Goal: Task Accomplishment & Management: Complete application form

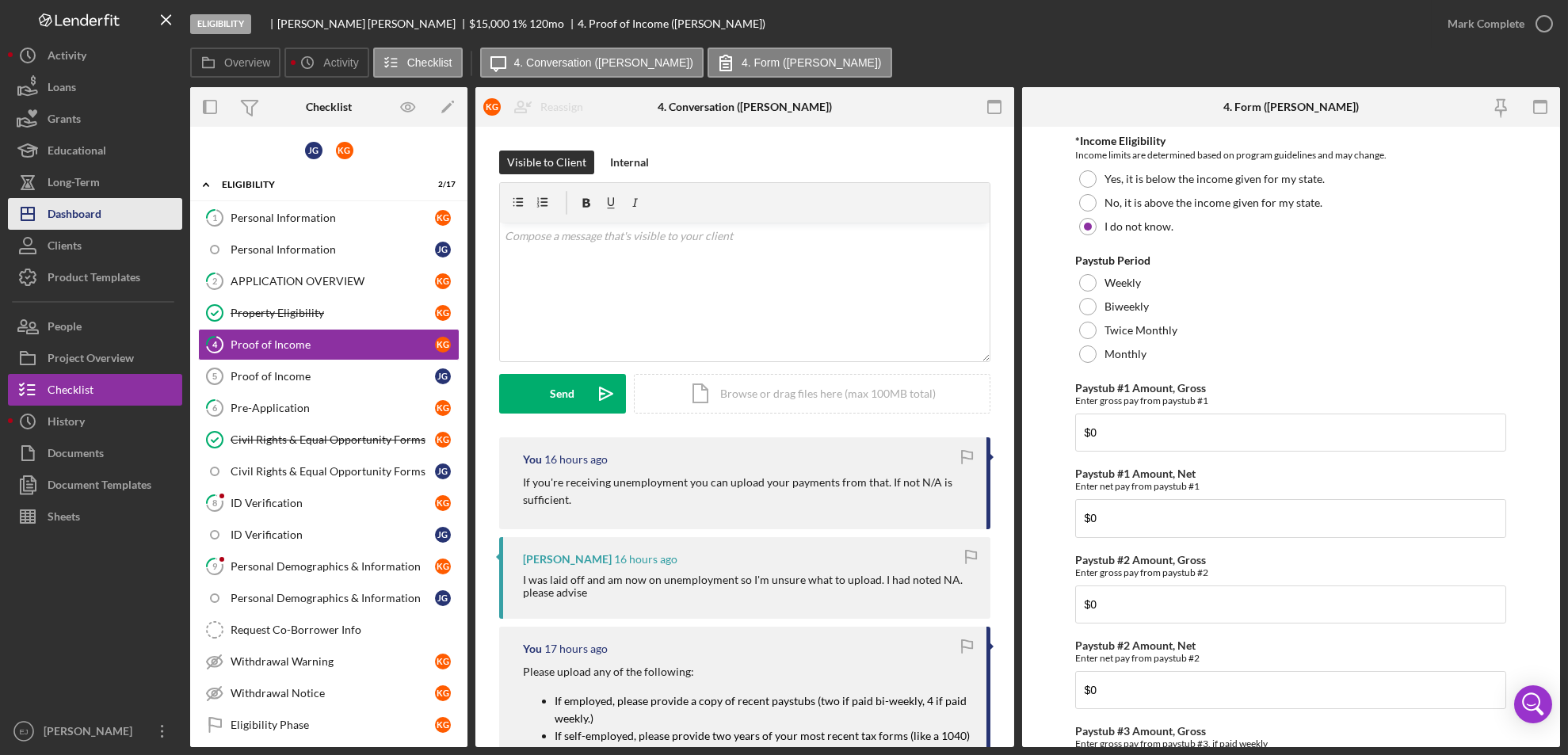
click at [145, 209] on button "Icon/Dashboard Dashboard" at bounding box center [95, 214] width 174 height 32
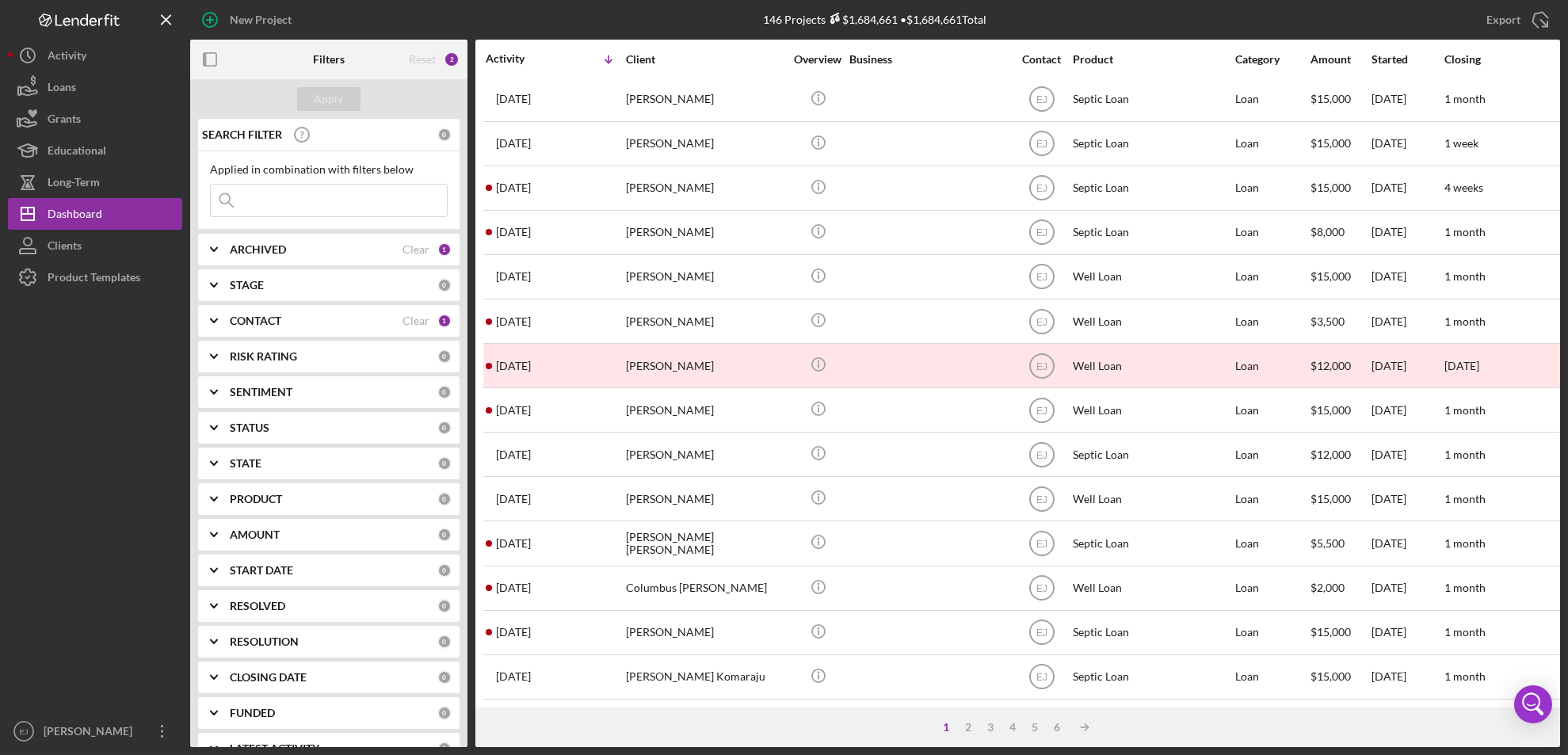
scroll to position [517, 0]
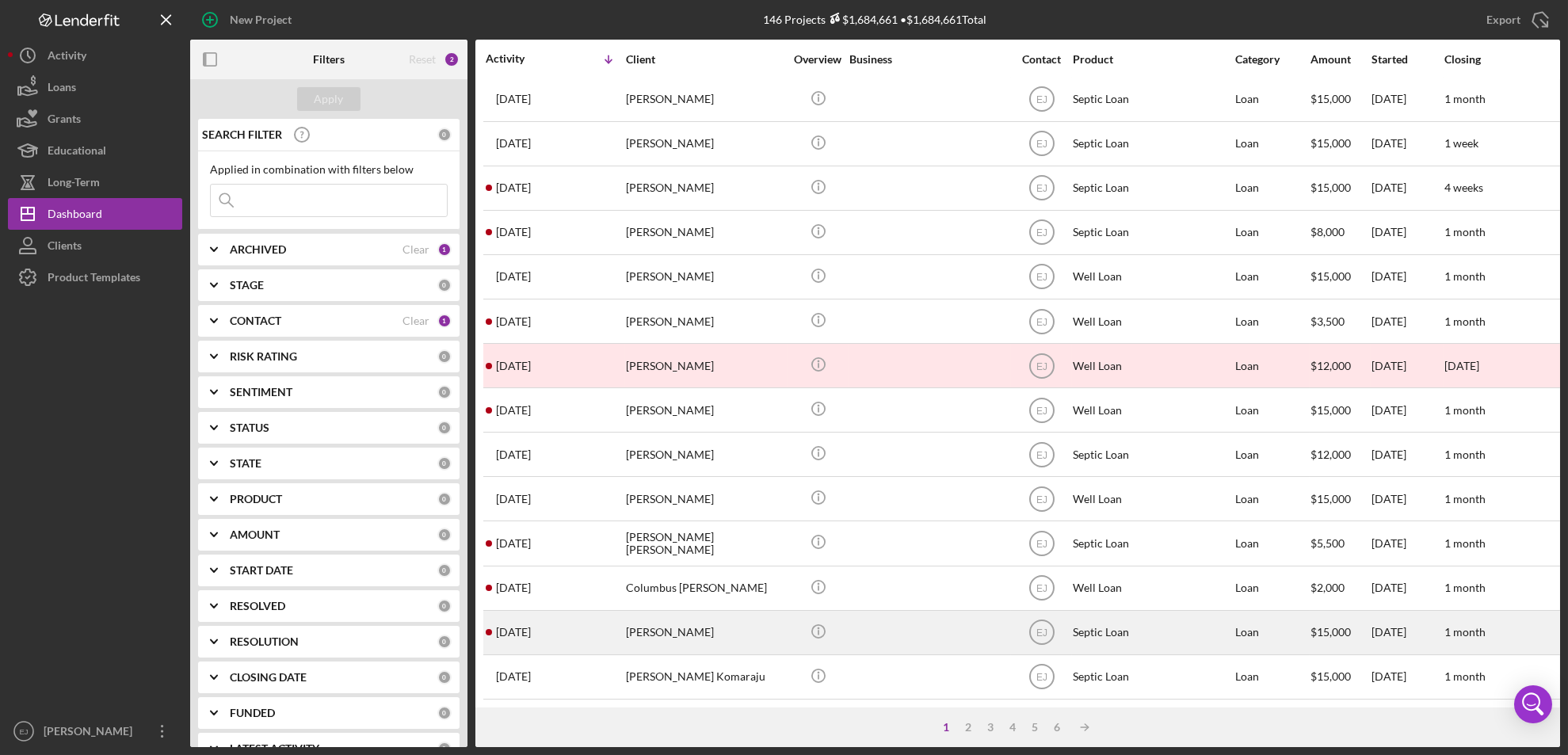
click at [652, 616] on div "[PERSON_NAME]" at bounding box center [706, 633] width 159 height 42
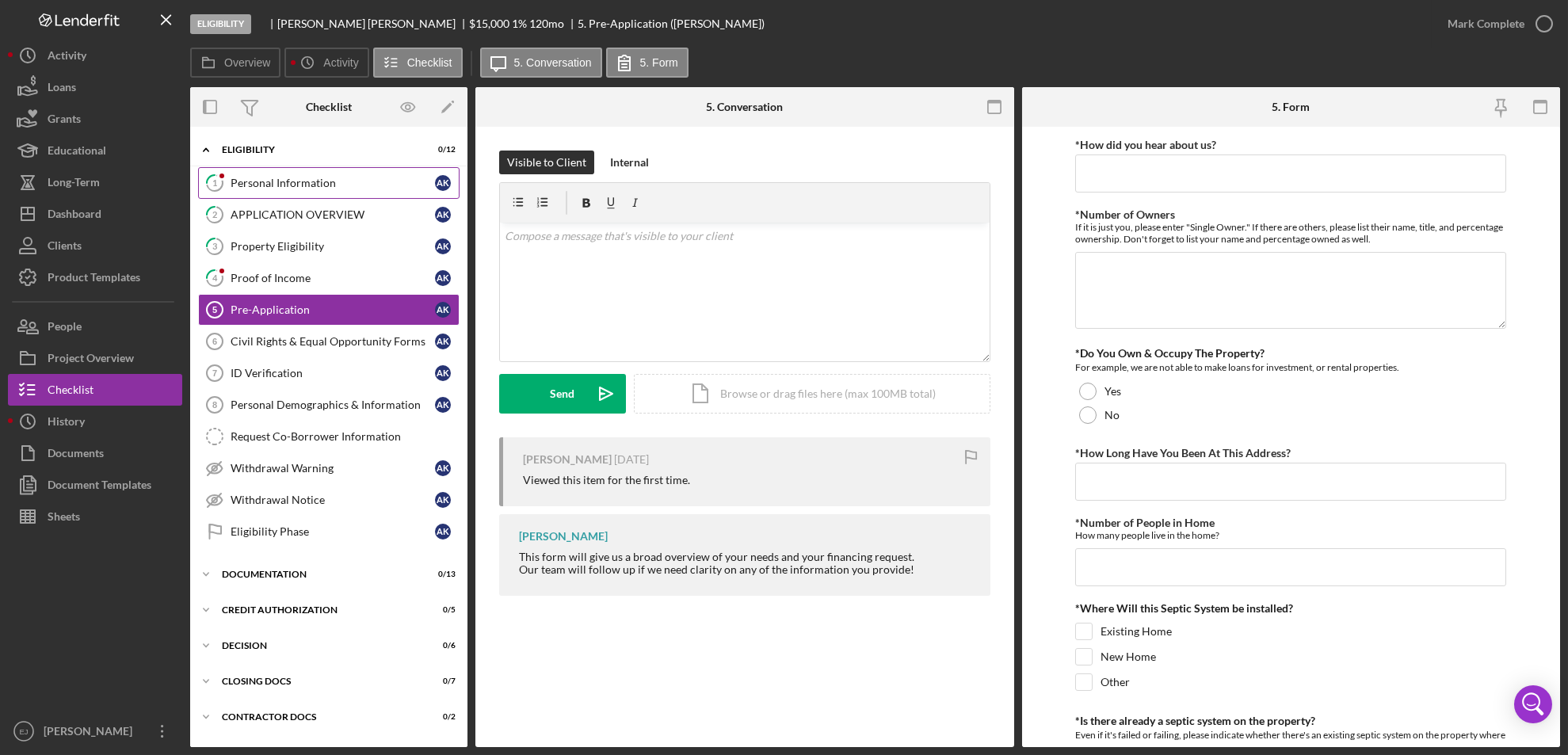
click at [278, 175] on link "1 Personal Information A K" at bounding box center [329, 183] width 261 height 32
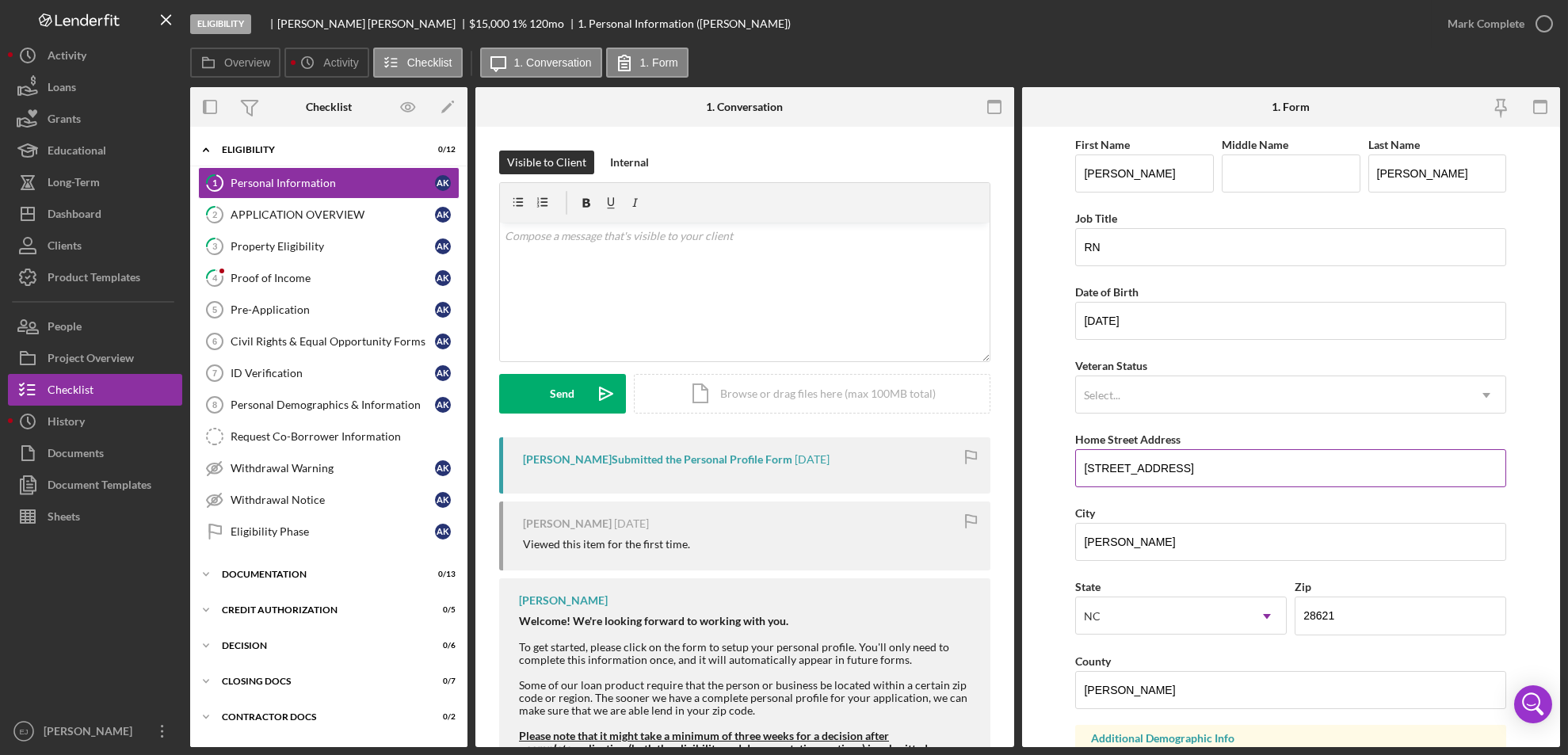
drag, startPoint x: 1077, startPoint y: 468, endPoint x: 1239, endPoint y: 472, distance: 162.0
click at [1239, 472] on input "178 little Arcadia drive" at bounding box center [1291, 468] width 431 height 38
click at [360, 249] on div "Property Eligibility" at bounding box center [333, 246] width 204 height 13
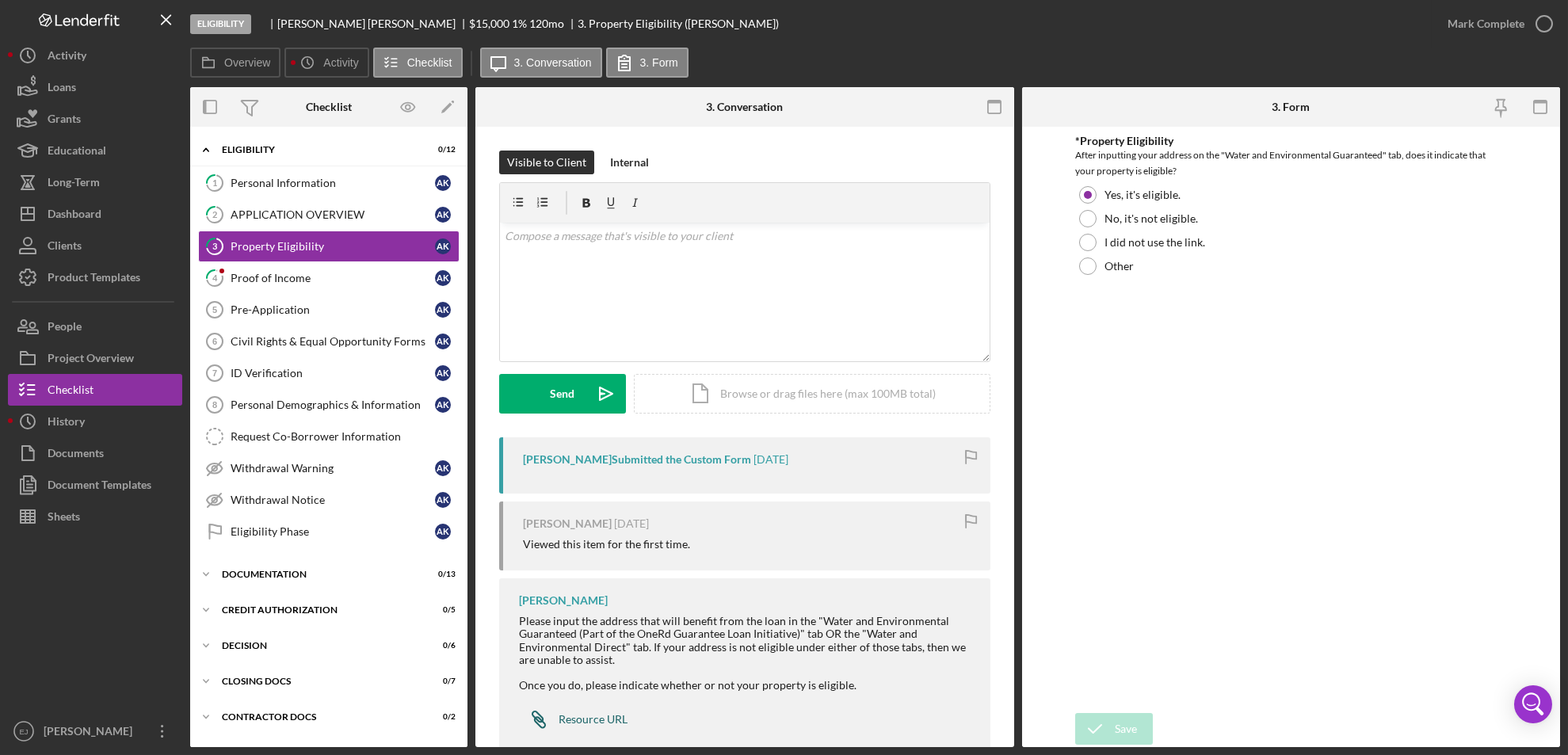
click at [590, 723] on div "Resource URL" at bounding box center [593, 719] width 69 height 13
click at [792, 395] on div "Icon/Document Browse or drag files here (max 100MB total) Tap to choose files o…" at bounding box center [811, 393] width 357 height 39
click at [601, 405] on icon "Icon/Upload" at bounding box center [605, 393] width 39 height 39
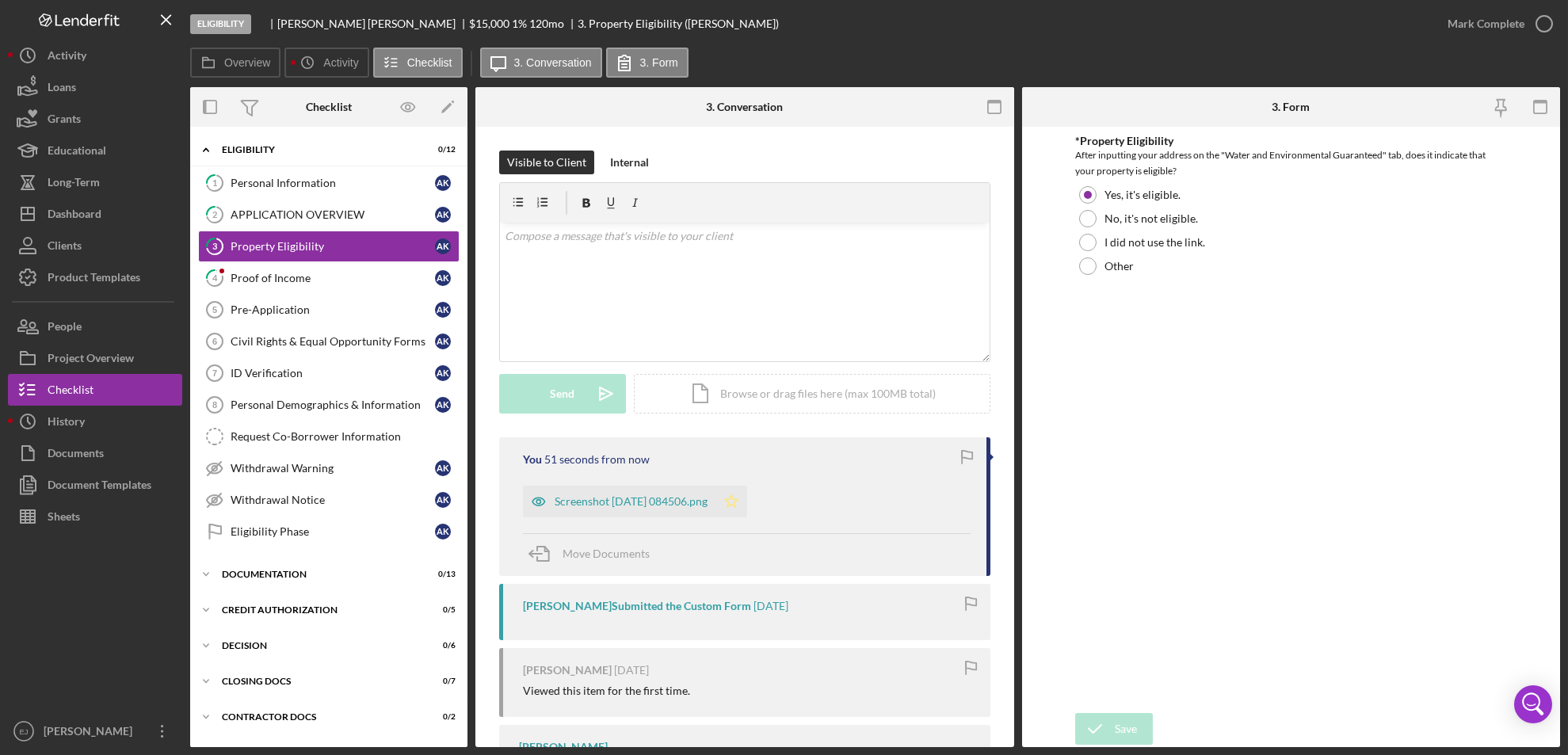
click at [747, 507] on icon "Icon/Star" at bounding box center [731, 501] width 32 height 32
click at [1542, 30] on icon "button" at bounding box center [1543, 23] width 39 height 39
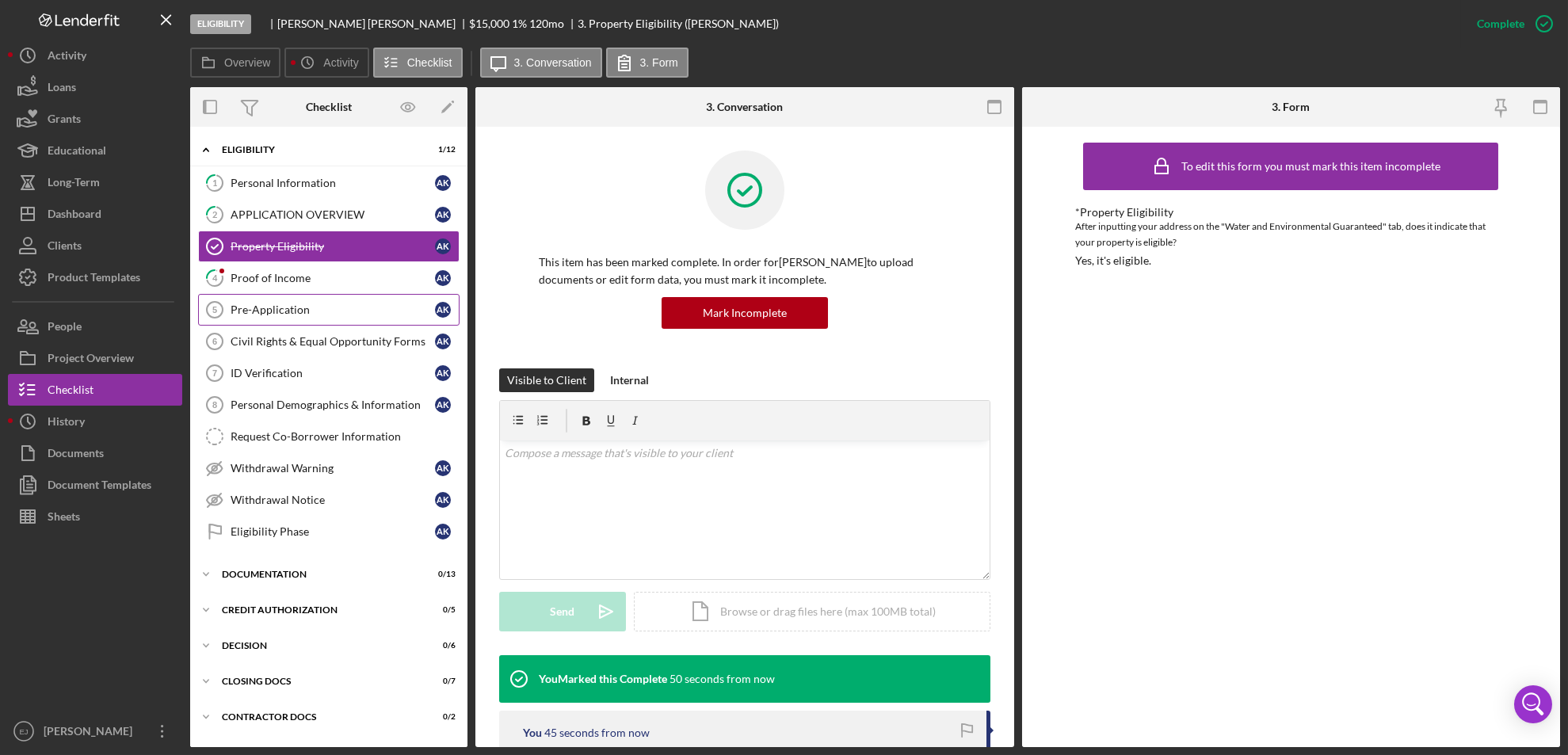
click at [303, 310] on div "Pre-Application" at bounding box center [333, 309] width 204 height 13
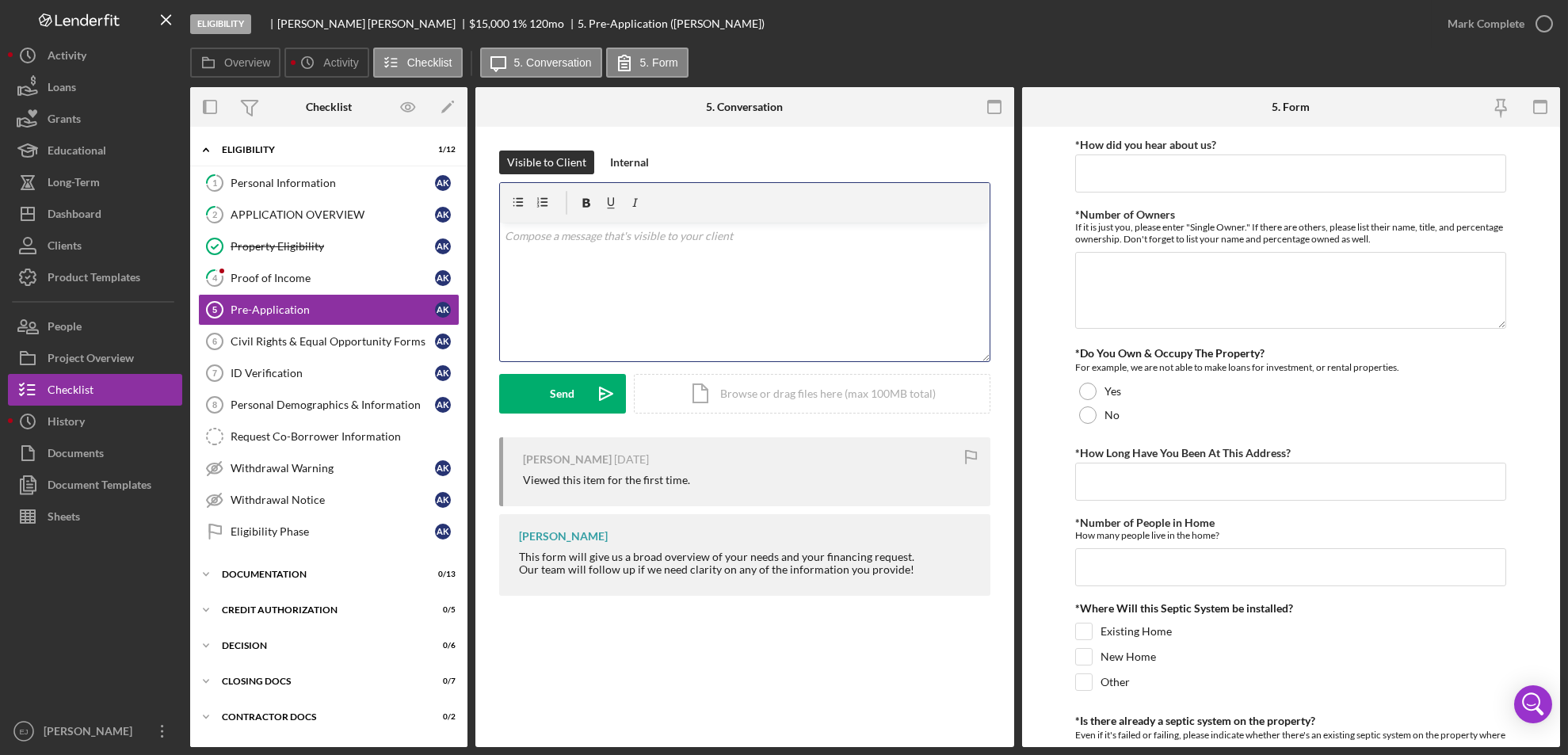
click at [623, 257] on div "v Color teal Color pink Remove color Add row above Add row below Add column bef…" at bounding box center [745, 292] width 489 height 139
click at [560, 400] on div "Send" at bounding box center [562, 393] width 25 height 39
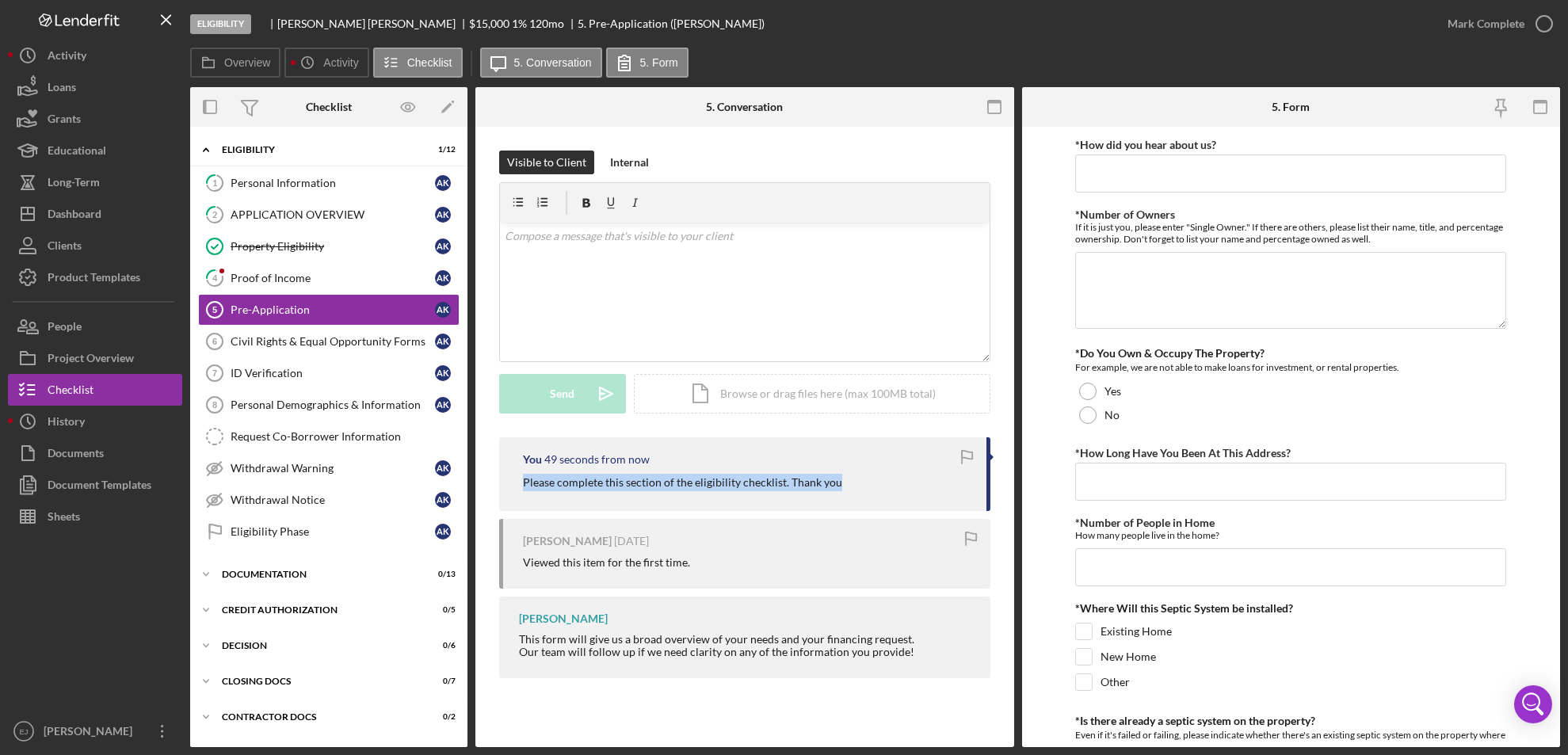
drag, startPoint x: 519, startPoint y: 484, endPoint x: 836, endPoint y: 479, distance: 317.0
click at [836, 479] on div "You 49 seconds from now Please complete this section of the eligibility checkli…" at bounding box center [745, 474] width 491 height 74
copy p "Please complete this section of the eligibility checklist. Thank you"
click at [328, 332] on link "Civil Rights & Equal Opportunity Forms 6 Civil Rights & Equal Opportunity Forms…" at bounding box center [329, 341] width 261 height 32
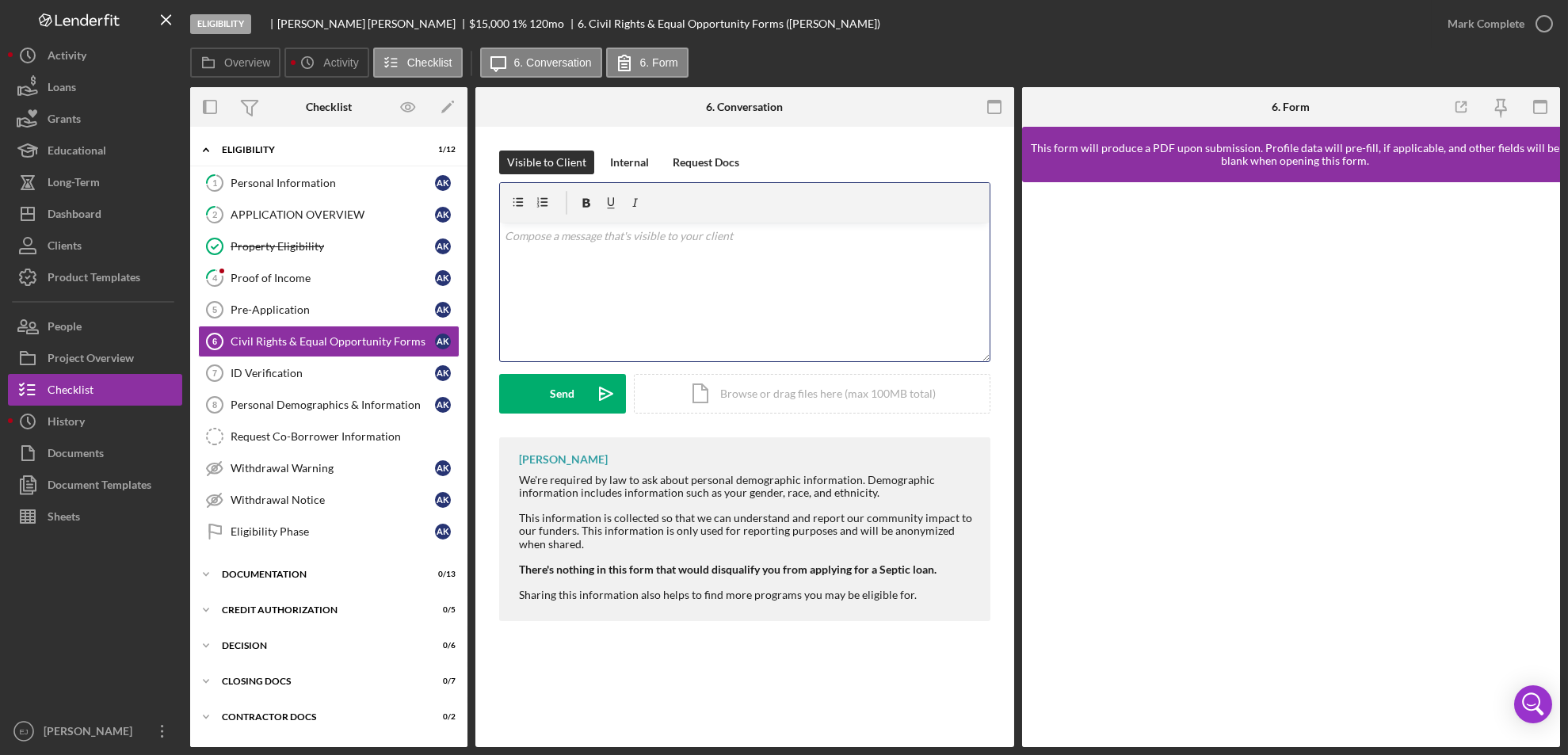
click at [557, 268] on div "v Color teal Color pink Remove color Add row above Add row below Add column bef…" at bounding box center [745, 292] width 489 height 139
click at [553, 376] on div "Send" at bounding box center [562, 393] width 25 height 39
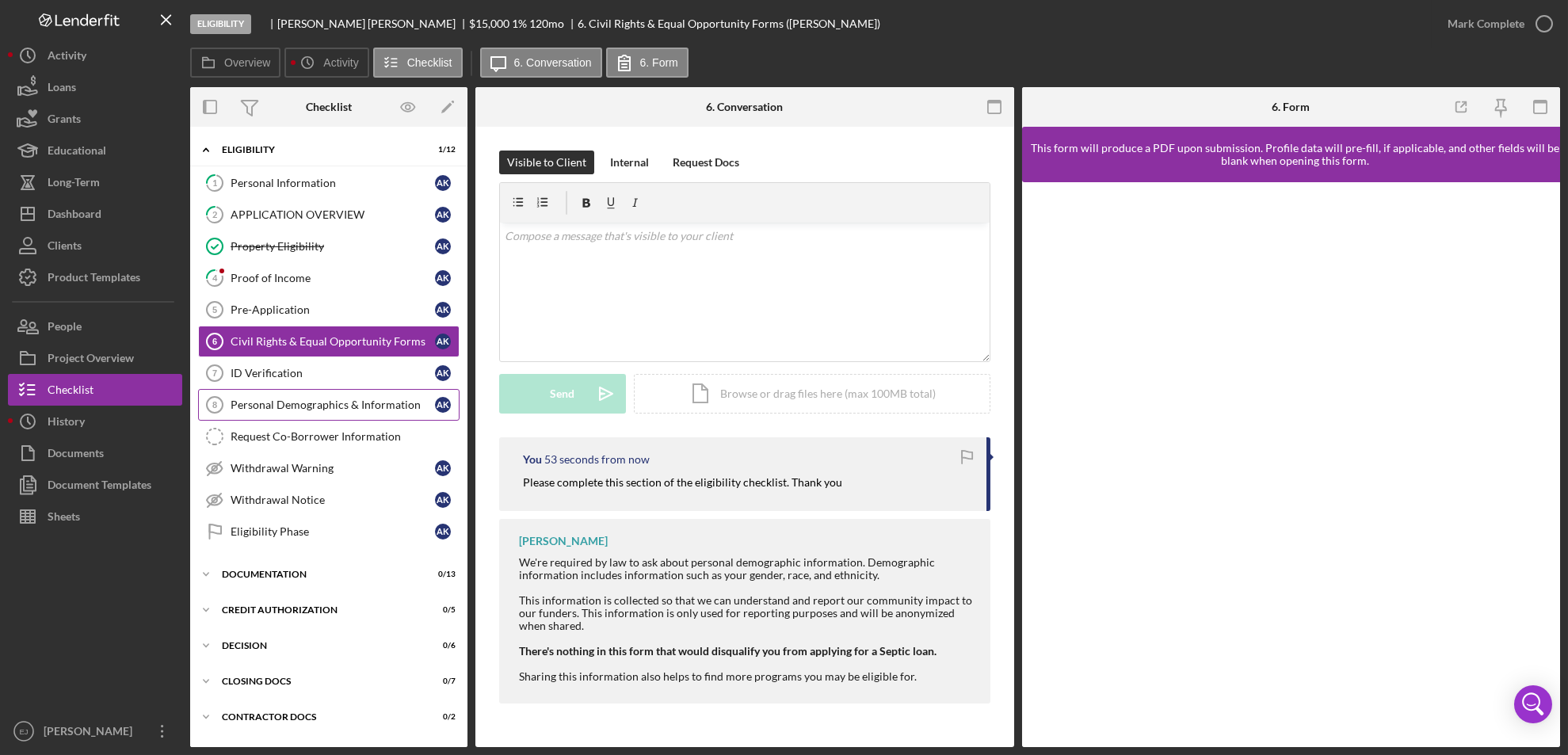
click at [339, 400] on div "Personal Demographics & Information" at bounding box center [333, 405] width 204 height 13
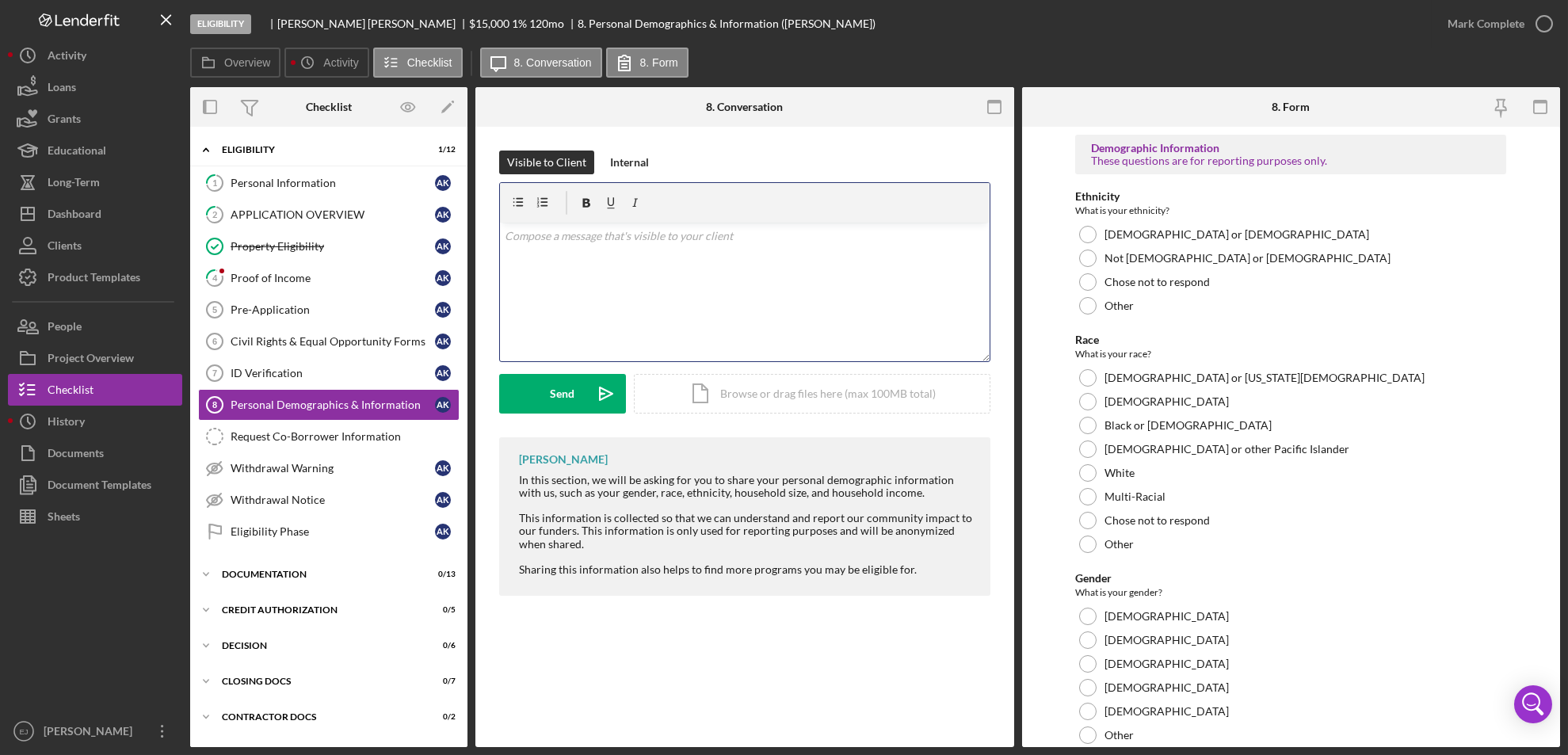
click at [677, 269] on div "v Color teal Color pink Remove color Add row above Add row below Add column bef…" at bounding box center [745, 292] width 489 height 139
click at [562, 404] on div "Send" at bounding box center [562, 393] width 25 height 39
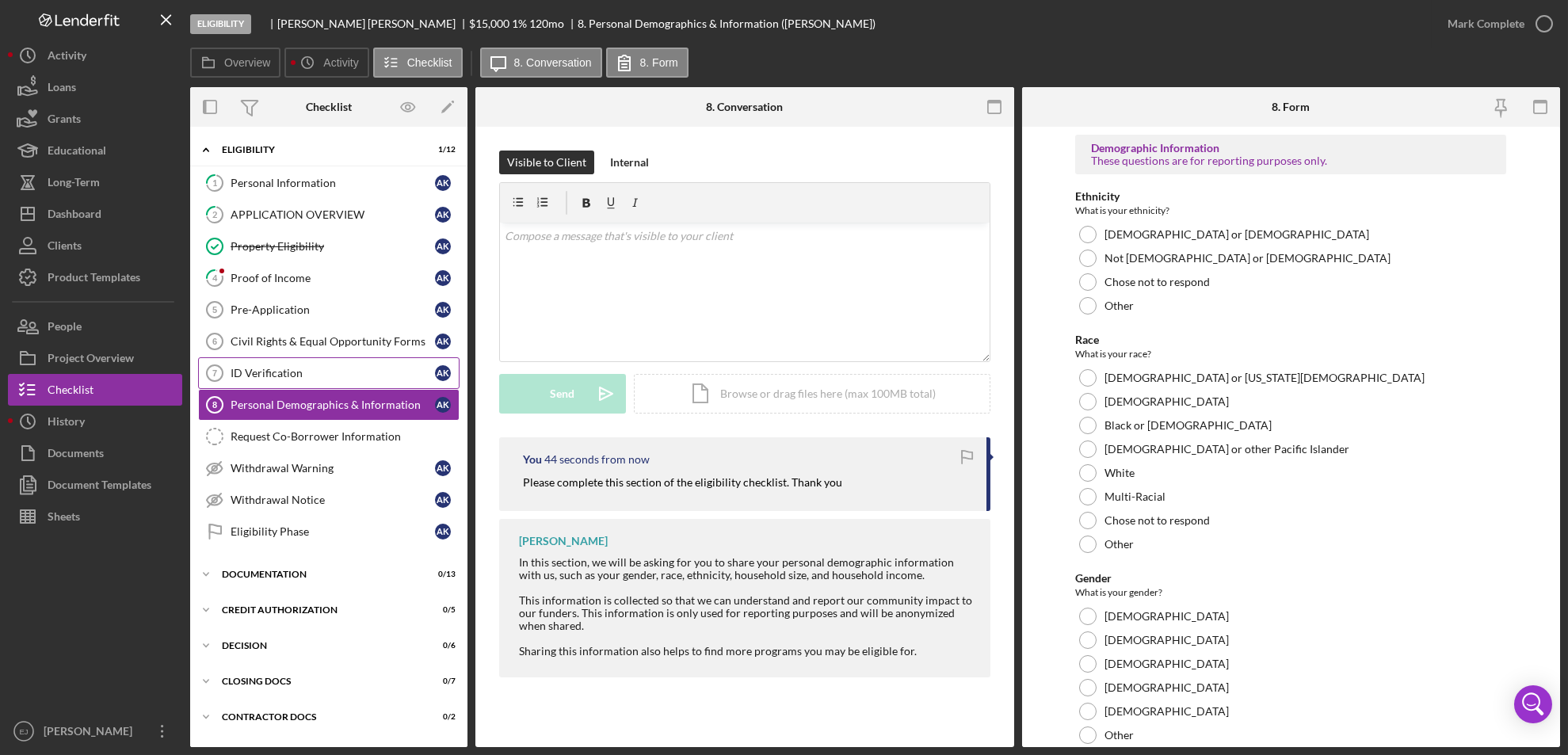
click at [225, 375] on icon "ID Verification 7" at bounding box center [214, 372] width 39 height 39
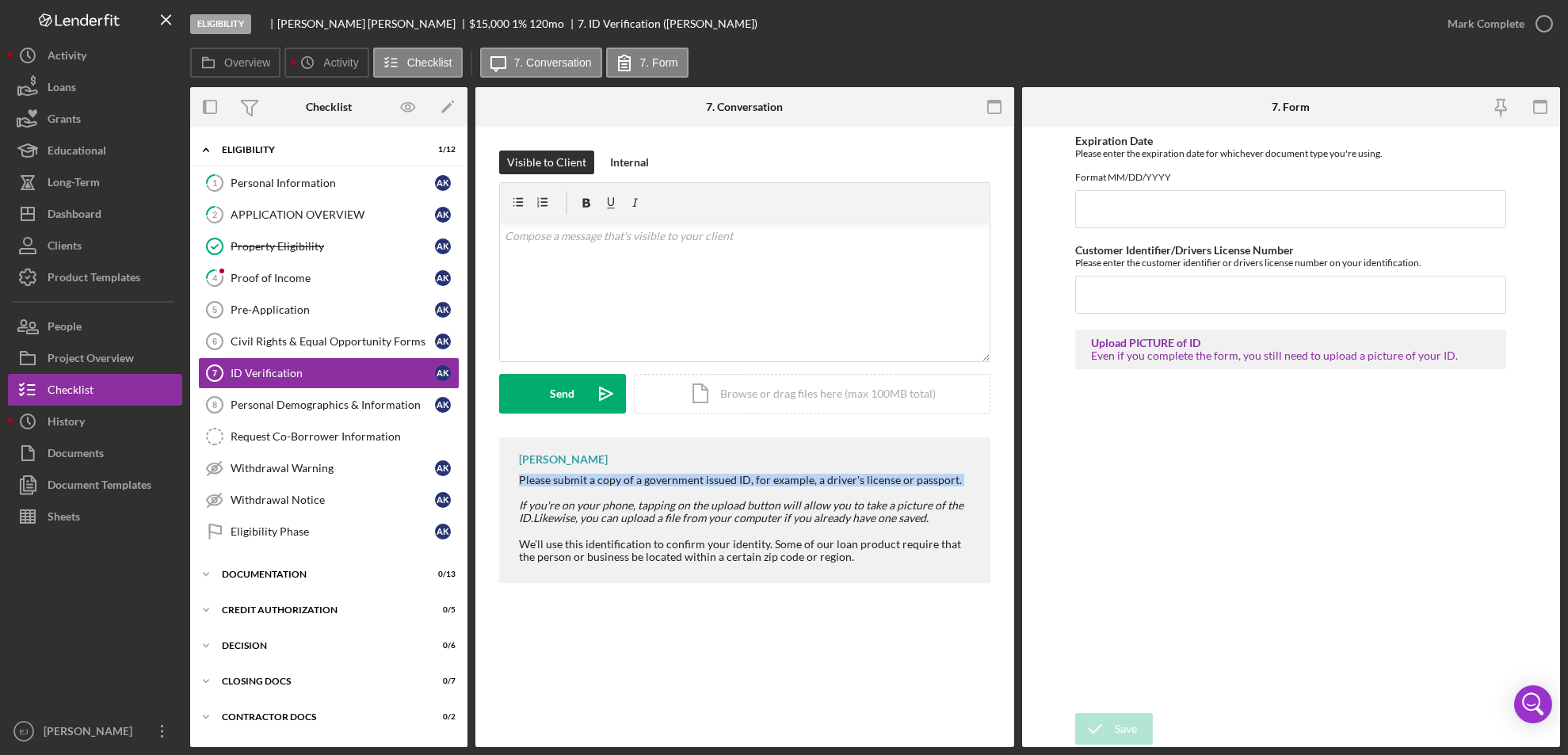
drag, startPoint x: 501, startPoint y: 476, endPoint x: 933, endPoint y: 496, distance: 432.5
click at [933, 496] on div "Erica Jenkins Please submit a copy of a government issued ID, for example, a dr…" at bounding box center [745, 510] width 491 height 146
copy div "Please submit a copy of a government issued ID, for example, a driver's license…"
click at [591, 263] on div "v Color teal Color pink Remove color Add row above Add row below Add column bef…" at bounding box center [745, 292] width 489 height 139
paste div
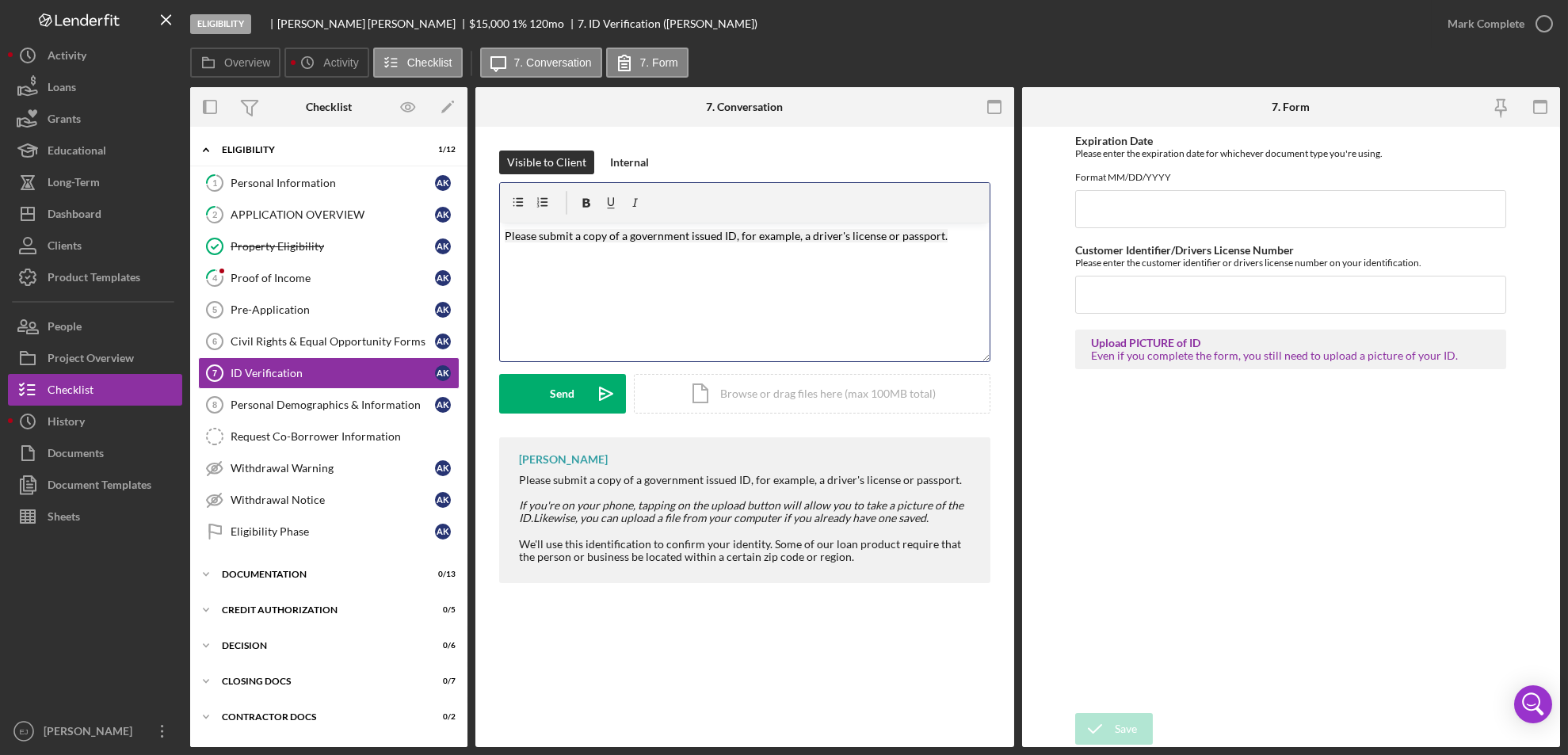
click at [569, 238] on mark "Please submit a copy of a government issued ID, for example, a driver's license…" at bounding box center [726, 236] width 443 height 14
click at [969, 239] on p "Please uploadt a copy of a government issued ID, for example, a driver's licens…" at bounding box center [745, 245] width 480 height 36
click at [567, 383] on div "Send" at bounding box center [562, 393] width 25 height 39
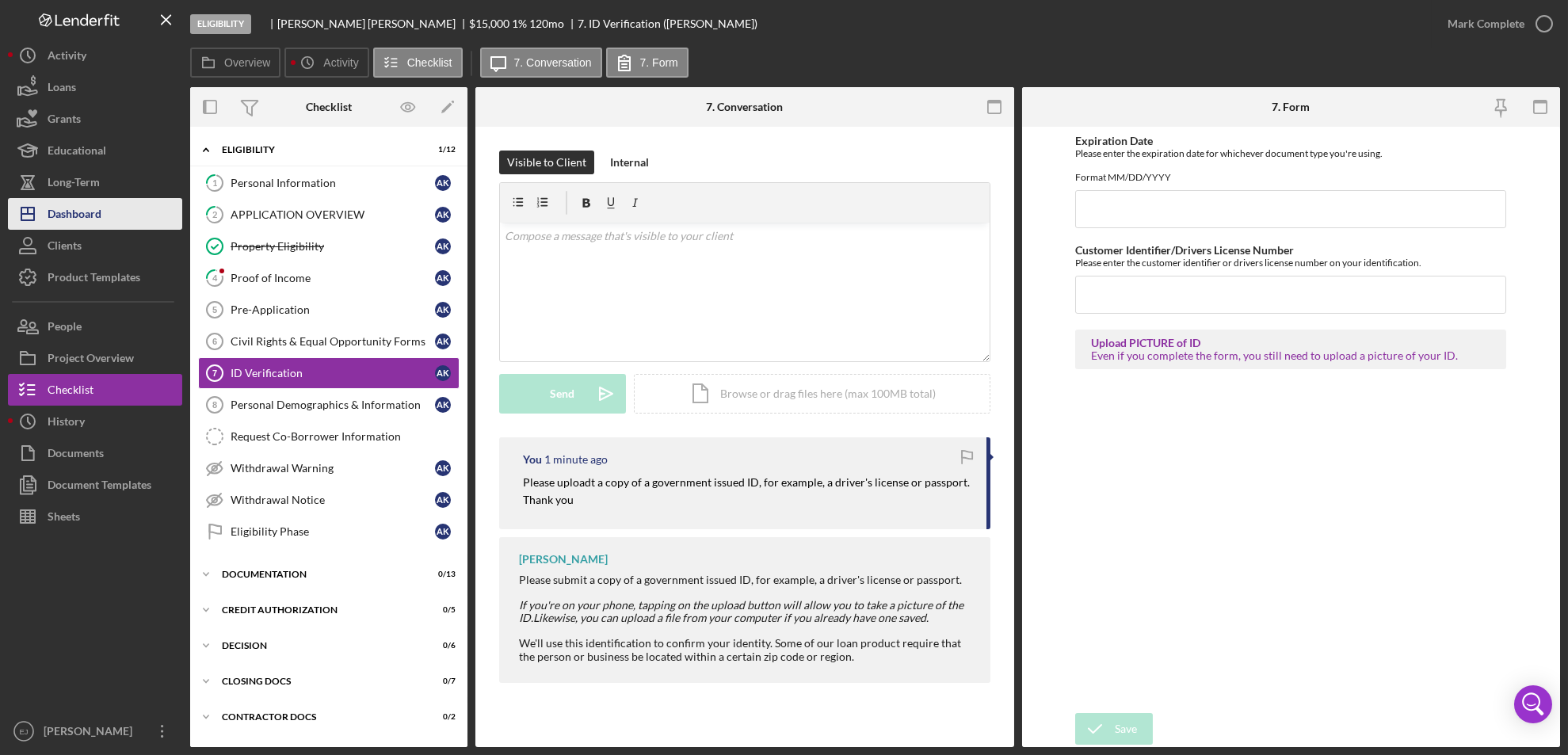
click at [50, 225] on div "Dashboard" at bounding box center [74, 215] width 54 height 36
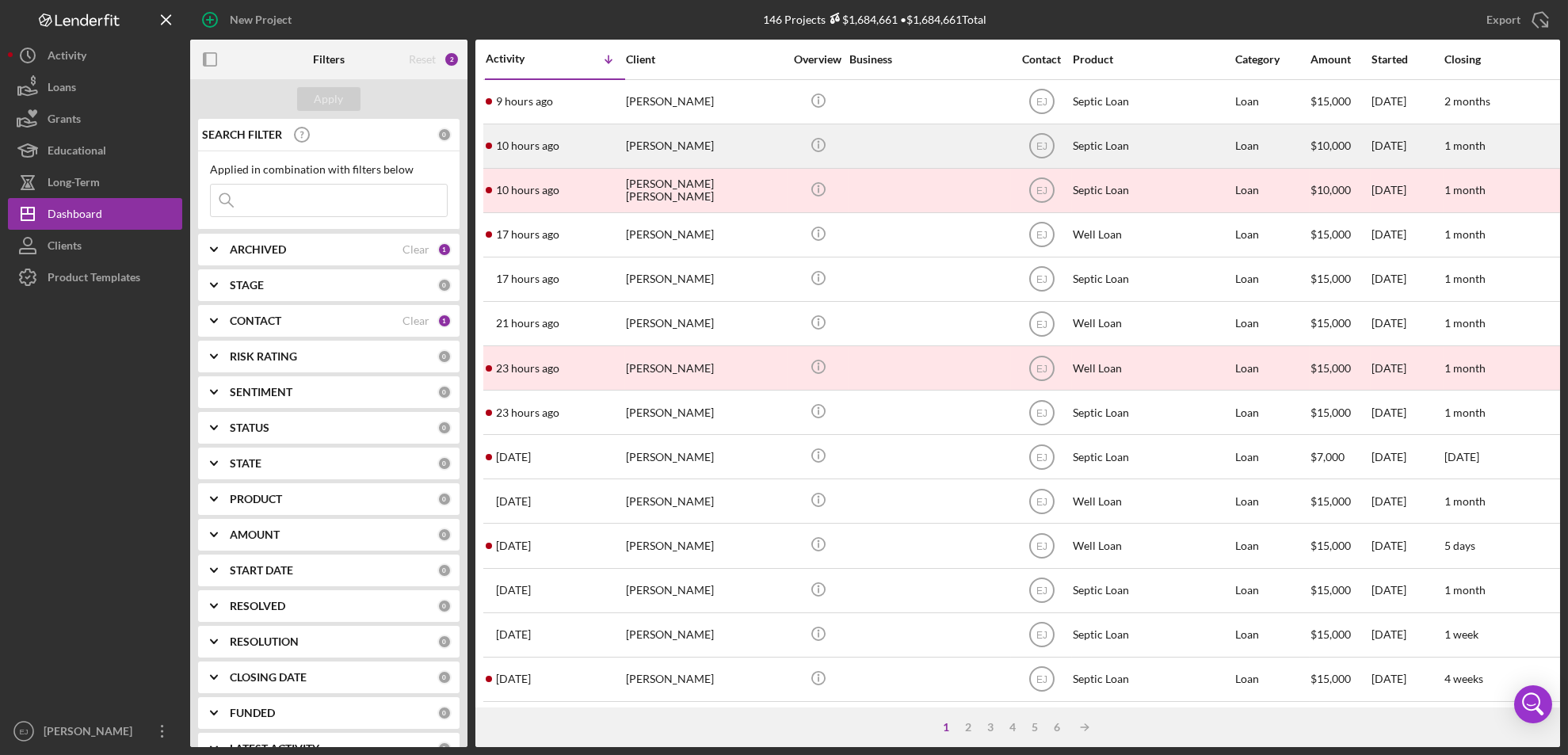
click at [713, 148] on div "[PERSON_NAME]" at bounding box center [706, 146] width 159 height 42
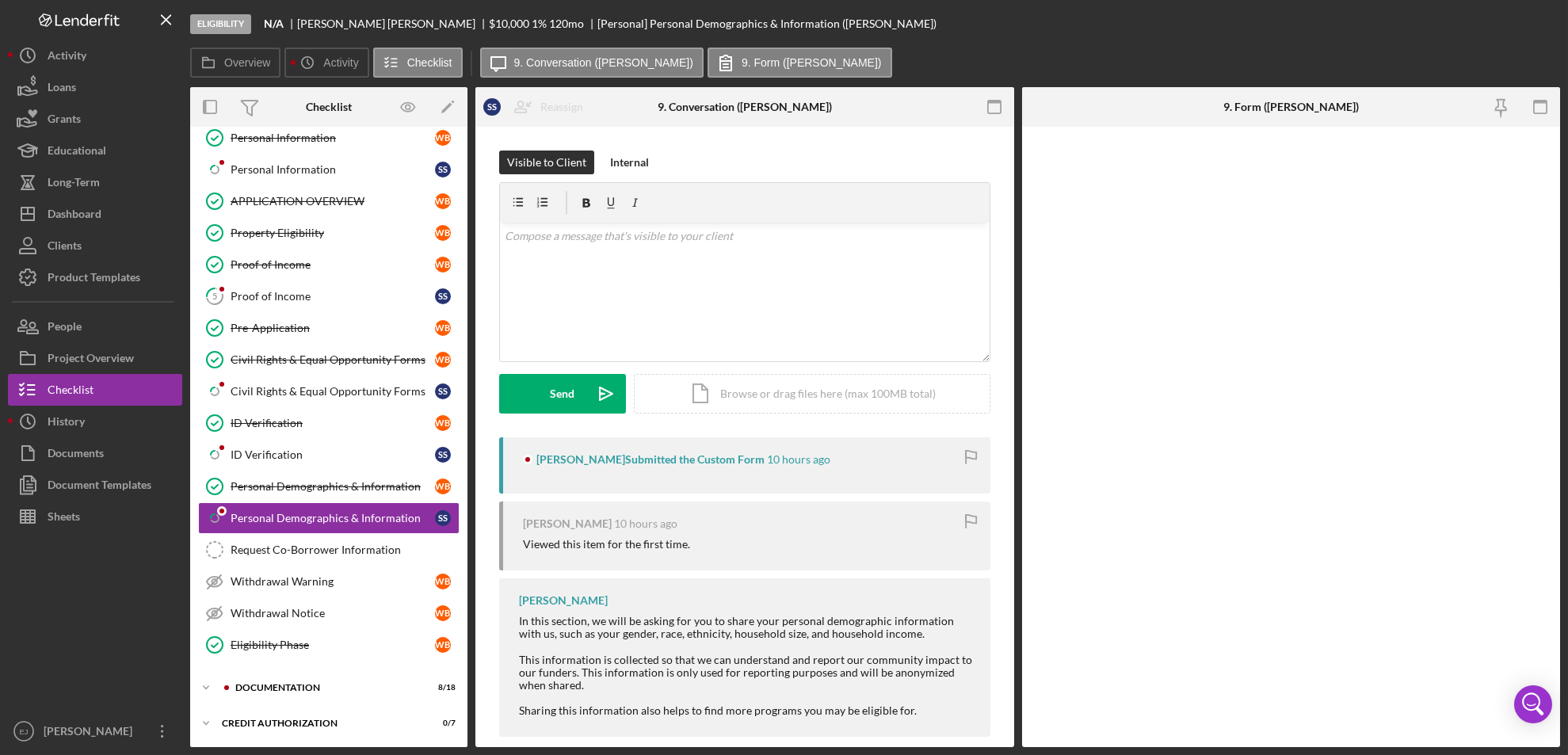
scroll to position [159, 0]
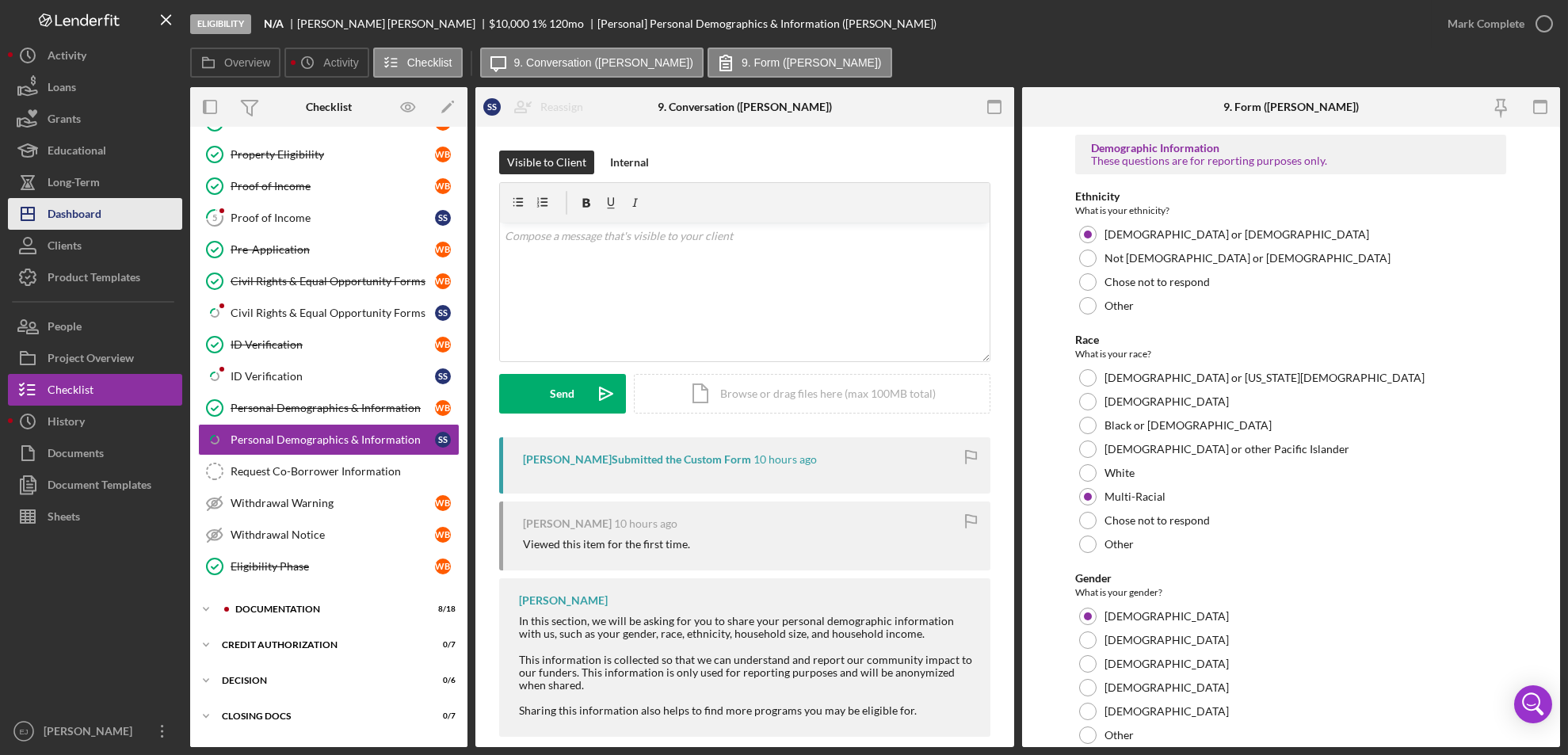
click at [107, 223] on button "Icon/Dashboard Dashboard" at bounding box center [95, 214] width 174 height 32
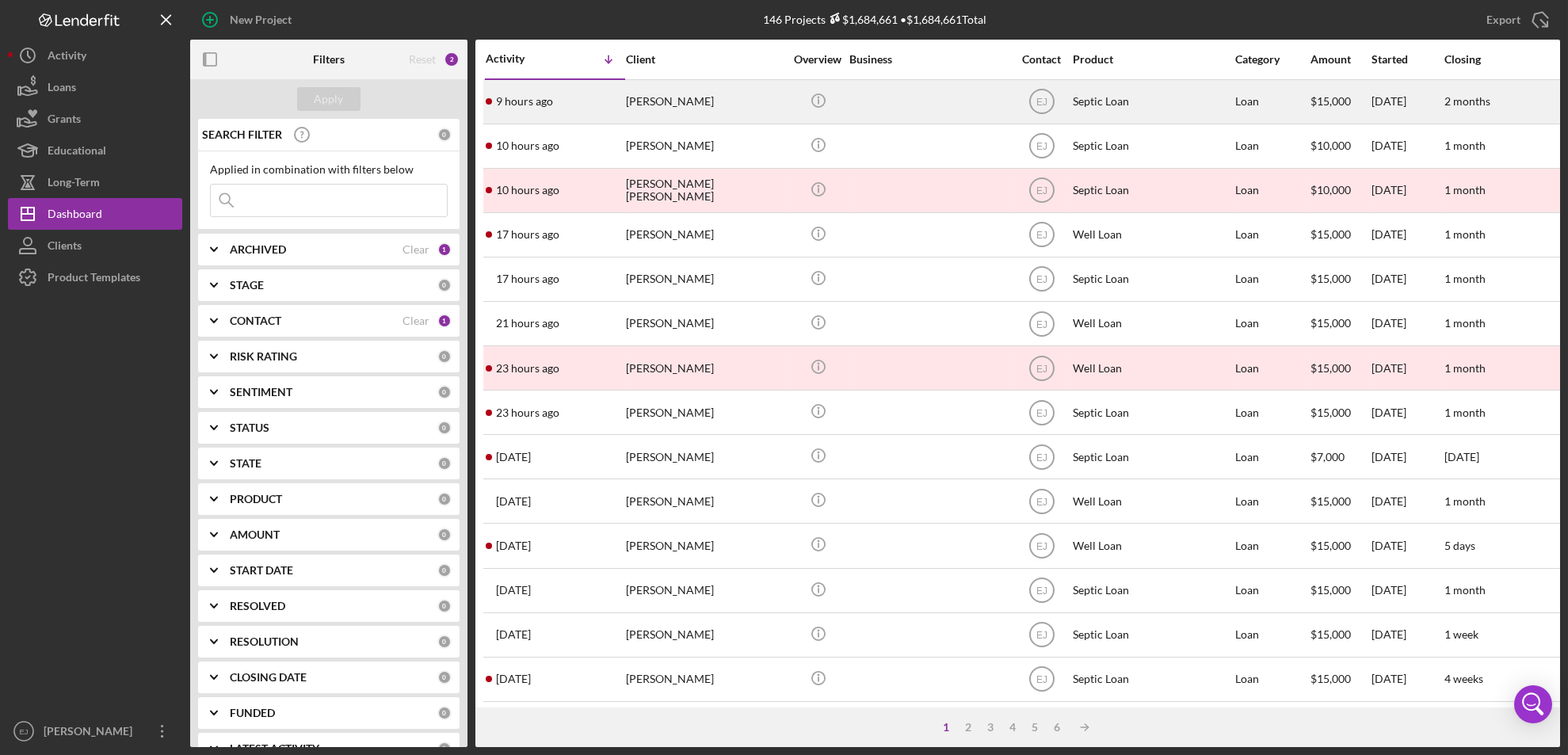
click at [661, 96] on div "[PERSON_NAME]" at bounding box center [706, 102] width 159 height 42
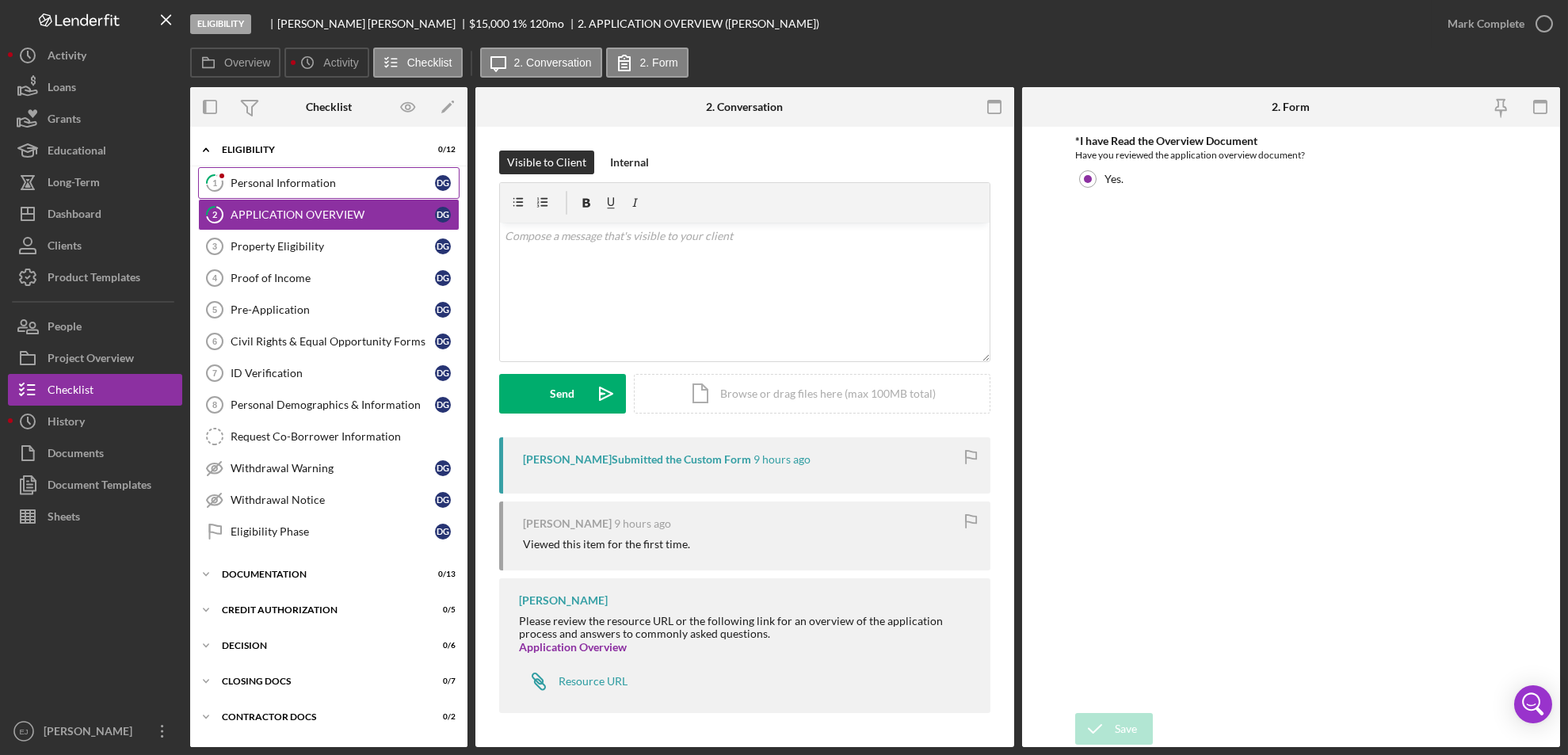
click at [287, 174] on link "1 Personal Information D G" at bounding box center [329, 183] width 261 height 32
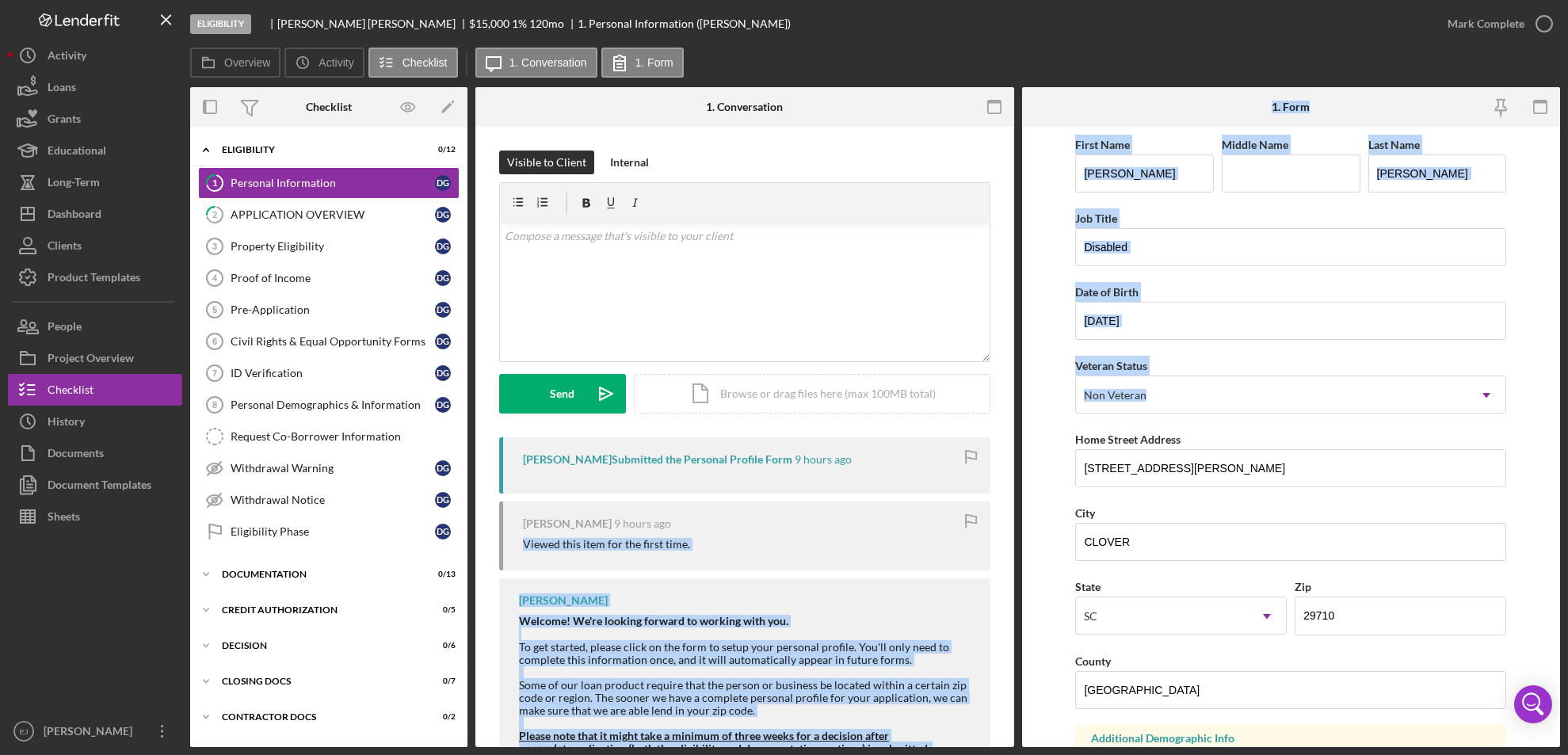
drag, startPoint x: 1073, startPoint y: 465, endPoint x: 1011, endPoint y: 495, distance: 68.9
click at [1011, 495] on div "Overview Internal Workflow Stage Eligibility Icon/Dropdown Arrow Archive (can u…" at bounding box center [874, 416] width 1370 height 660
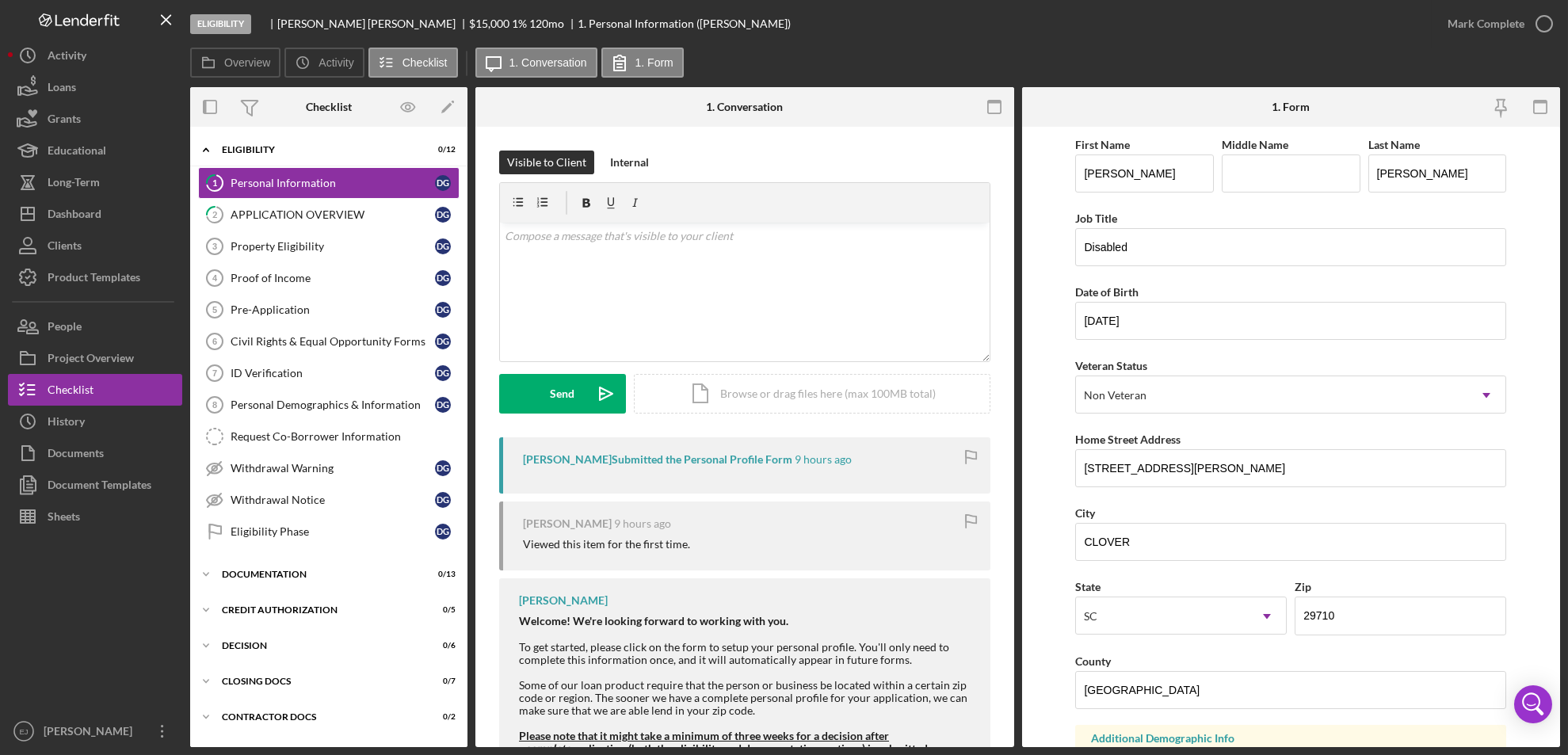
drag, startPoint x: 1011, startPoint y: 495, endPoint x: 1044, endPoint y: 510, distance: 36.2
click at [1044, 510] on form "First Name David Middle Name Last Name Garrett Job Title Disabled Date of Birth…" at bounding box center [1291, 437] width 538 height 621
click at [1072, 465] on form "First Name David Middle Name Last Name Garrett Job Title Disabled Date of Birth…" at bounding box center [1291, 437] width 538 height 621
drag, startPoint x: 1076, startPoint y: 461, endPoint x: 1240, endPoint y: 460, distance: 164.0
click at [1240, 460] on input "5967 Lake Wylie rd" at bounding box center [1291, 468] width 431 height 38
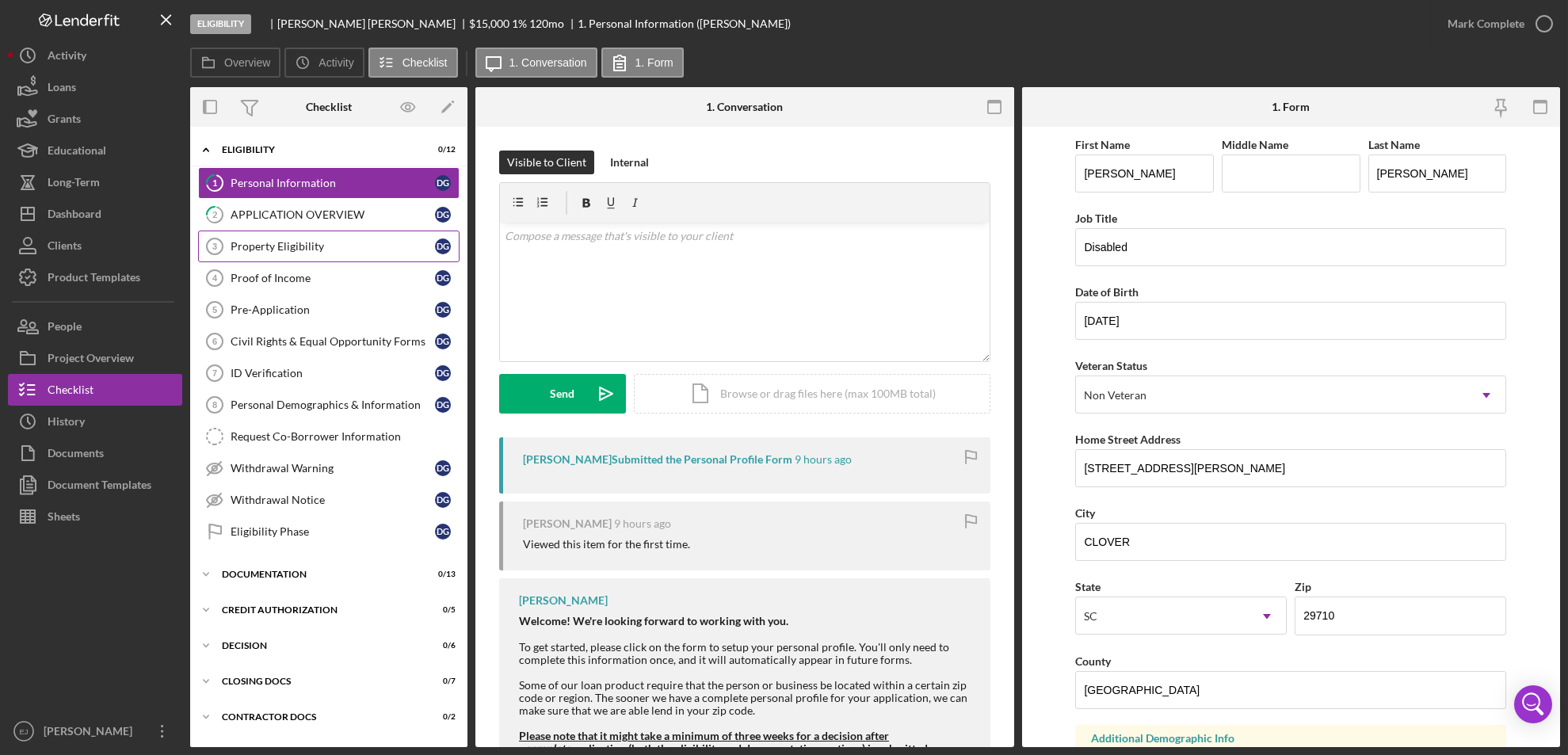
click at [323, 255] on link "Property Eligibility 3 Property Eligibility D G" at bounding box center [329, 246] width 261 height 32
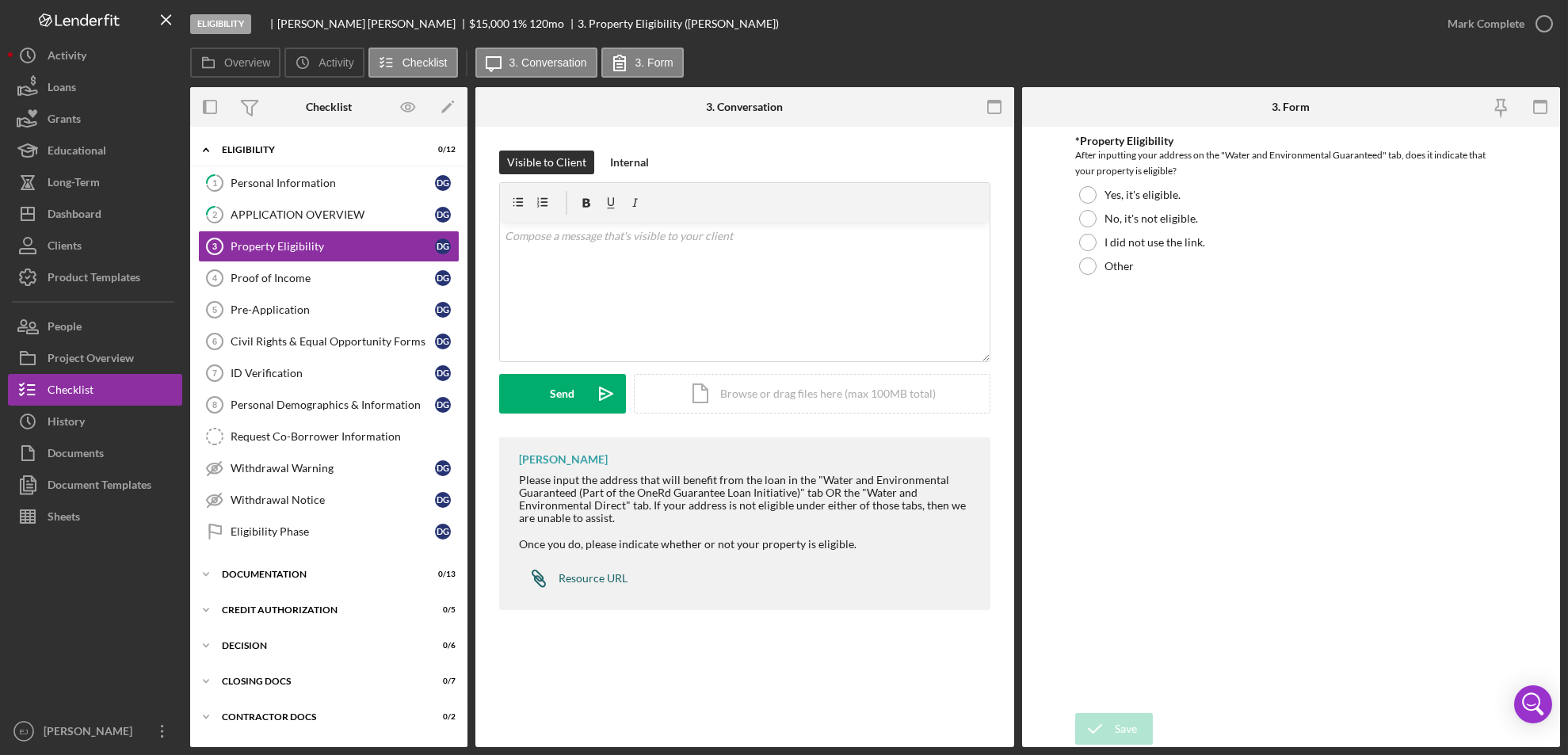
click at [610, 573] on div "Resource URL" at bounding box center [593, 579] width 69 height 13
click at [1088, 200] on div at bounding box center [1087, 194] width 17 height 17
click at [1120, 739] on div "Save" at bounding box center [1125, 729] width 22 height 32
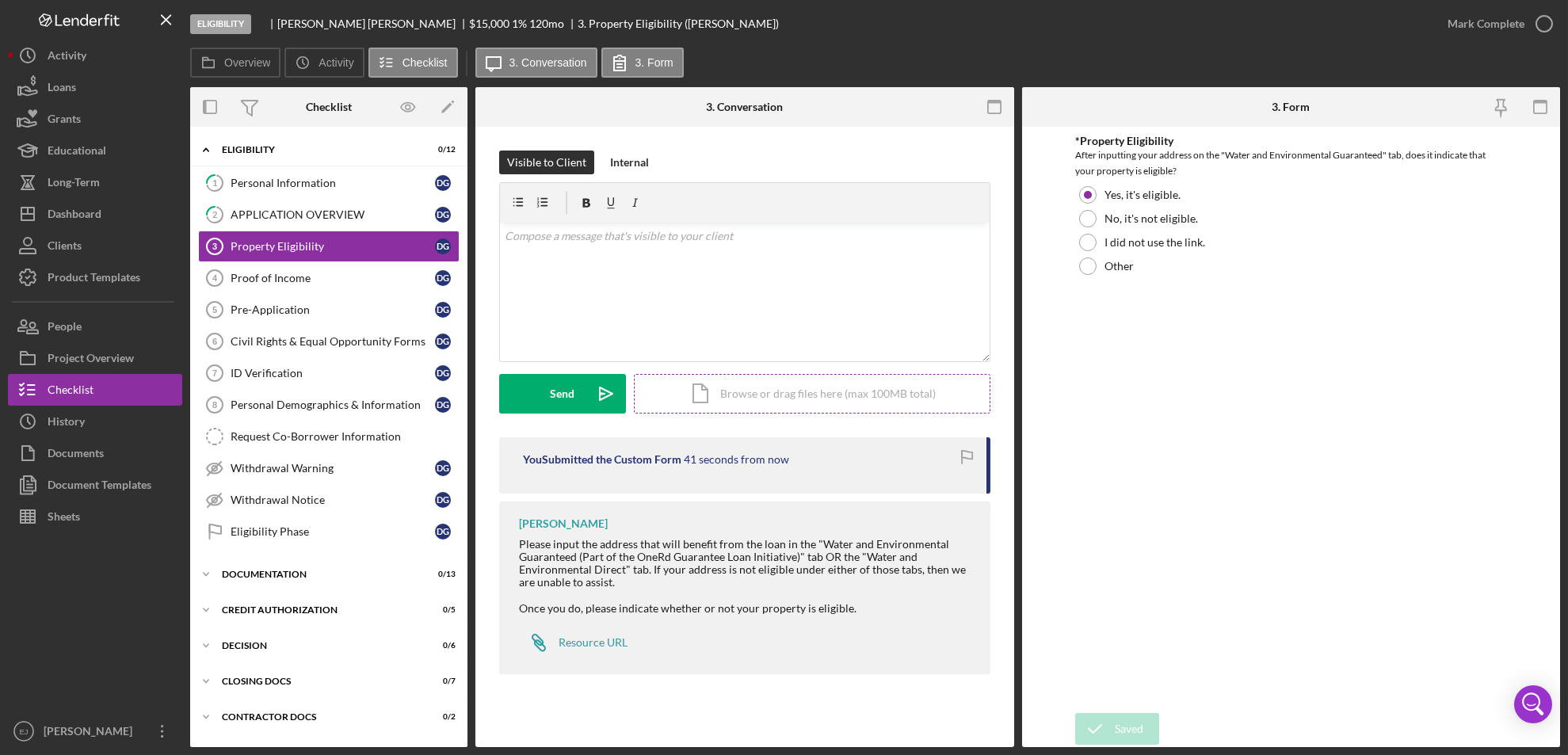
click at [819, 400] on div "Icon/Document Browse or drag files here (max 100MB total) Tap to choose files o…" at bounding box center [811, 393] width 357 height 39
click at [592, 405] on icon "Icon/Upload" at bounding box center [605, 393] width 39 height 39
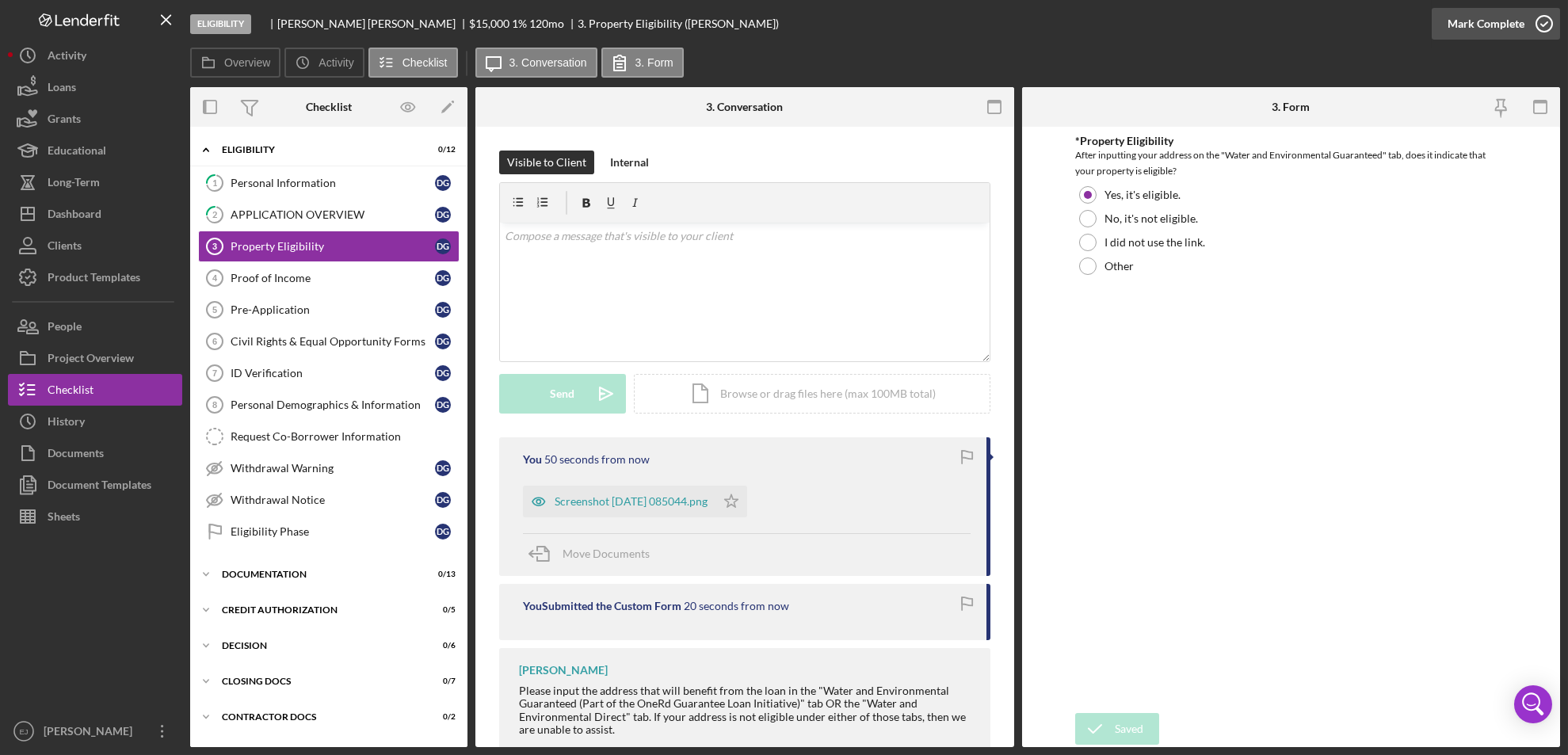
click at [1549, 19] on icon "button" at bounding box center [1543, 23] width 39 height 39
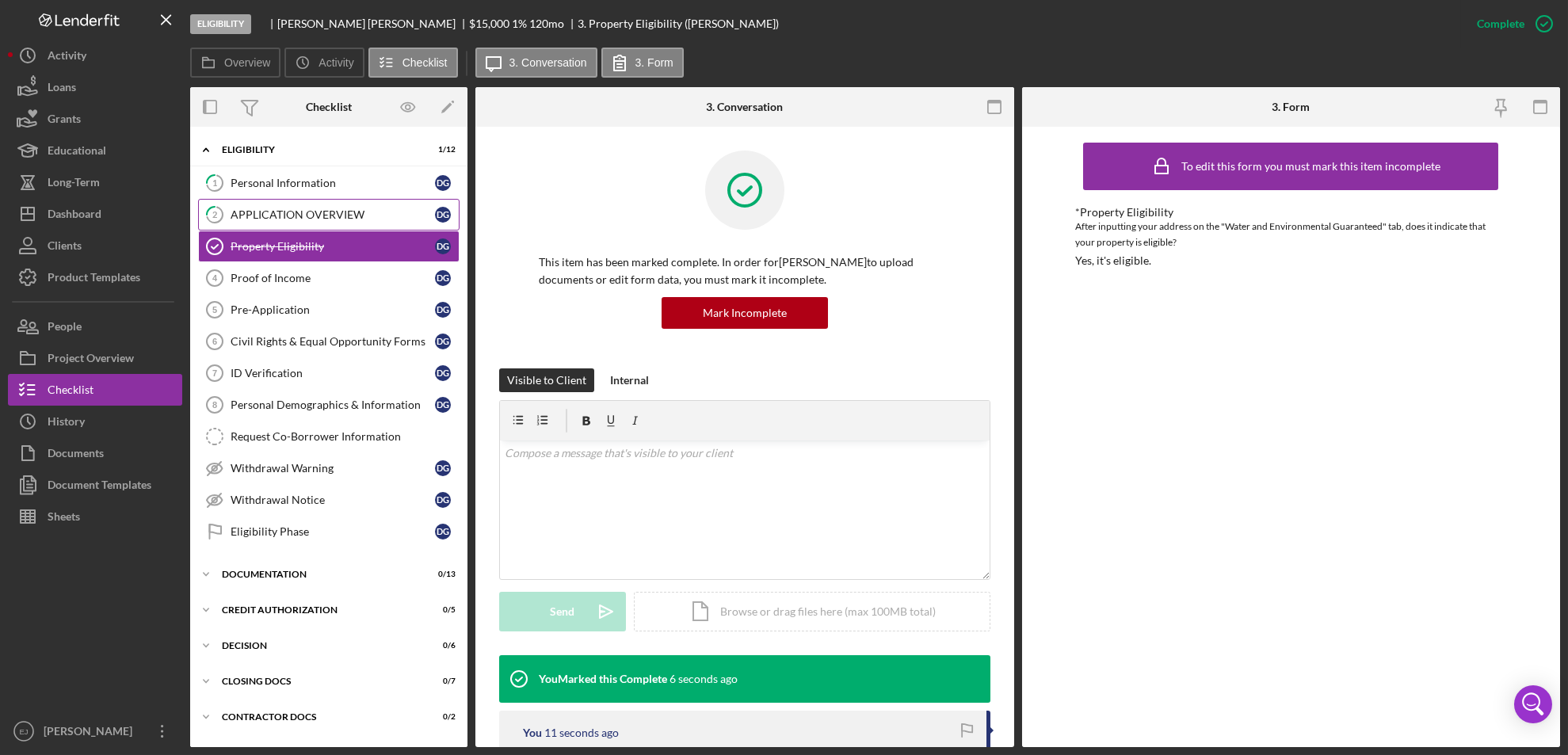
click at [321, 214] on div "APPLICATION OVERVIEW" at bounding box center [333, 215] width 204 height 13
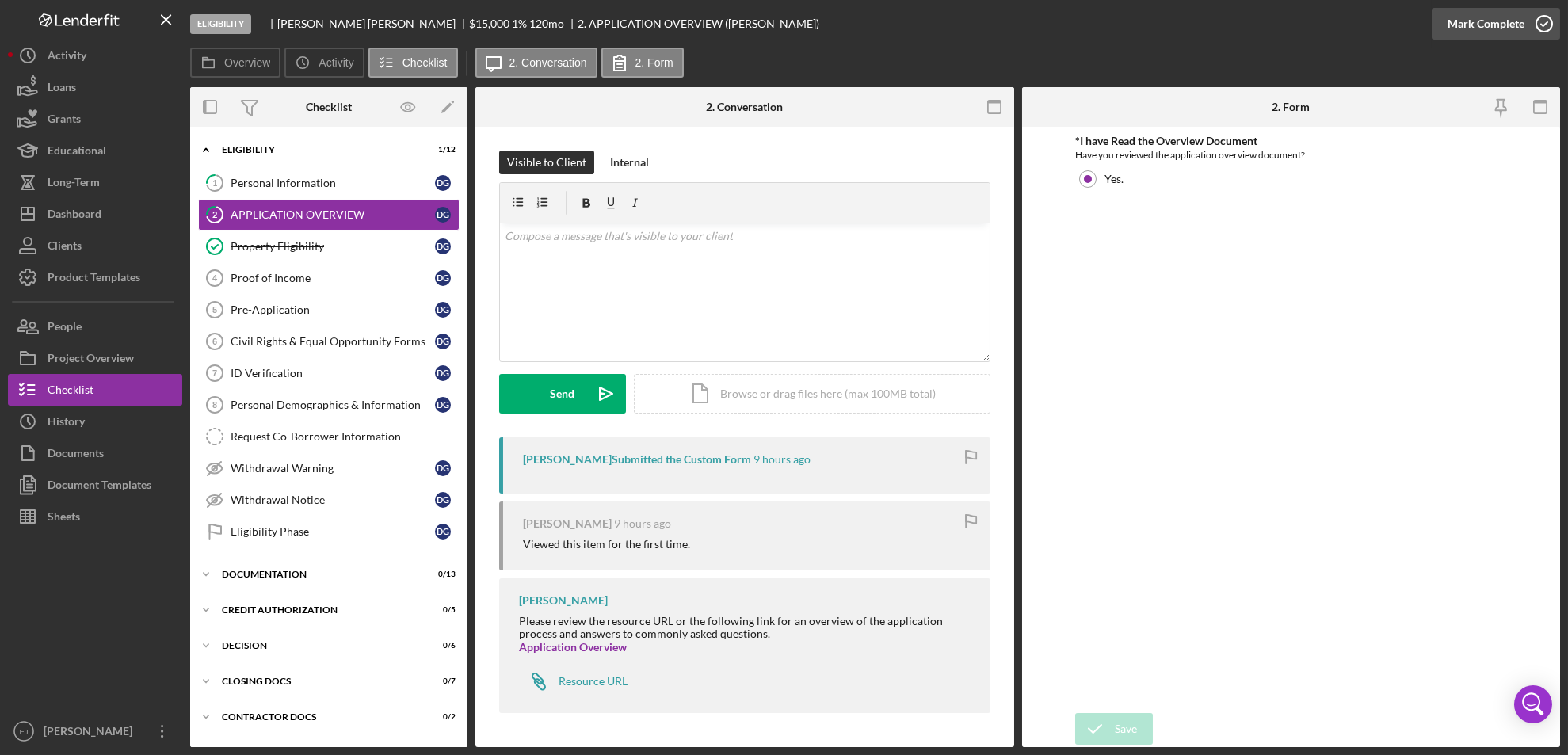
click at [1546, 24] on icon "button" at bounding box center [1543, 23] width 39 height 39
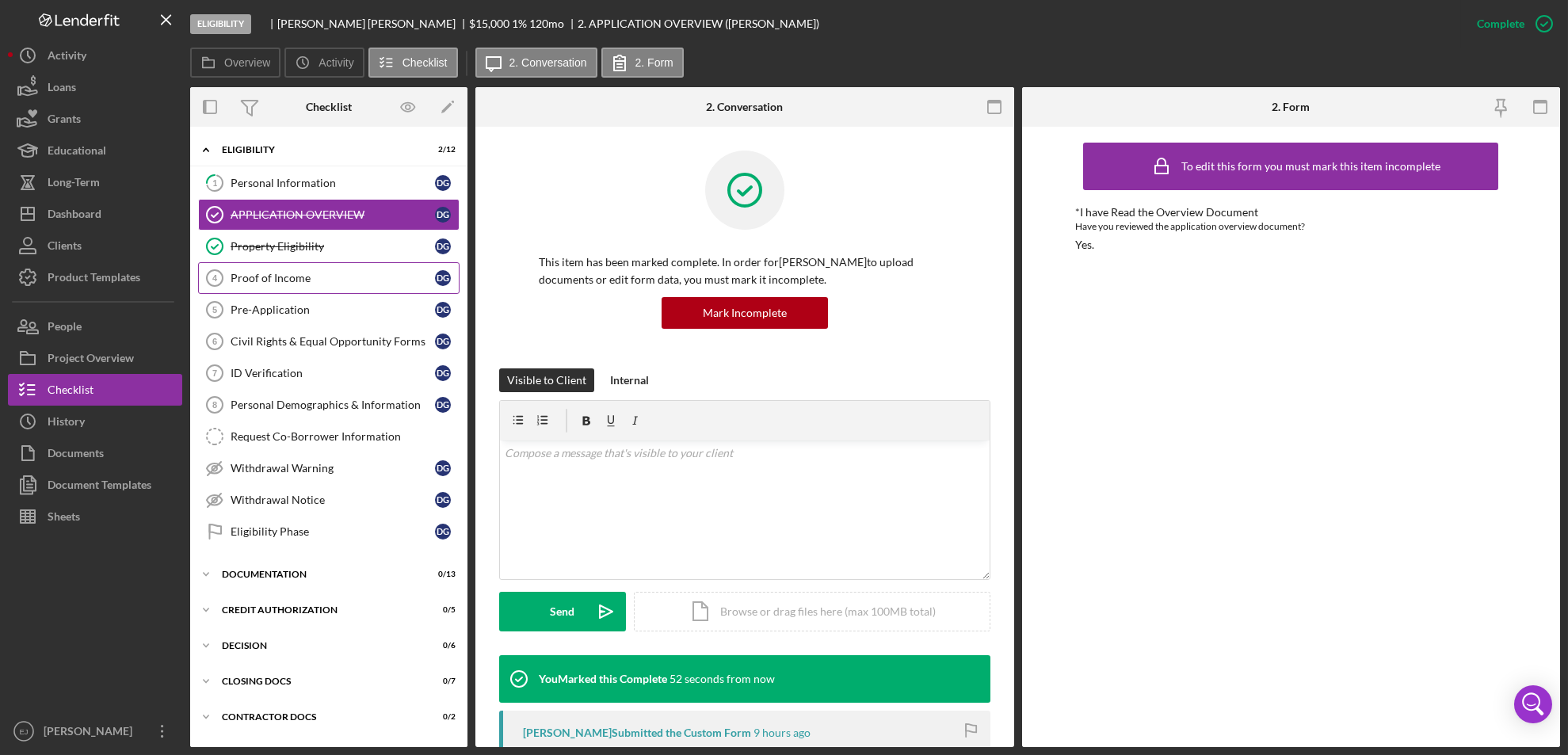
click at [333, 272] on div "Proof of Income" at bounding box center [333, 278] width 204 height 13
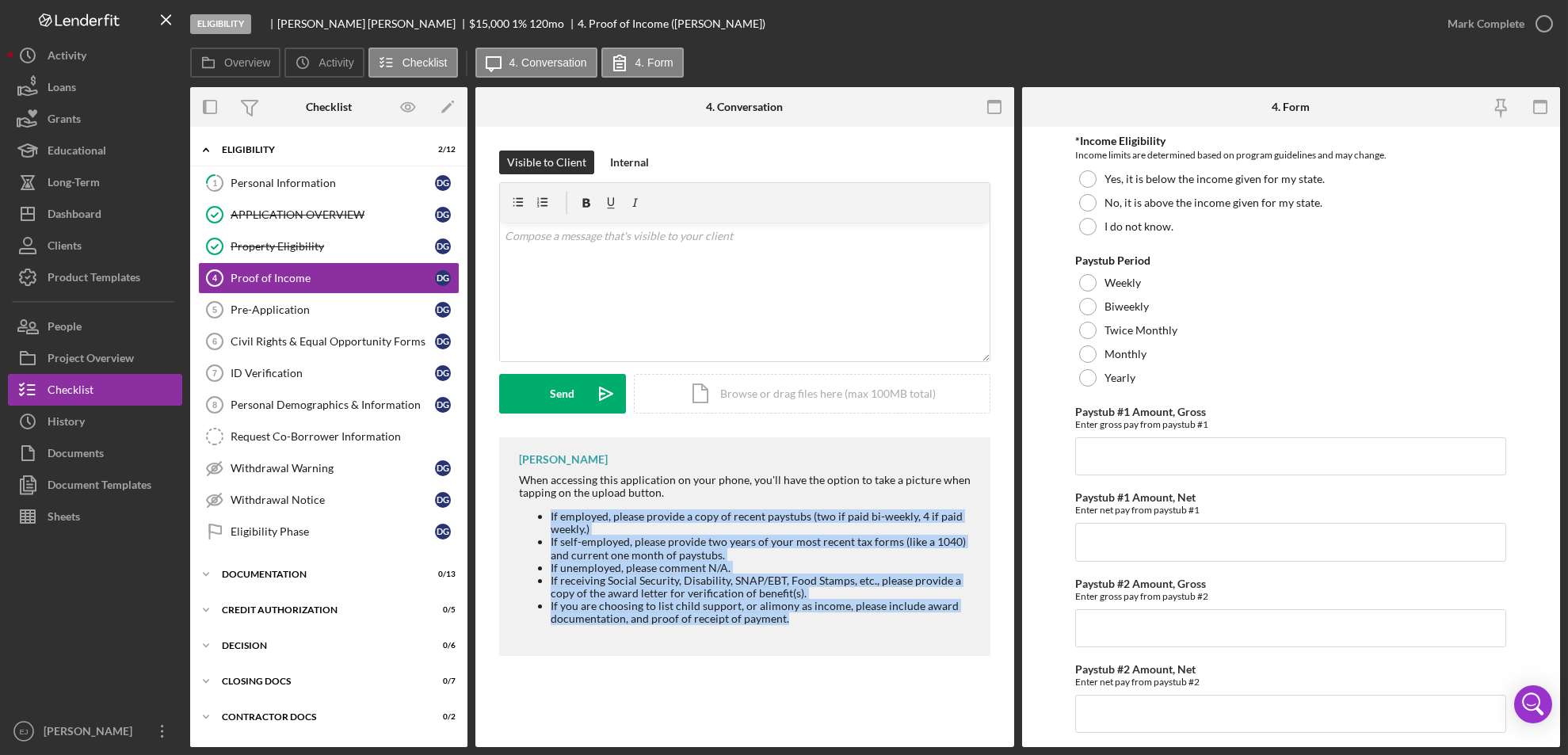
drag, startPoint x: 526, startPoint y: 512, endPoint x: 805, endPoint y: 621, distance: 299.5
click at [805, 621] on ul "If employed, please provide a copy of recent paystubs (two if paid bi-weekly, 4…" at bounding box center [746, 568] width 455 height 115
copy ul "If employed, please provide a copy of recent paystubs (two if paid bi-weekly, 4…"
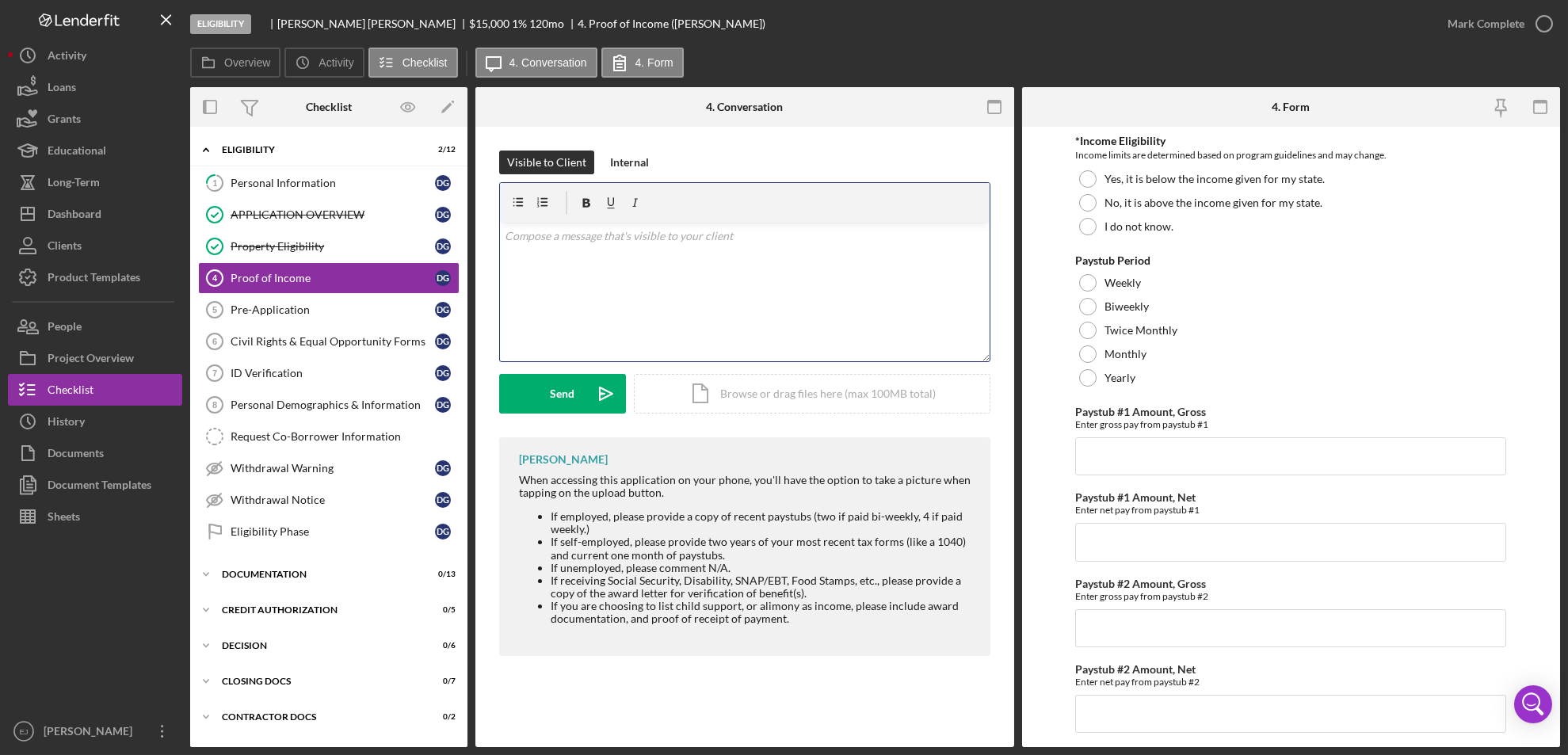
click at [640, 278] on div "v Color teal Color pink Remove color Add row above Add row below Add column bef…" at bounding box center [745, 292] width 489 height 139
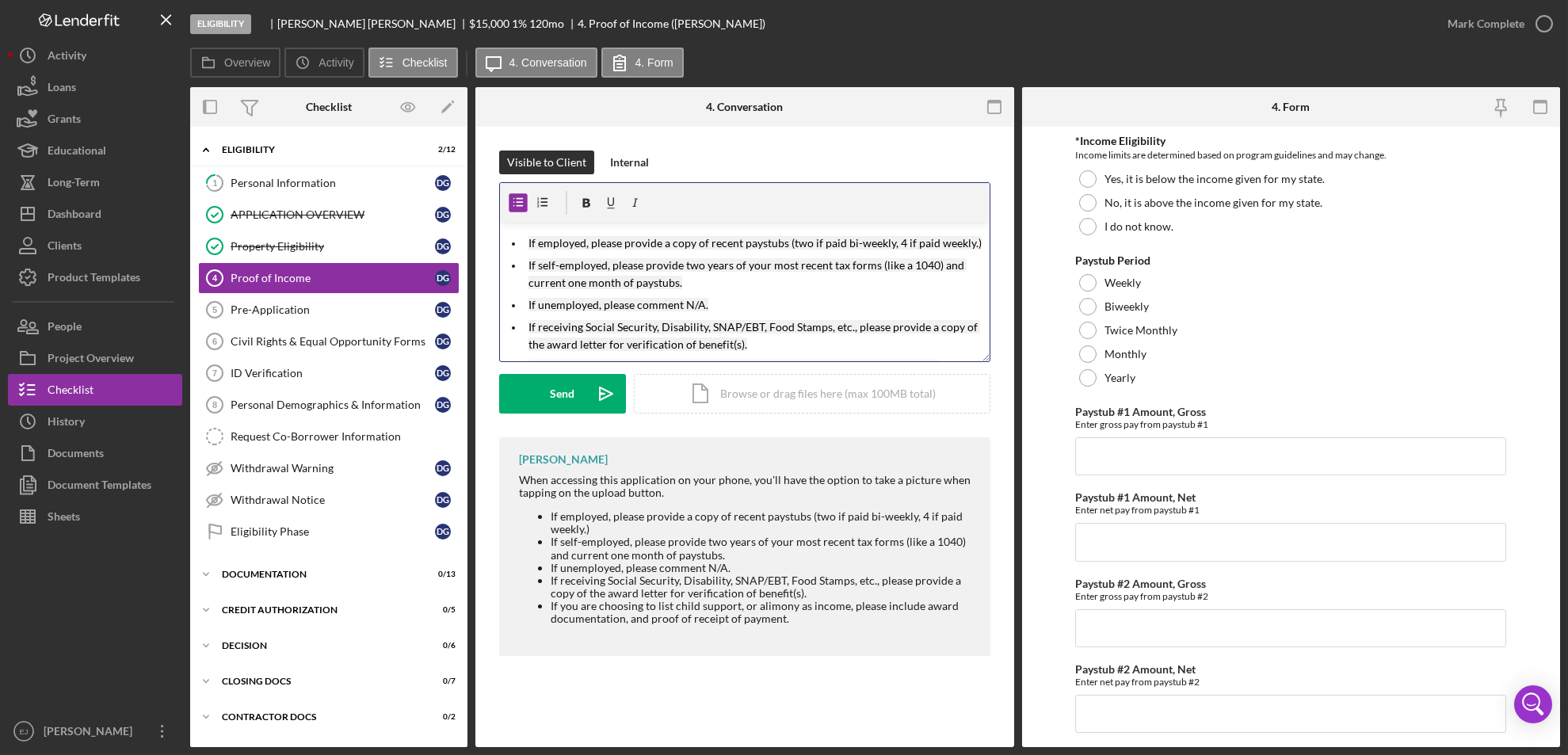
scroll to position [33, 0]
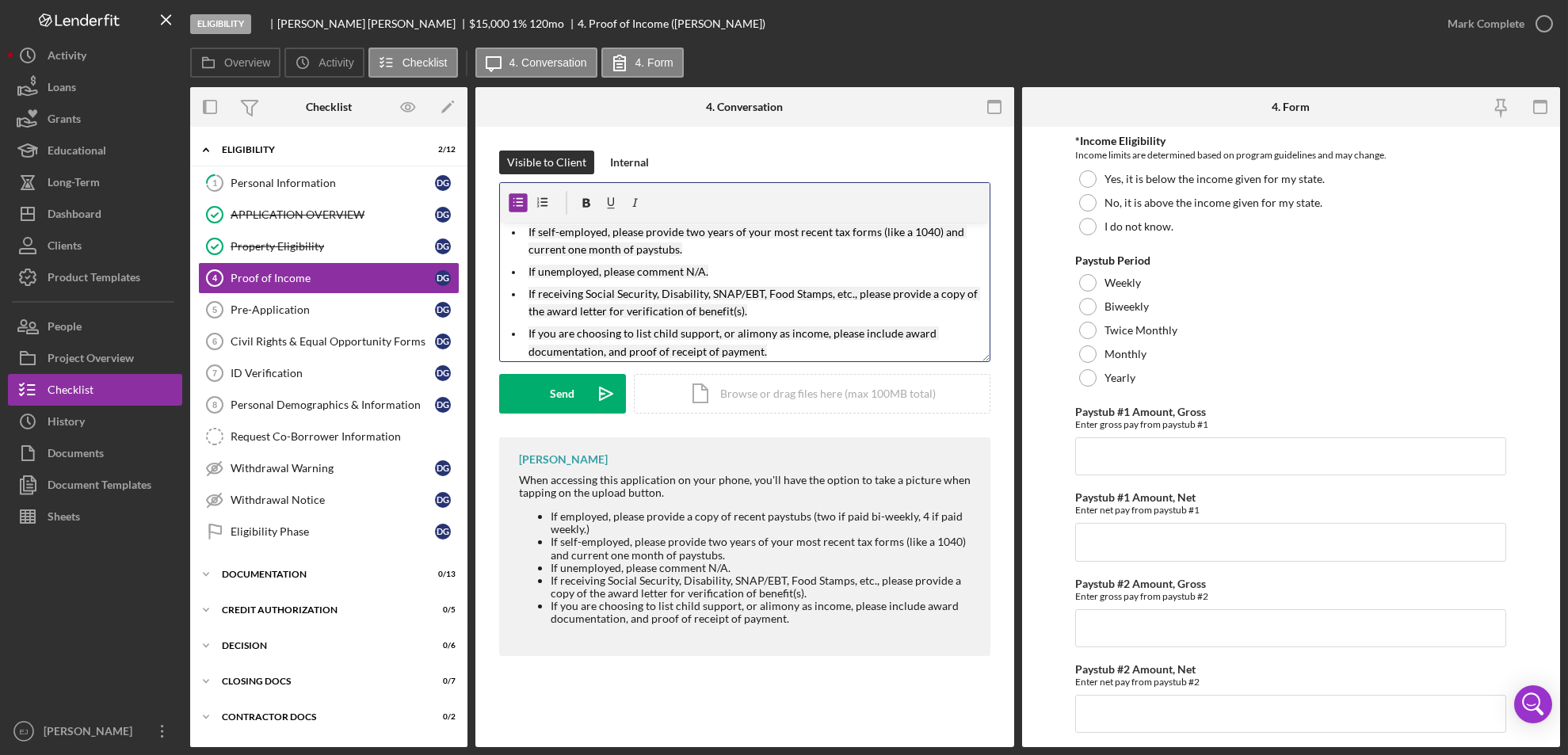
click at [505, 232] on ul "If employed, please provide a copy of recent paystubs (two if paid bi-weekly, 4…" at bounding box center [745, 280] width 489 height 160
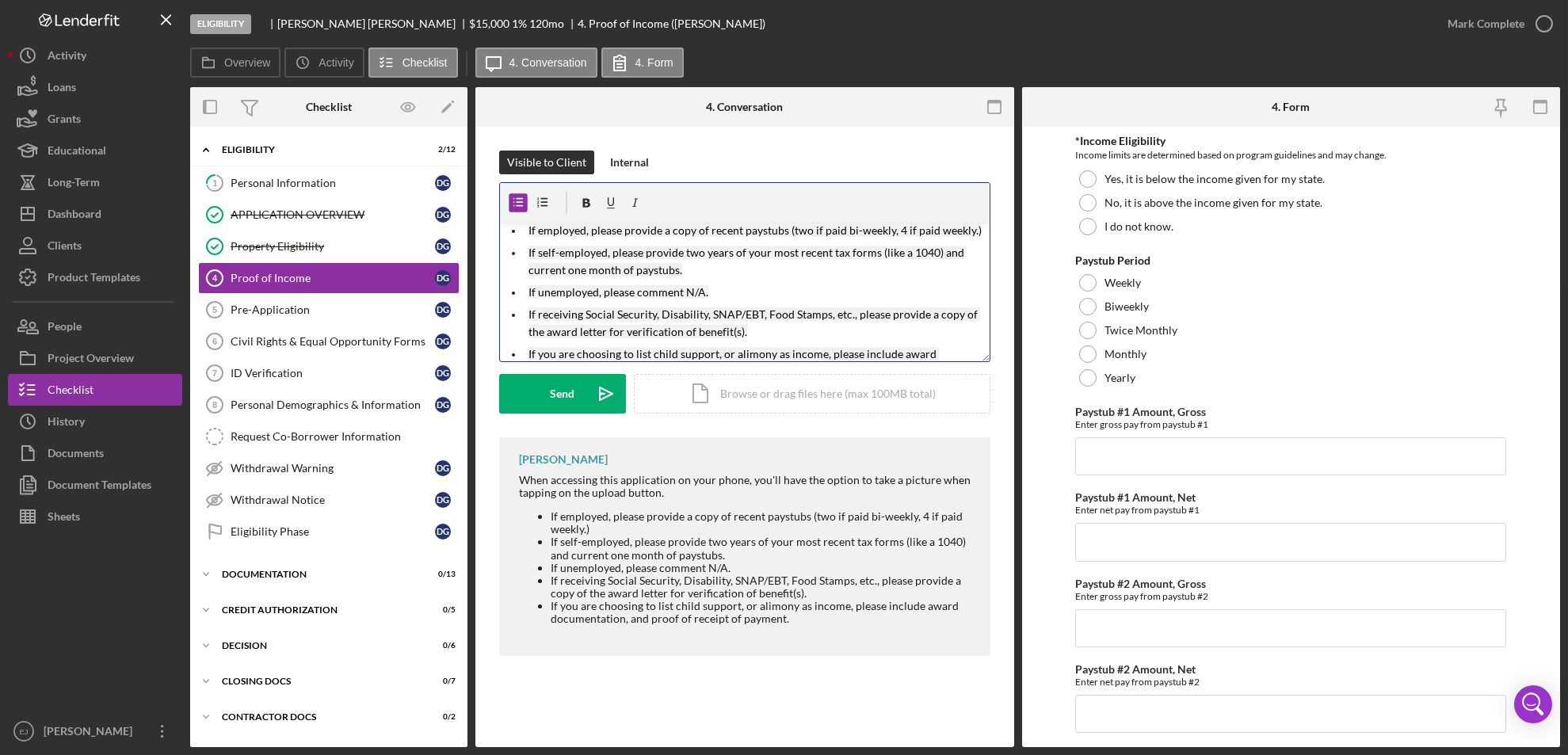
click at [507, 230] on ul "If employed, please provide a copy of recent paystubs (two if paid bi-weekly, 4…" at bounding box center [745, 301] width 489 height 160
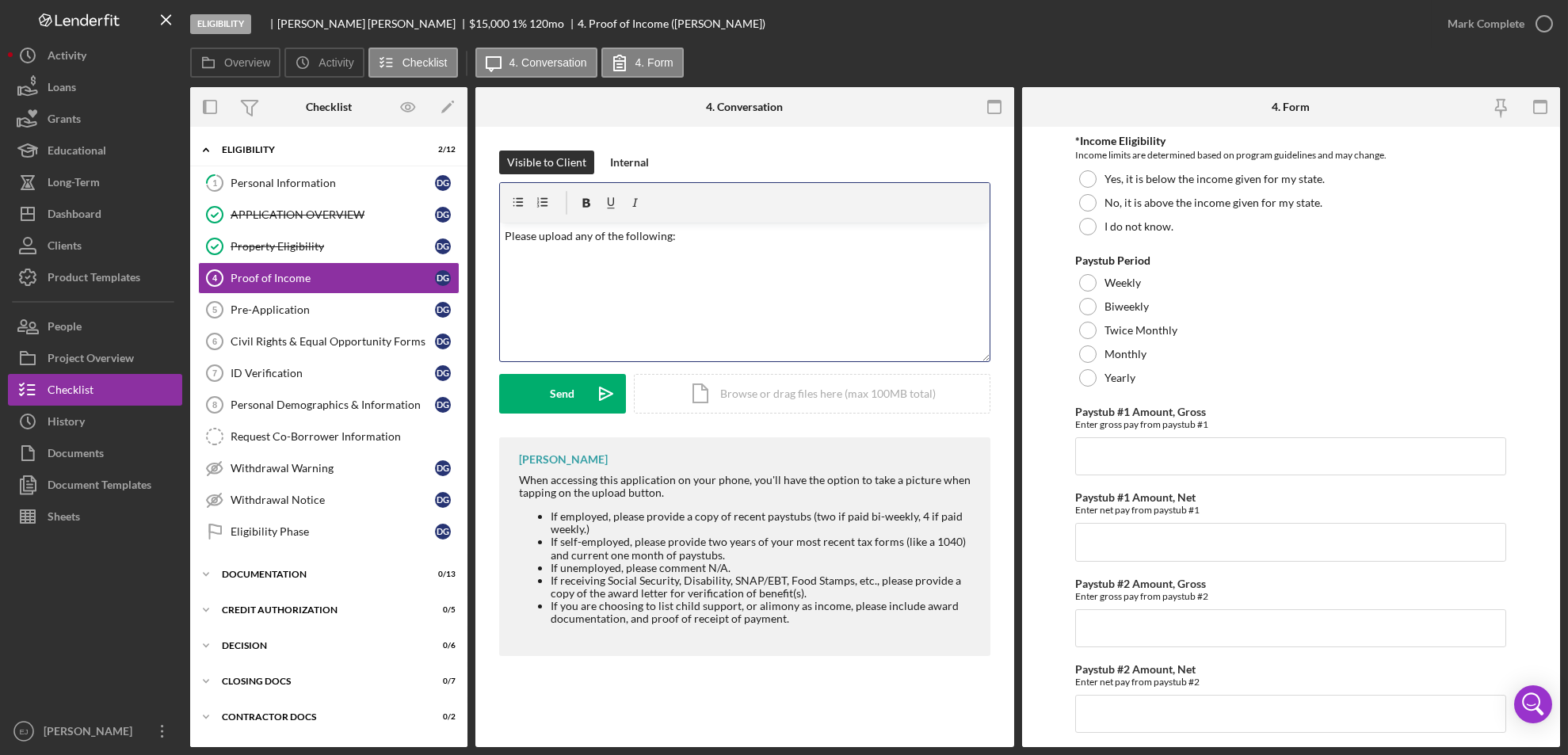
scroll to position [56, 0]
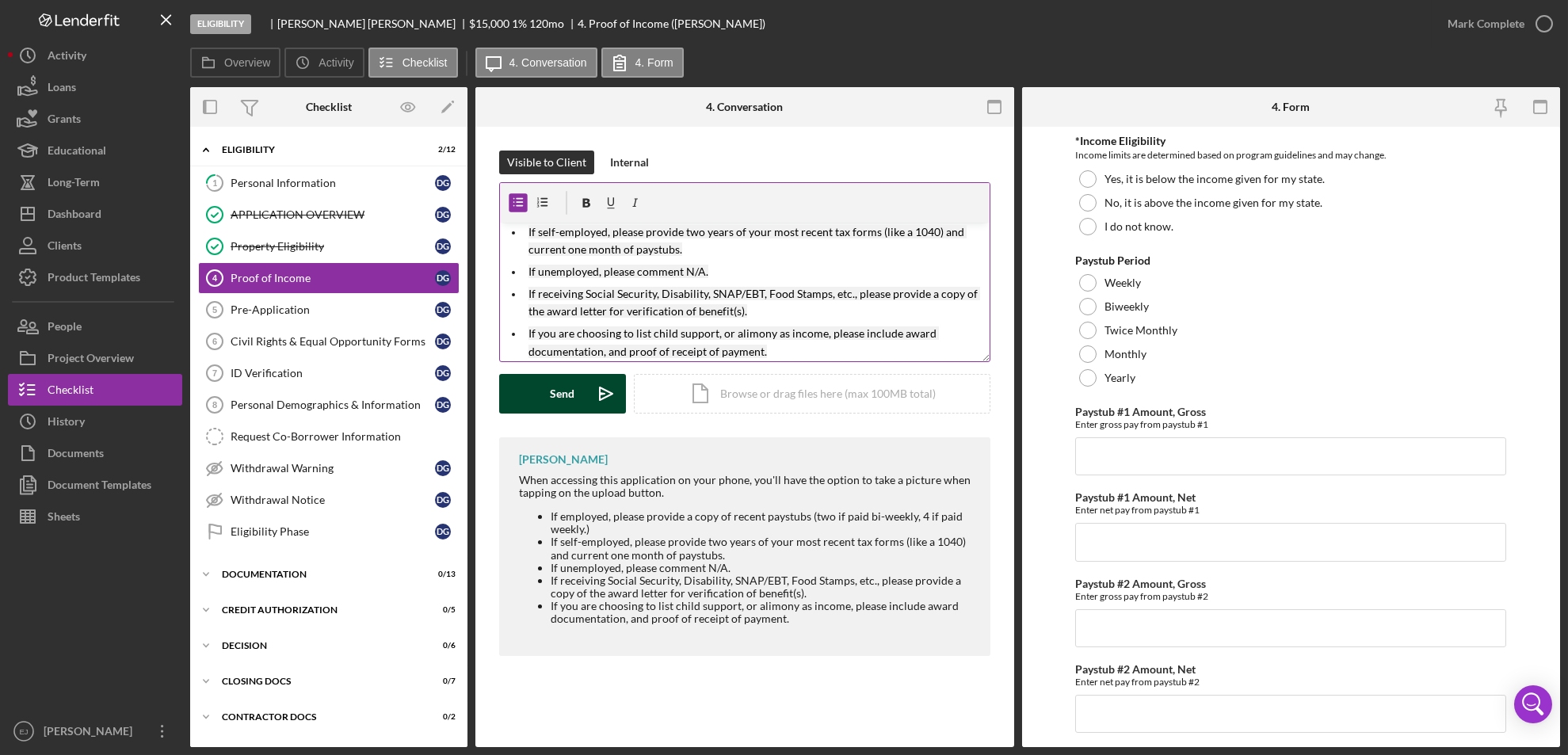
click at [579, 389] on button "Send Icon/icon-invite-send" at bounding box center [562, 393] width 127 height 39
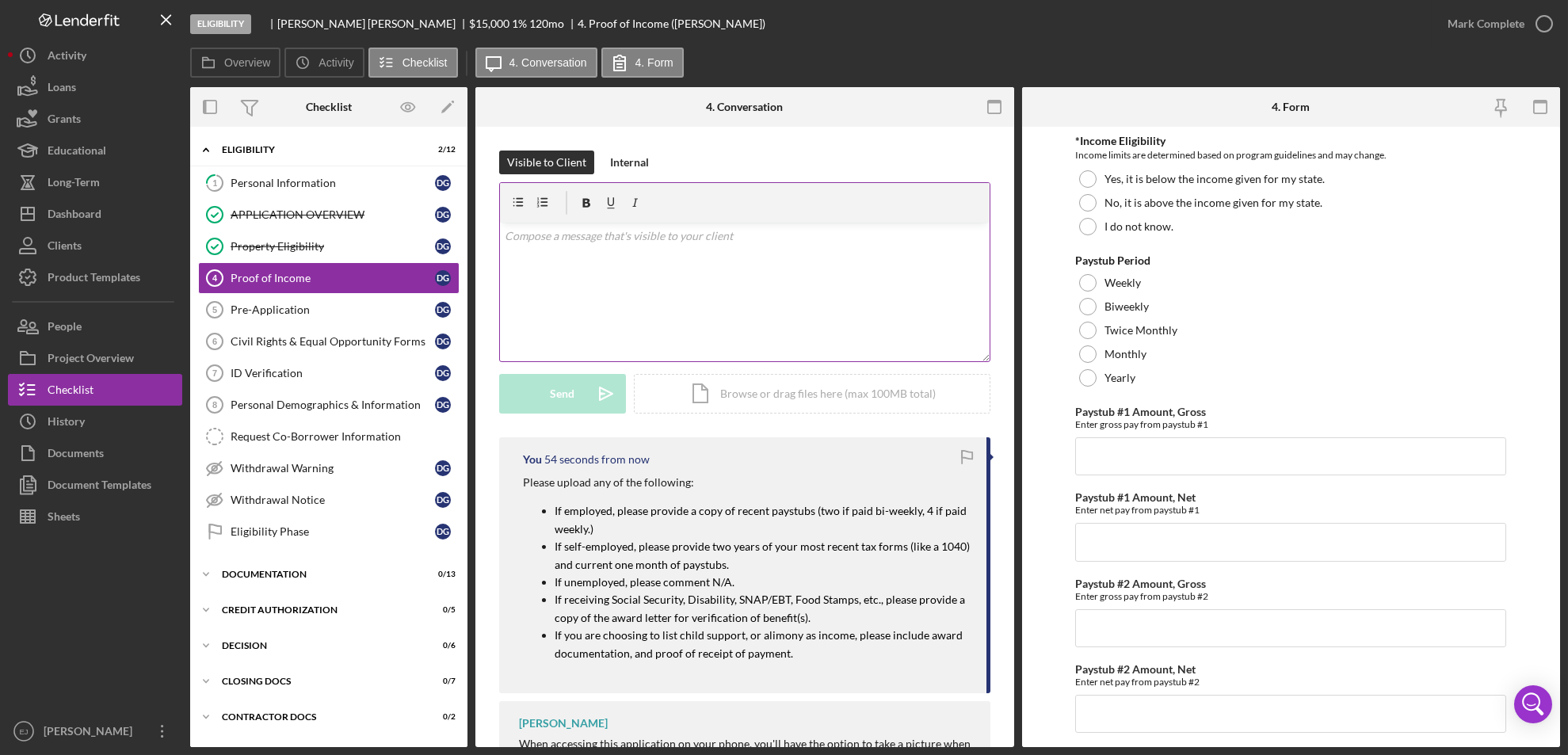
scroll to position [0, 0]
click at [278, 314] on div "Pre-Application" at bounding box center [333, 309] width 204 height 13
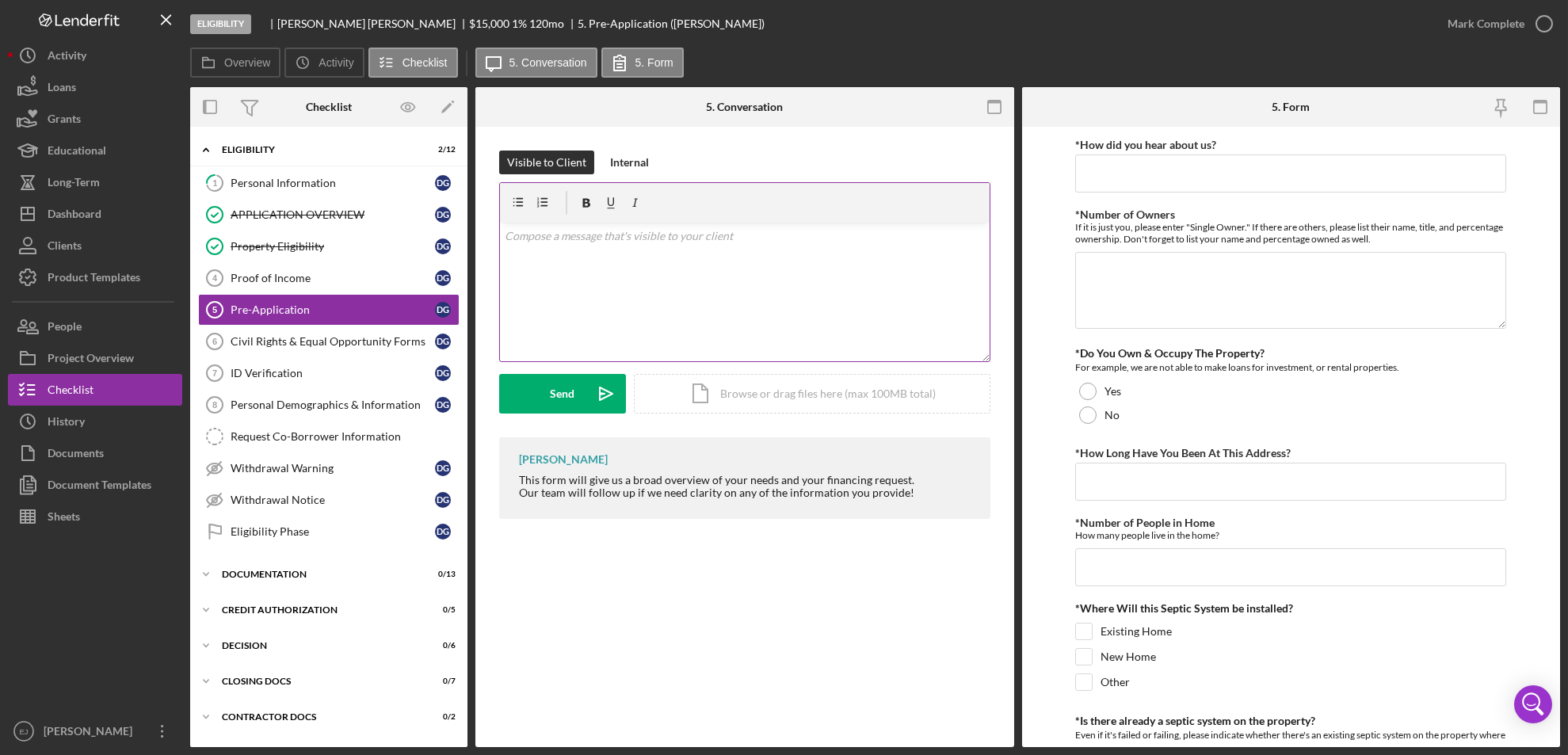
click at [546, 257] on div "v Color teal Color pink Remove color Add row above Add row below Add column bef…" at bounding box center [745, 292] width 489 height 139
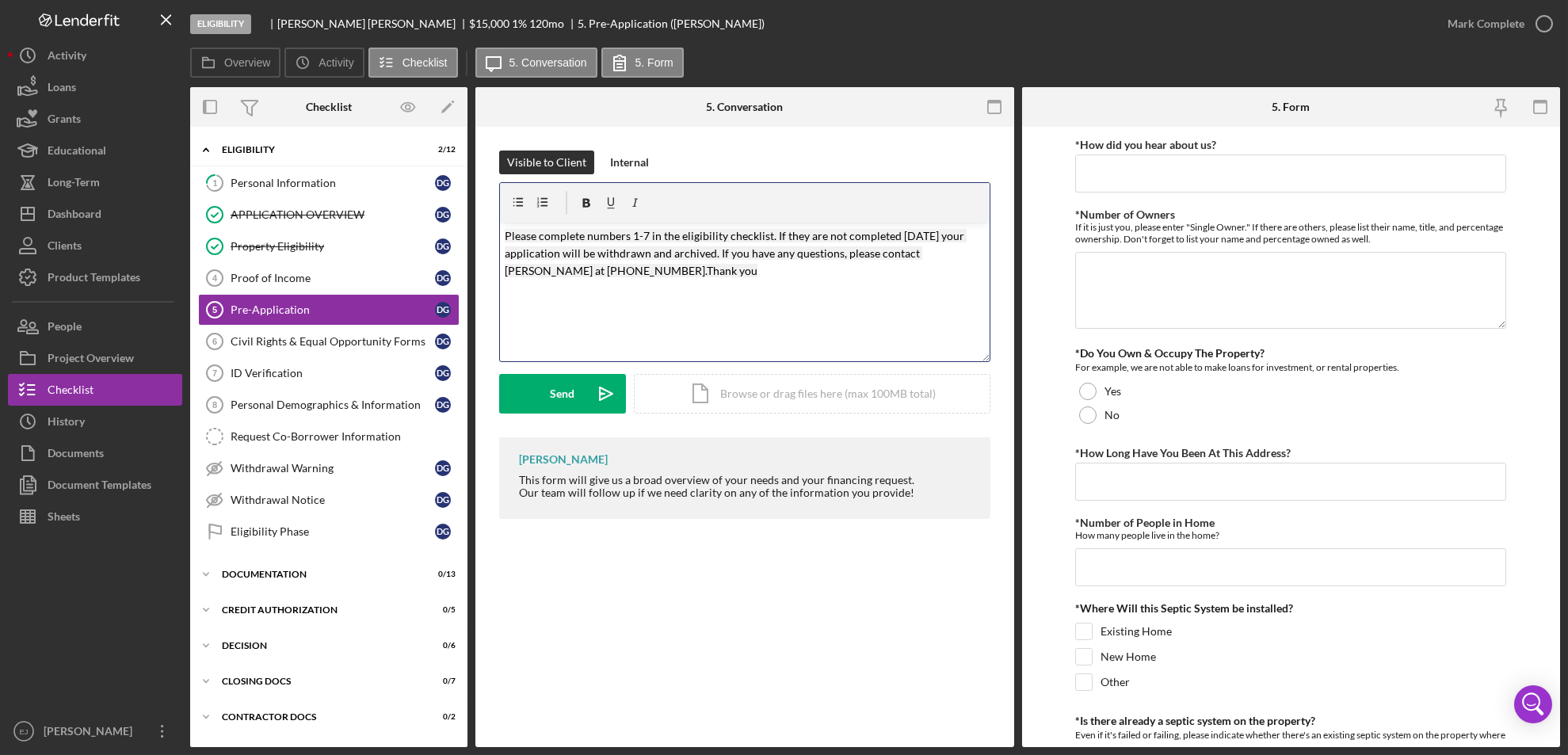
click at [636, 243] on p "Please complete numbers 1-7 in the eligibility checklist. If they are not compl…" at bounding box center [745, 254] width 480 height 53
click at [647, 233] on mark "Please complete numbers 5-7 in the eligibility checklist. If they are not compl…" at bounding box center [736, 254] width 462 height 49
click at [549, 367] on form "v Color teal Color pink Remove color Add row above Add row below Add column bef…" at bounding box center [745, 298] width 491 height 231
click at [557, 388] on div "Send" at bounding box center [562, 393] width 25 height 39
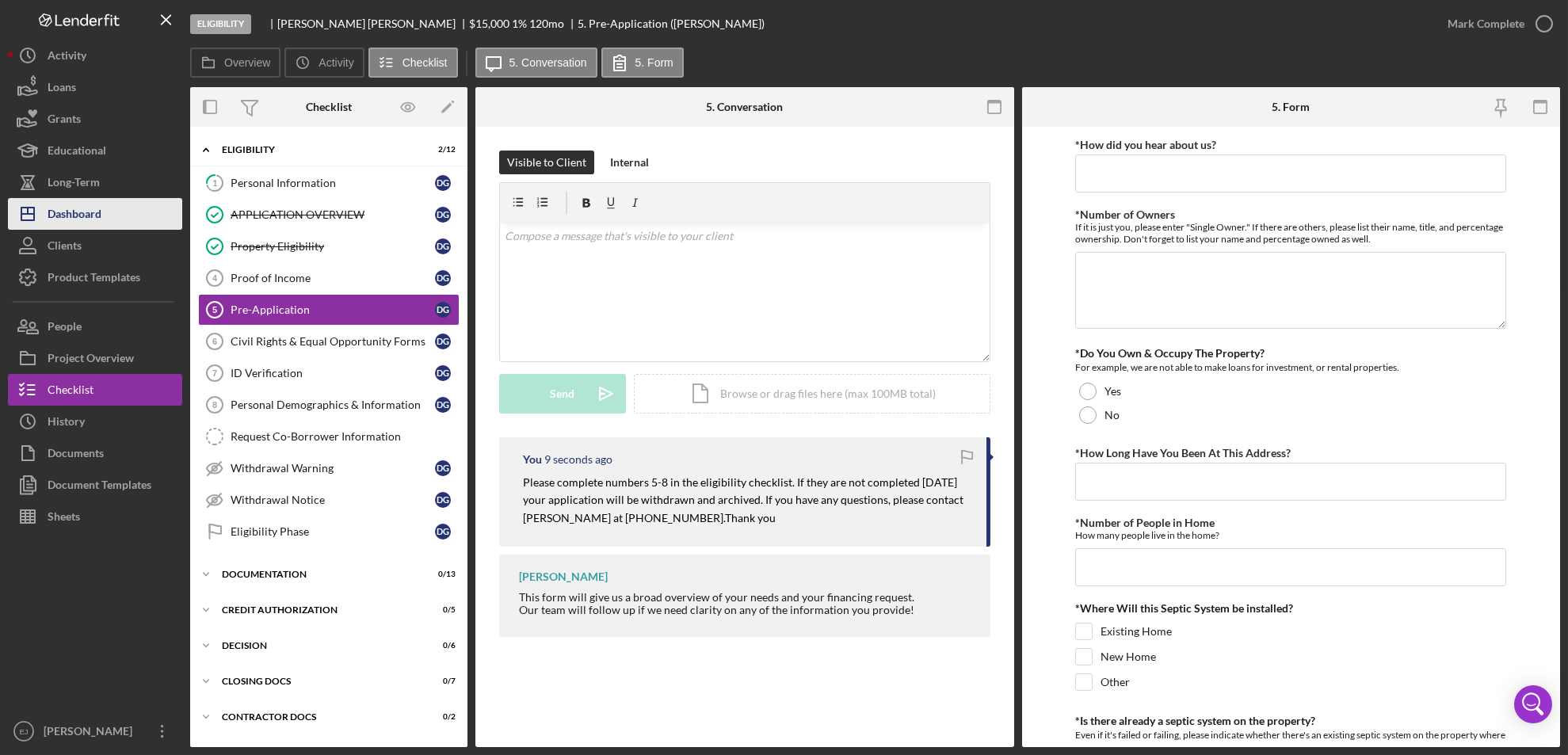
click at [94, 216] on div "Dashboard" at bounding box center [74, 215] width 54 height 36
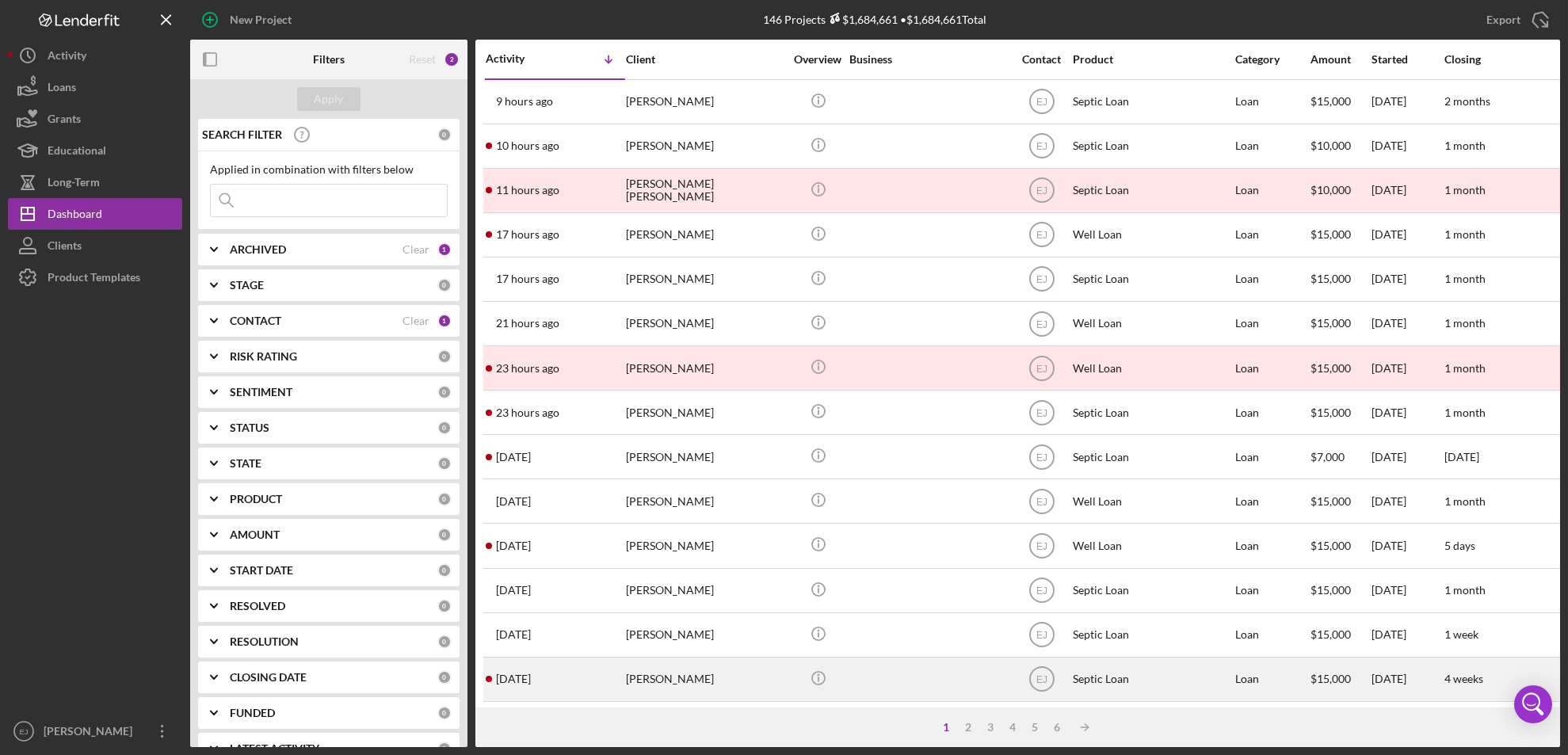
click at [653, 683] on div "[PERSON_NAME]" at bounding box center [706, 679] width 159 height 42
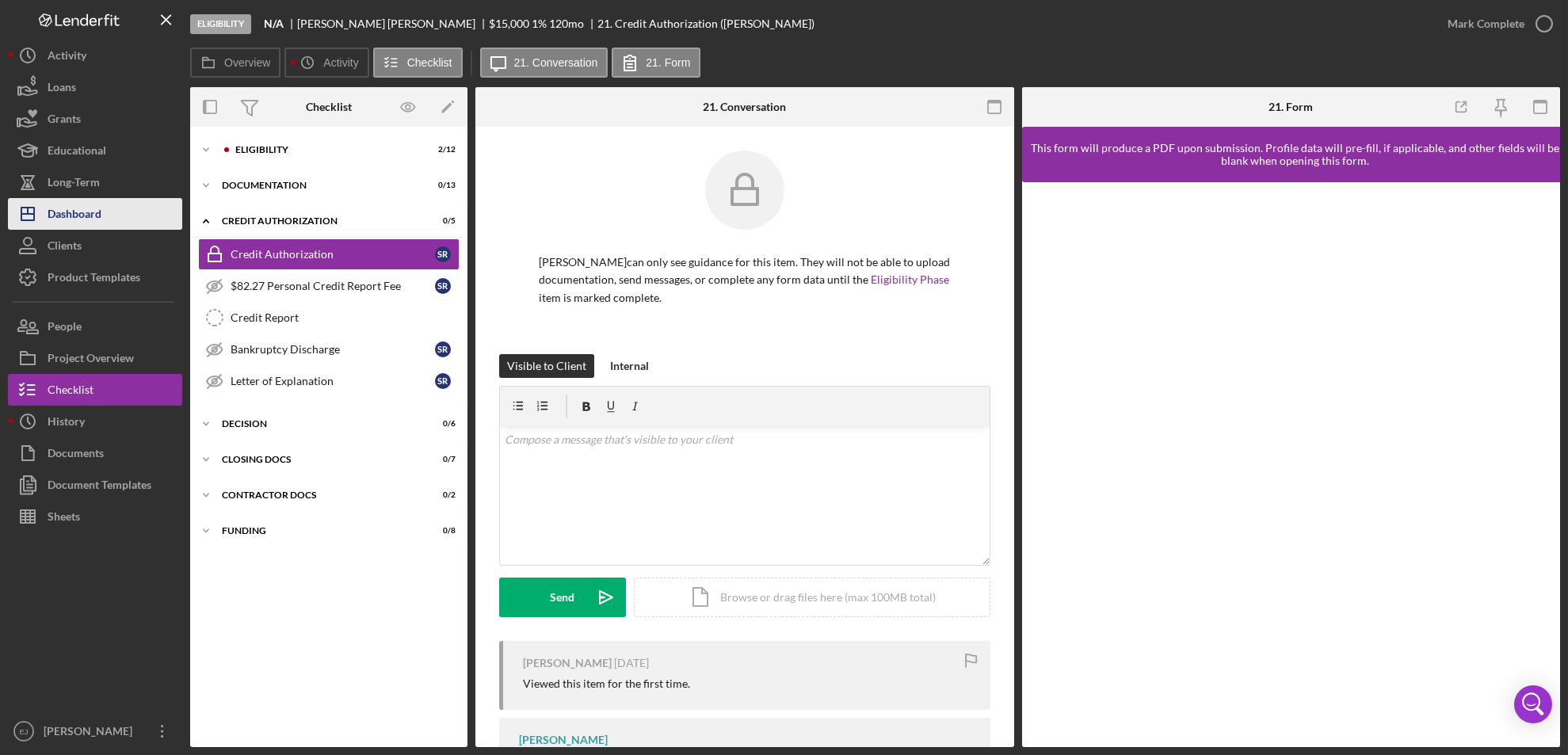
click at [111, 213] on button "Icon/Dashboard Dashboard" at bounding box center [95, 214] width 174 height 32
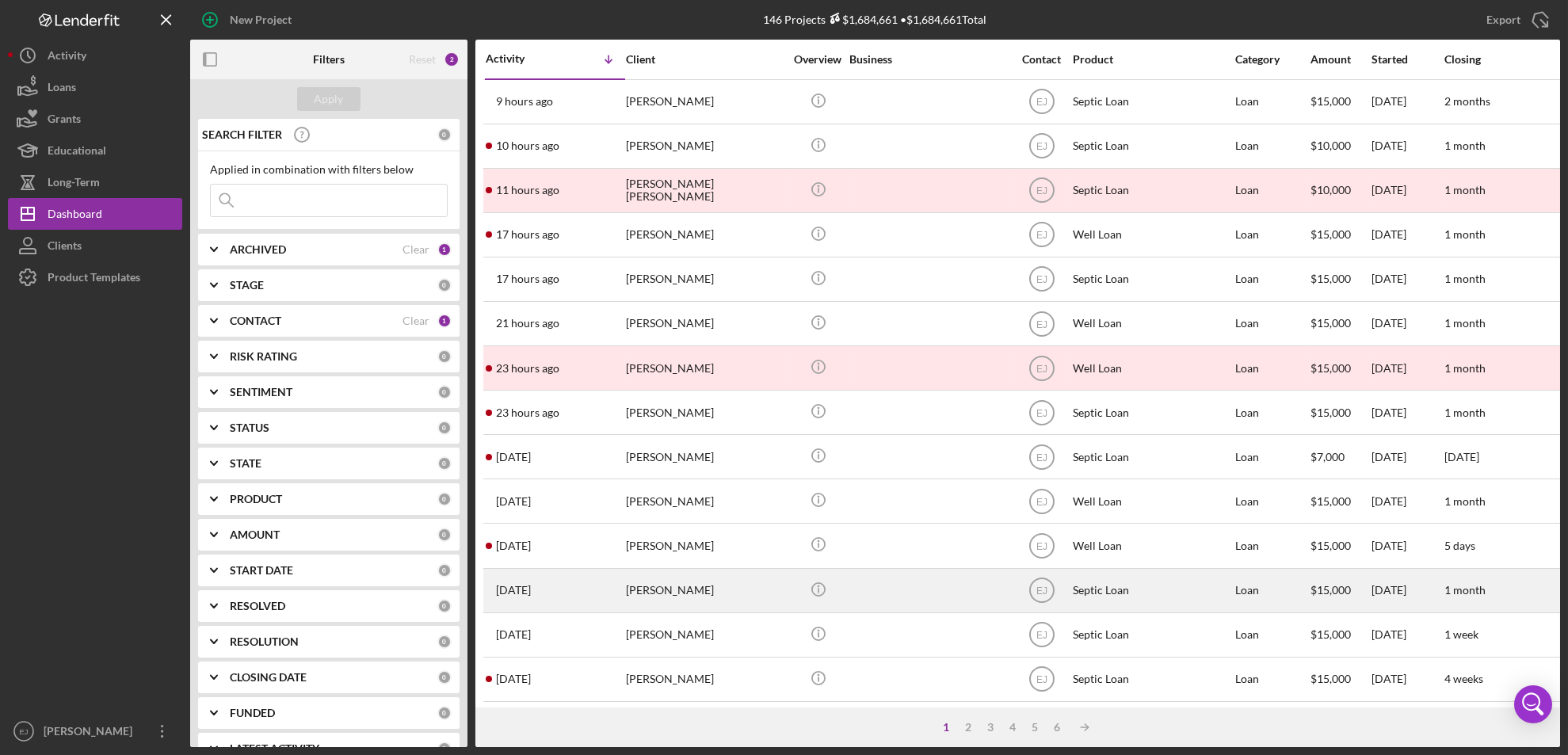
click at [642, 604] on div "[PERSON_NAME]" at bounding box center [706, 591] width 159 height 42
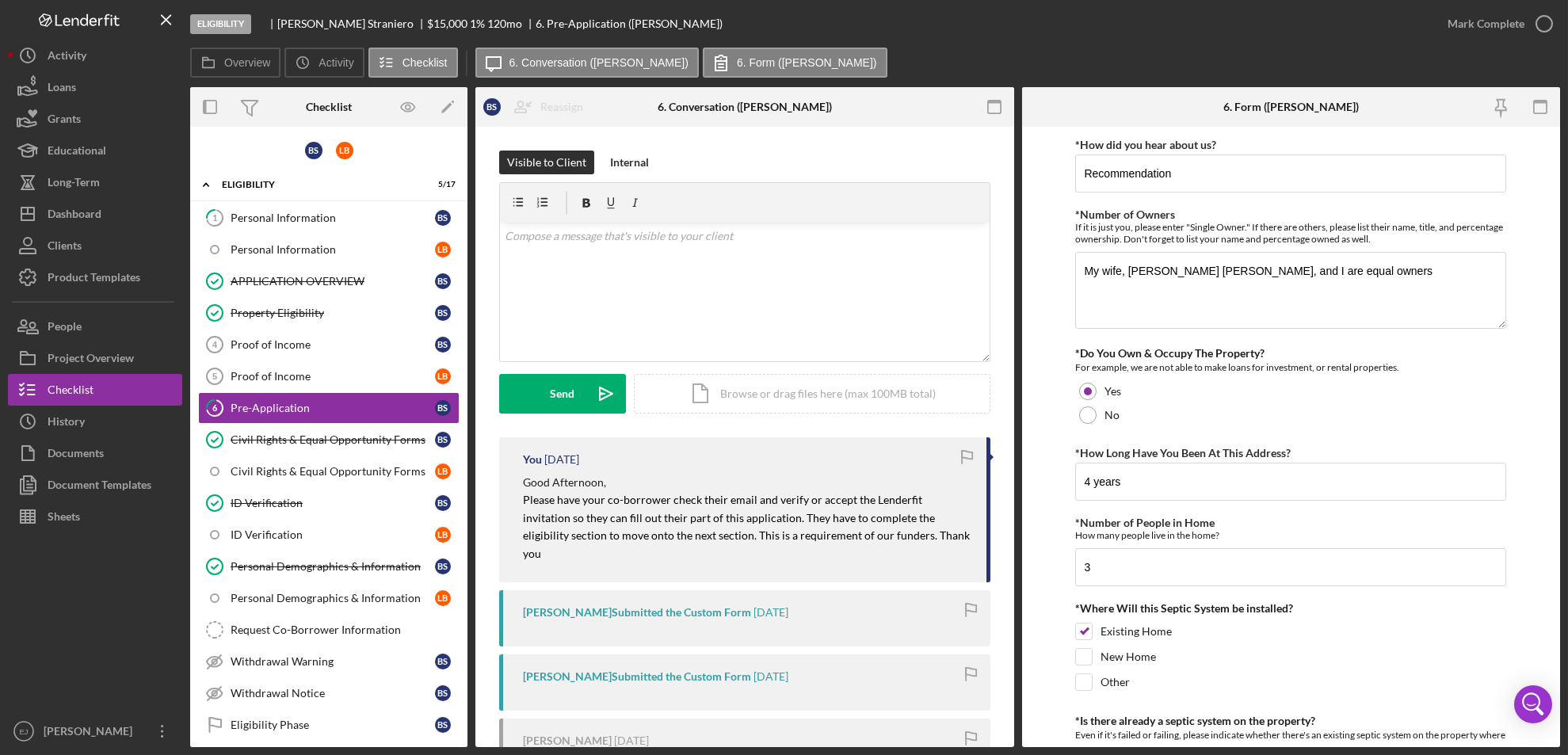
click at [96, 22] on icon "Logo-Reversed Created with Sketch." at bounding box center [79, 20] width 142 height 14
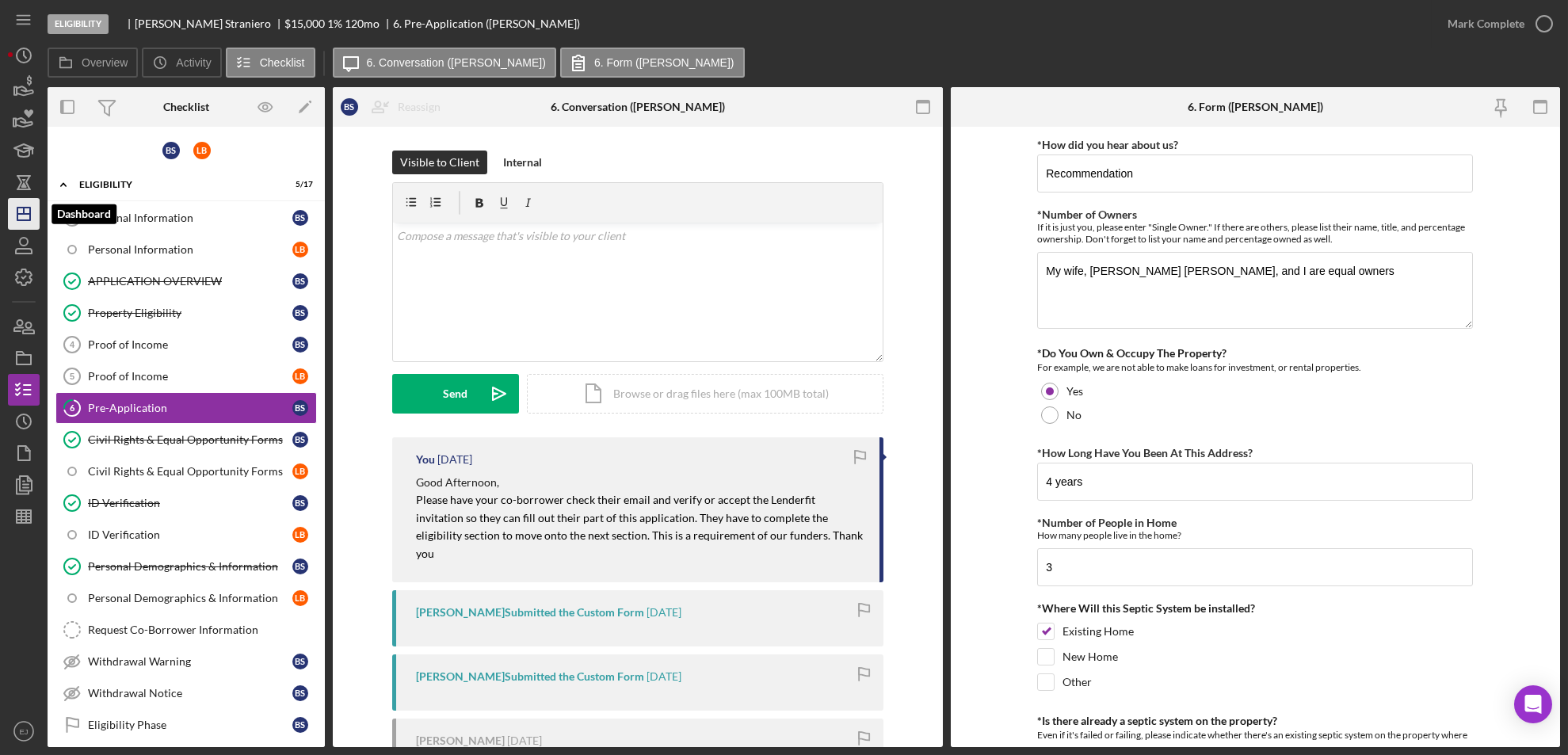
click at [14, 207] on icon "Icon/Dashboard" at bounding box center [23, 214] width 39 height 39
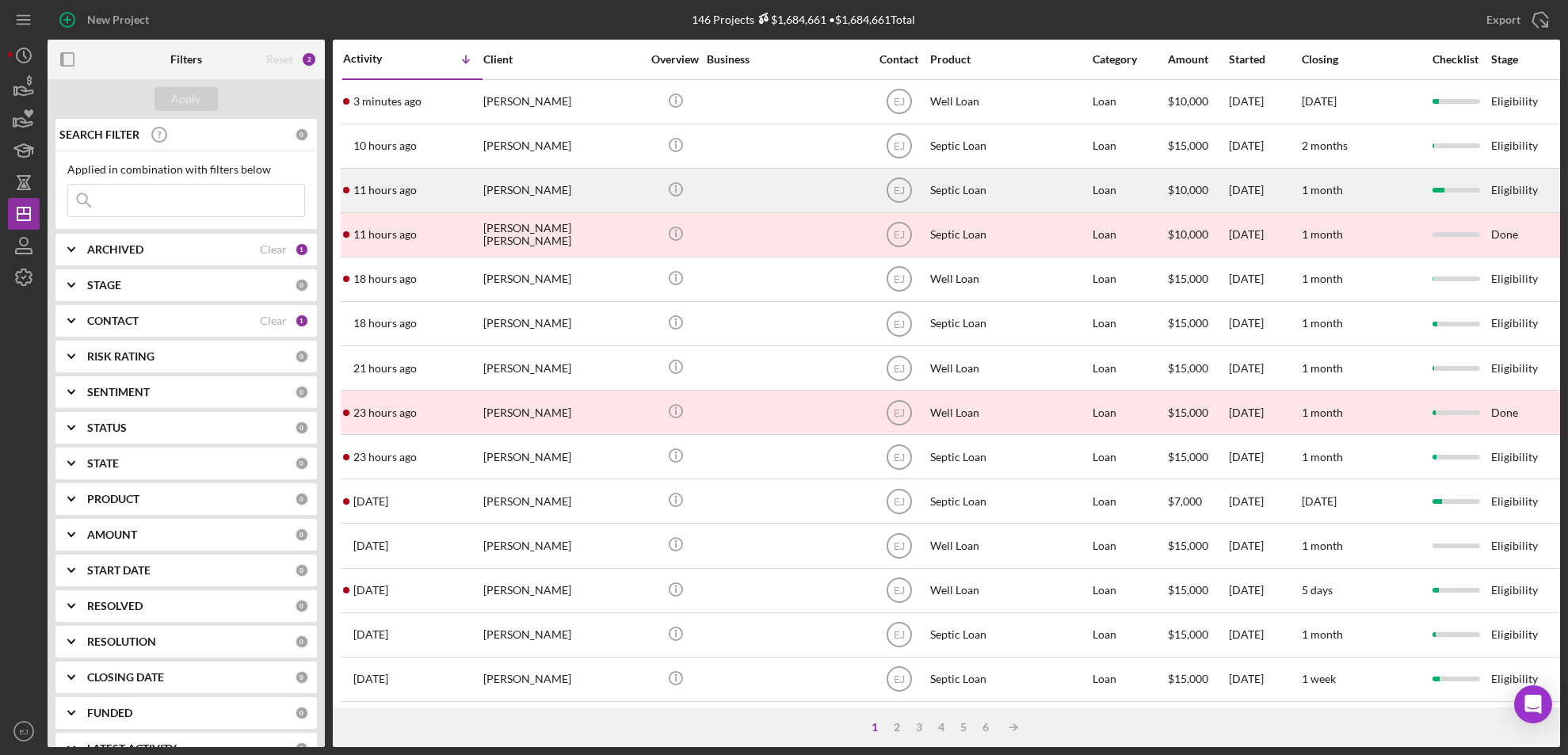
click at [539, 198] on div "[PERSON_NAME]" at bounding box center [562, 191] width 159 height 42
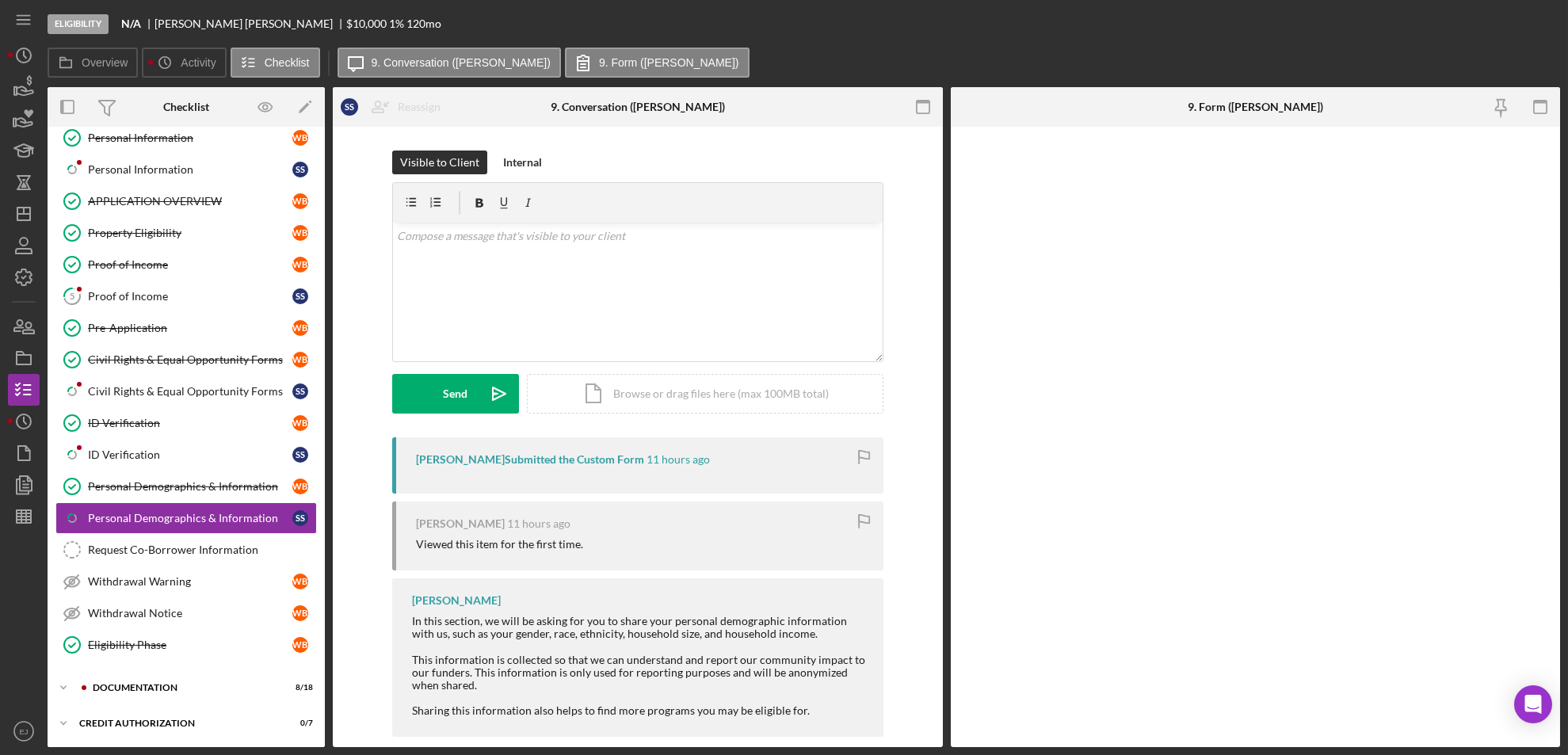
scroll to position [159, 0]
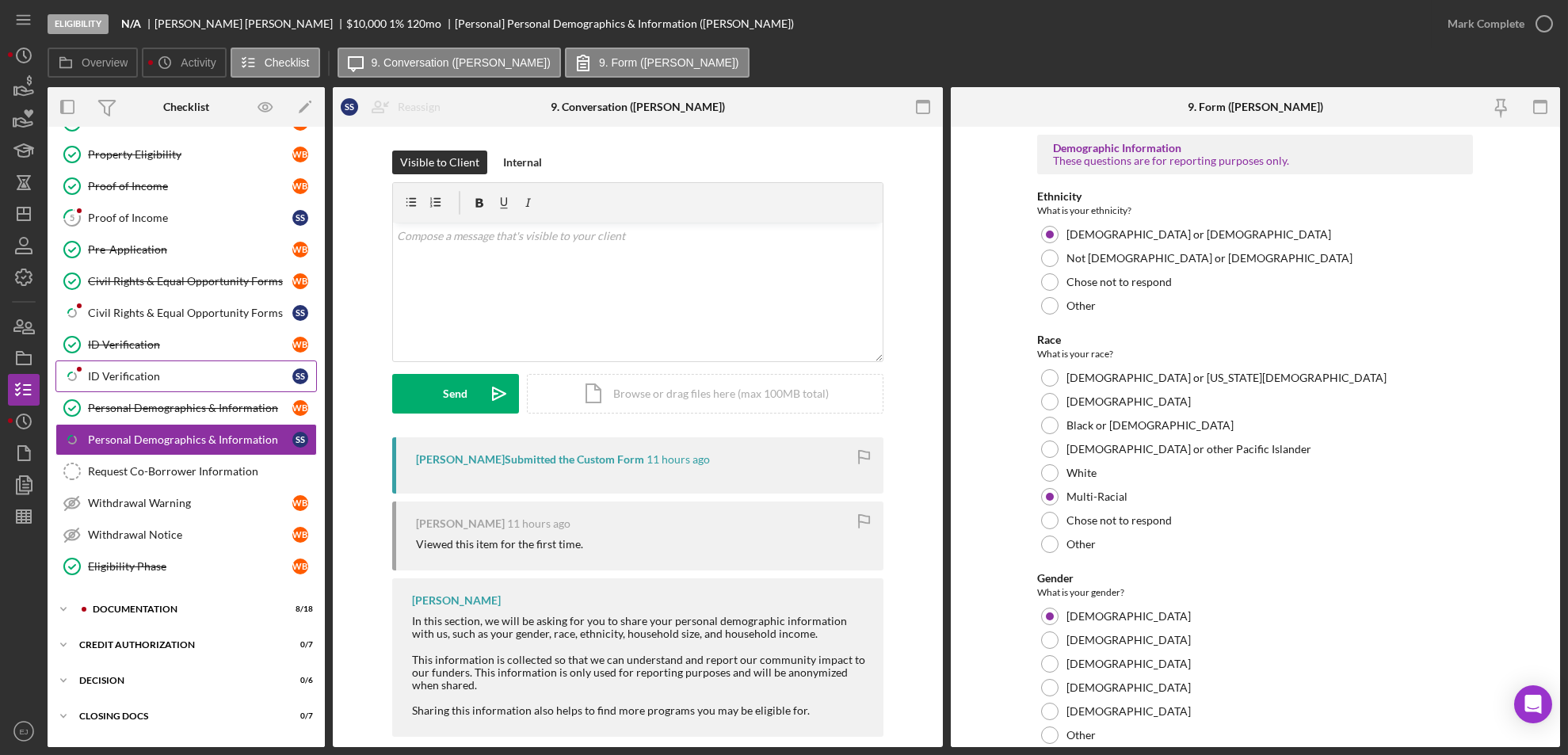
click at [133, 362] on link "Icon/Checklist Item Sub Partial ID Verification S s" at bounding box center [186, 376] width 261 height 32
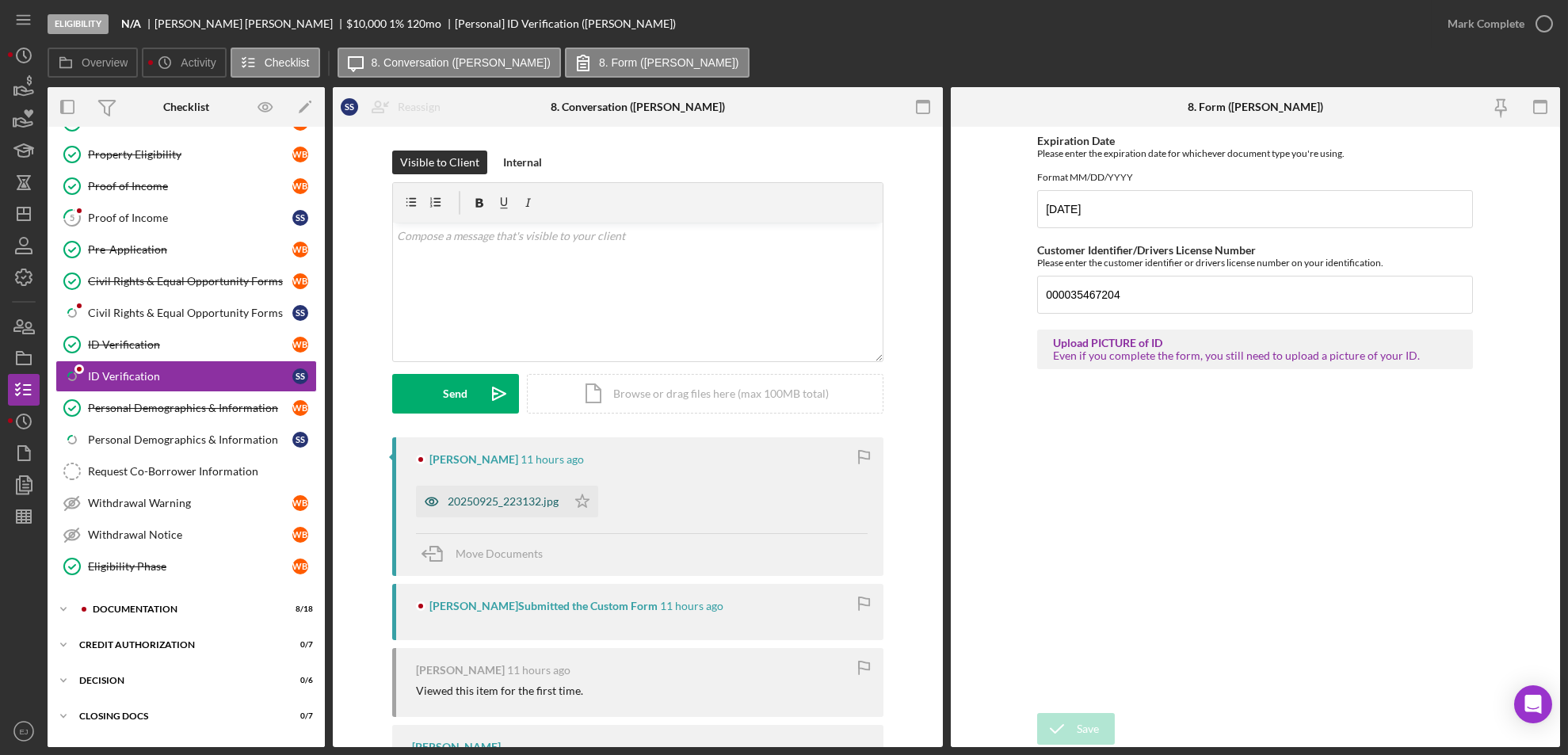
click at [508, 498] on div "20250925_223132.jpg" at bounding box center [503, 501] width 111 height 13
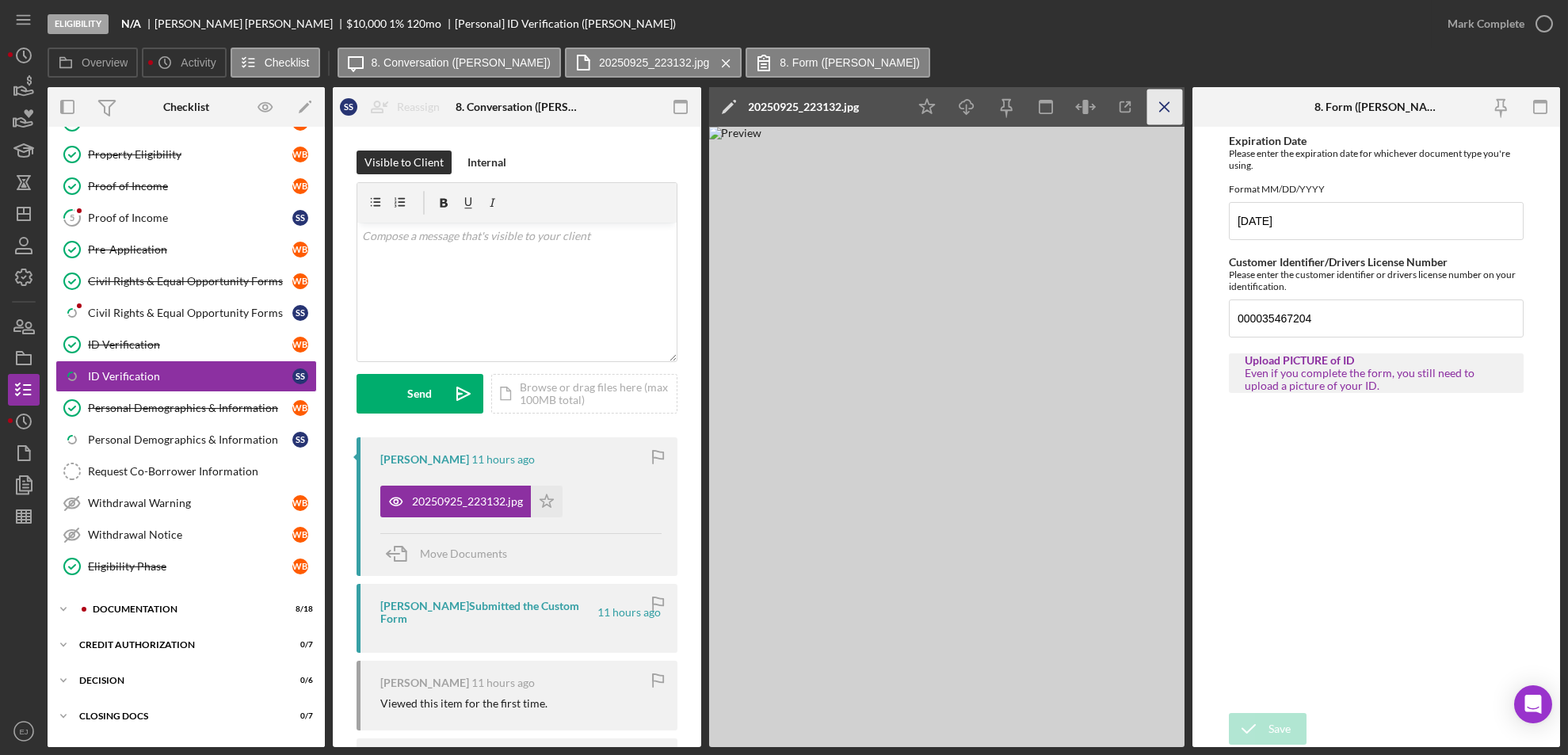
click at [1171, 110] on icon "Icon/Menu Close" at bounding box center [1164, 107] width 36 height 36
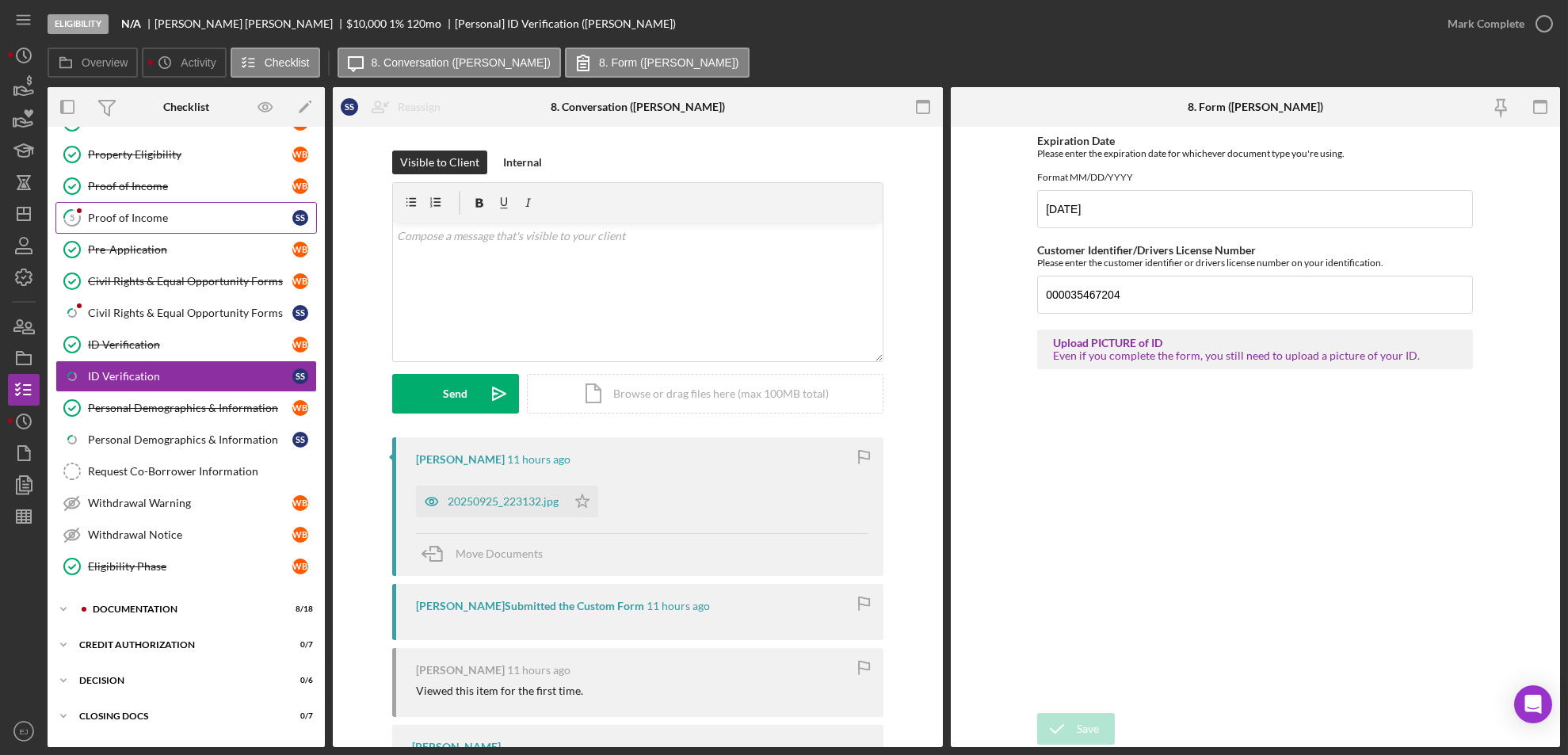
click at [220, 219] on div "Proof of Income" at bounding box center [190, 218] width 204 height 13
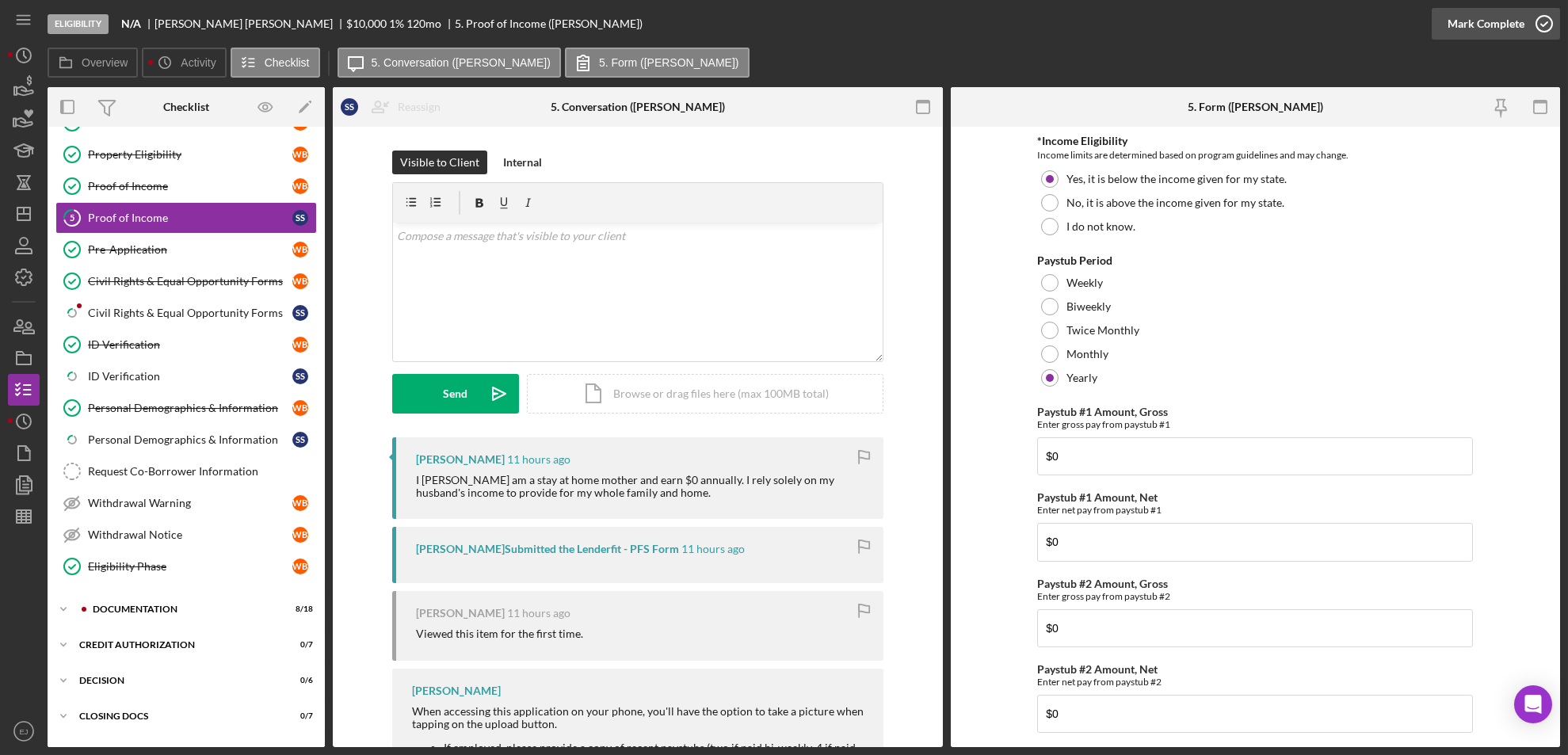
click at [1542, 21] on icon "button" at bounding box center [1543, 23] width 39 height 39
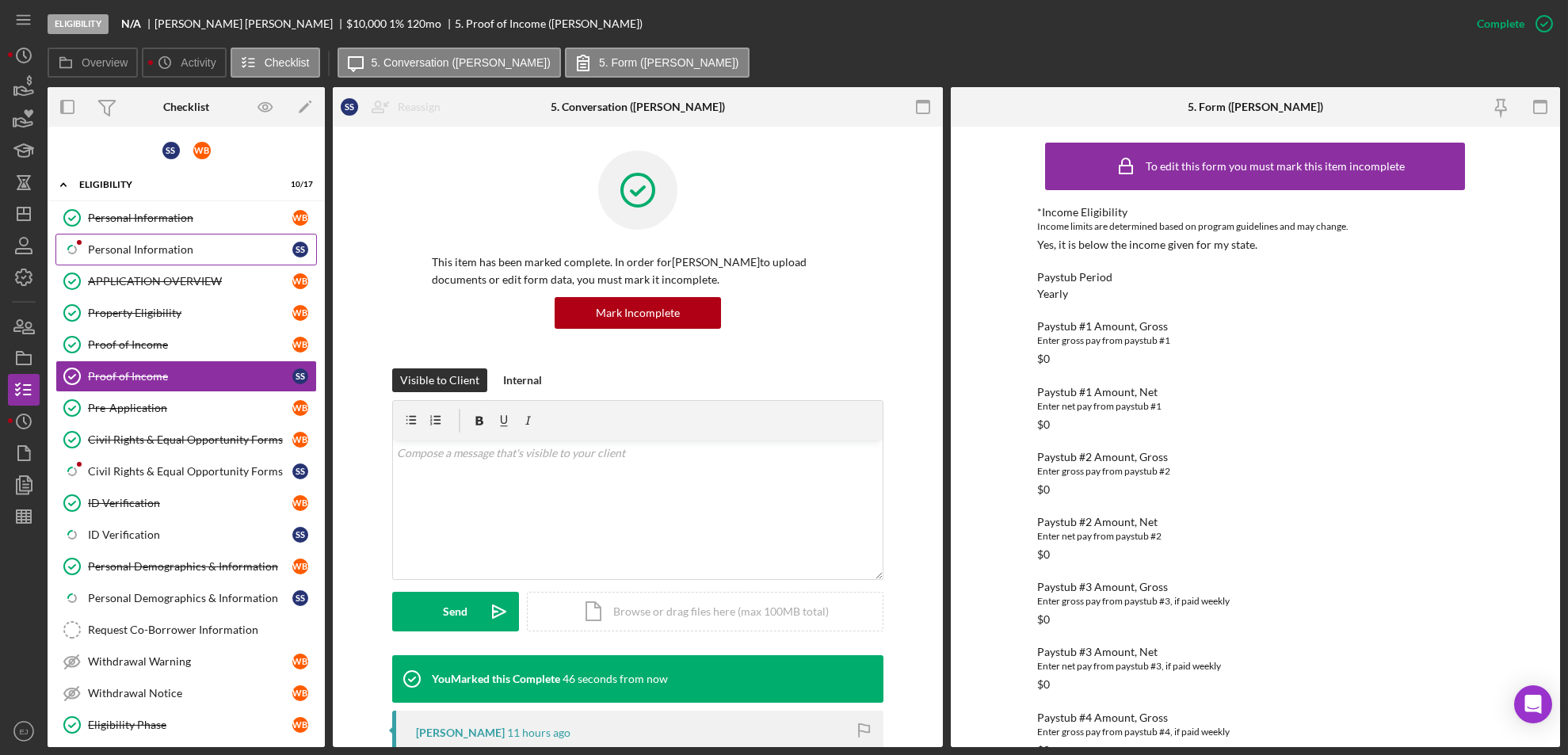
click at [195, 256] on link "Icon/Checklist Item Sub Partial Personal Information S s" at bounding box center [186, 249] width 261 height 32
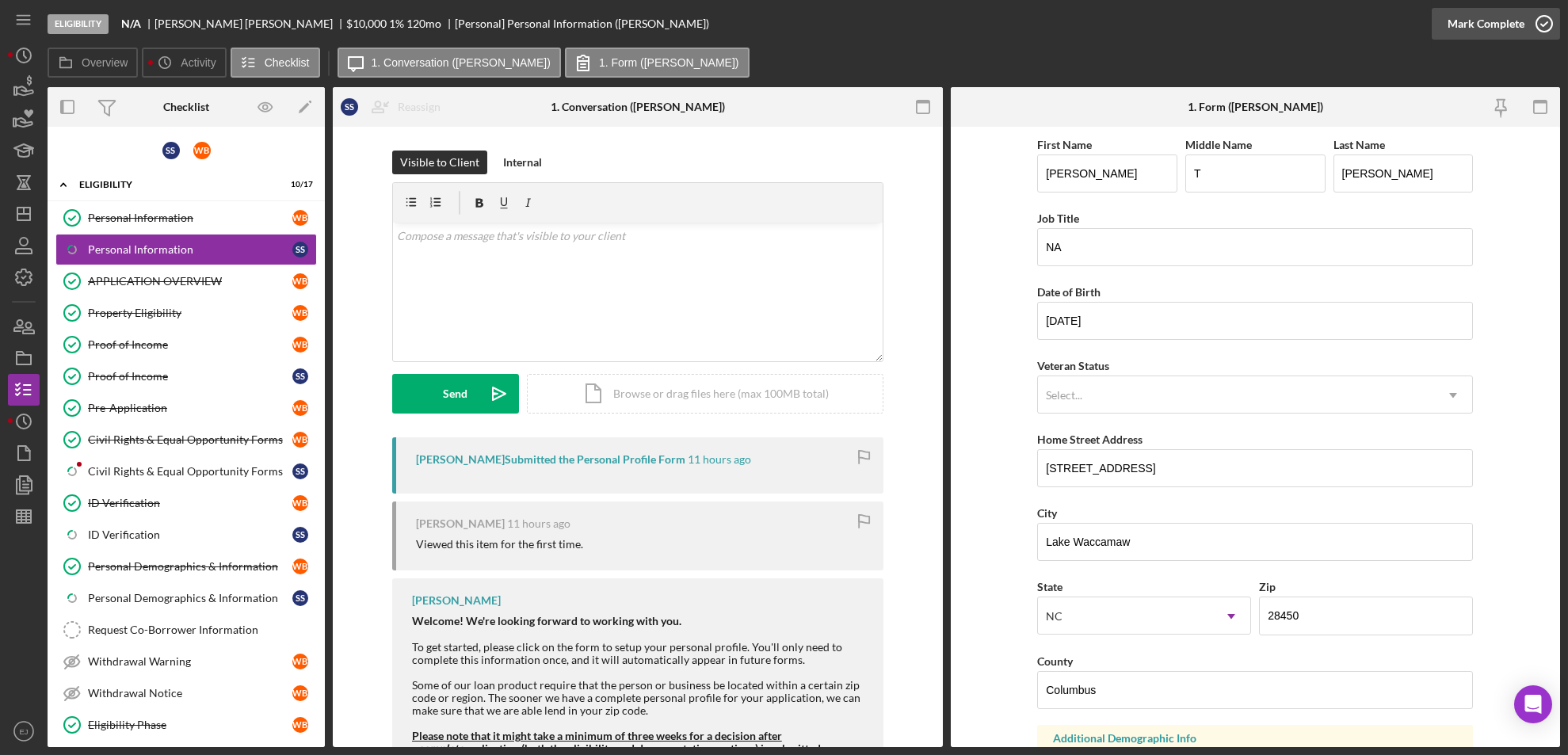
click at [1543, 20] on icon "button" at bounding box center [1543, 23] width 39 height 39
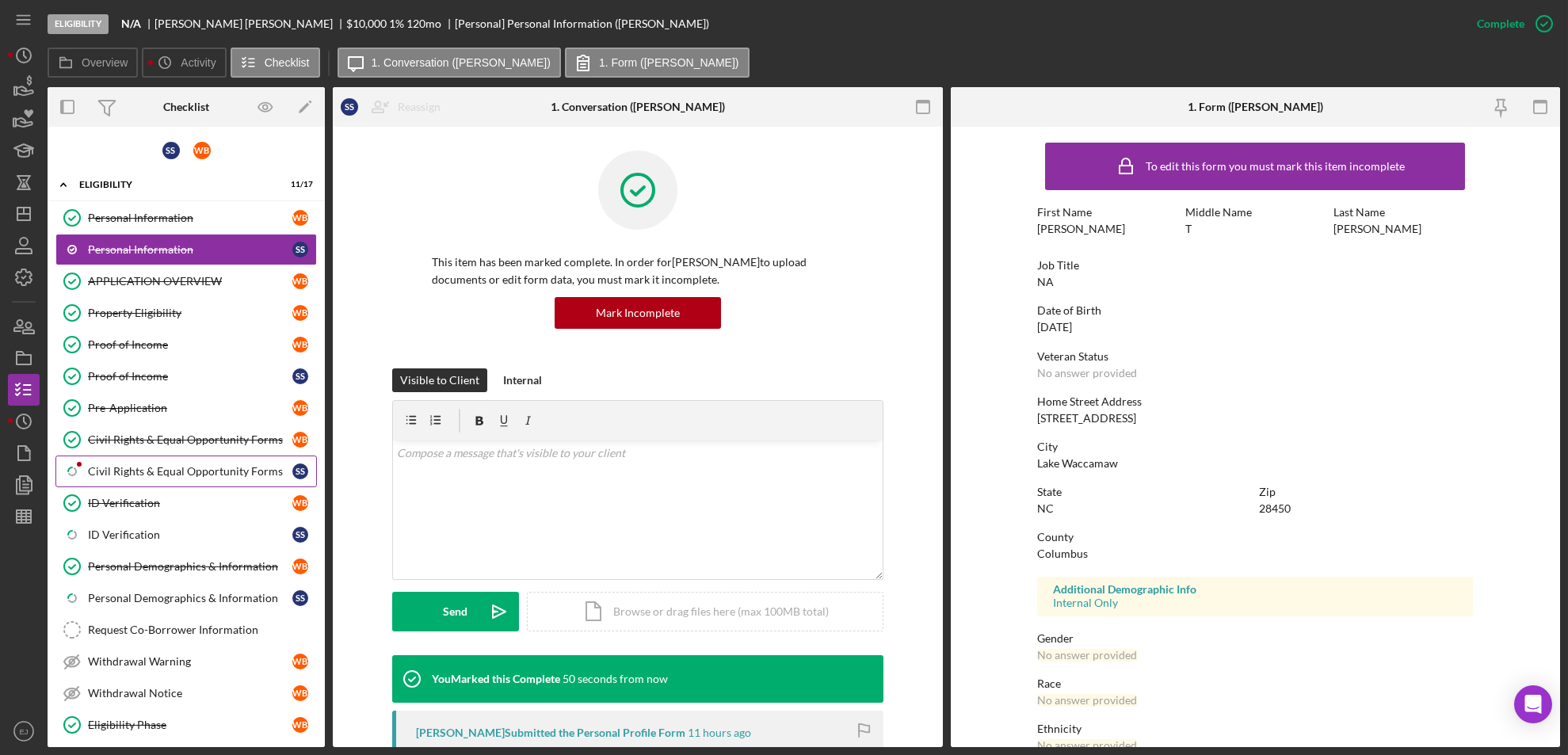
click at [149, 467] on div "Civil Rights & Equal Opportunity Forms" at bounding box center [190, 471] width 204 height 13
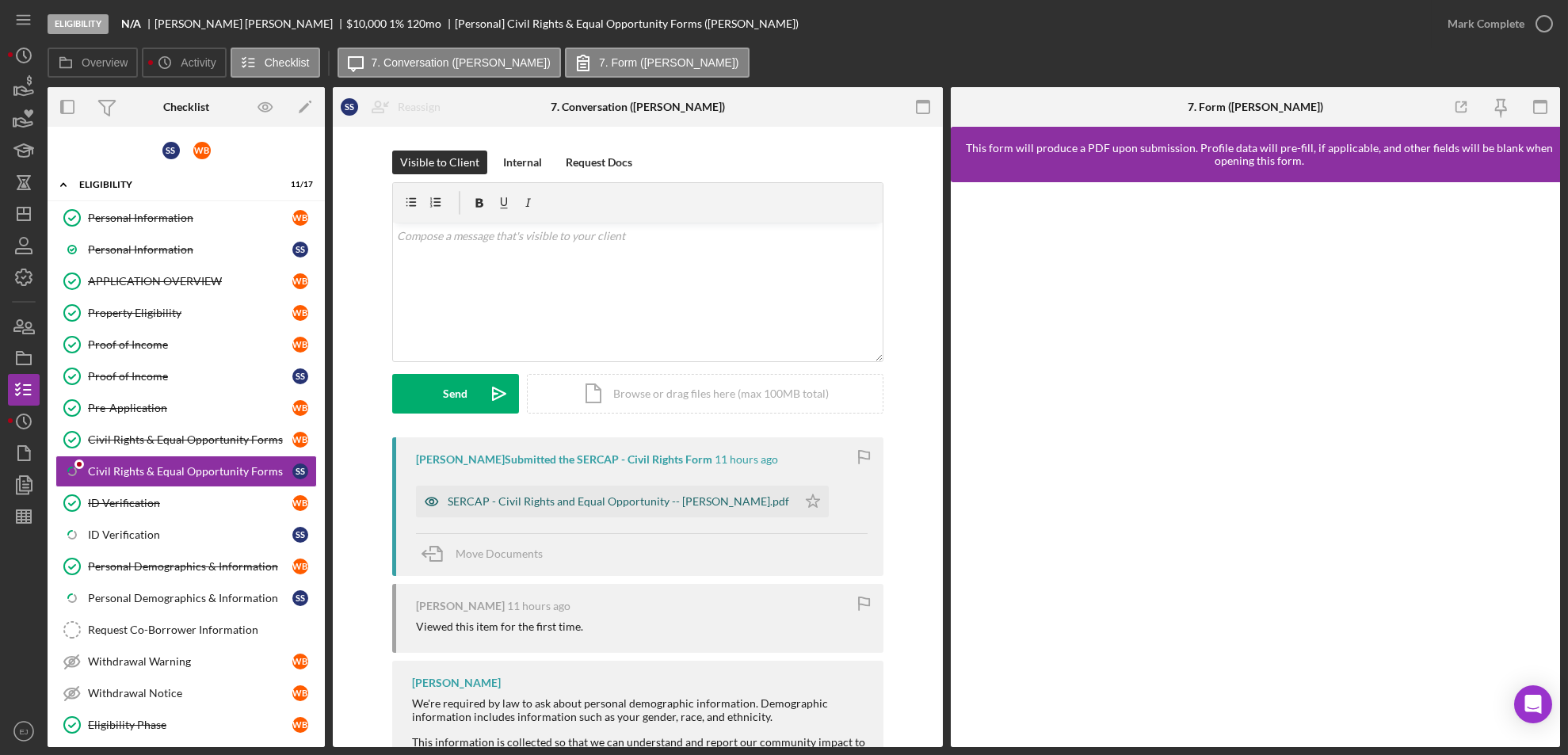
click at [638, 506] on div "SERCAP - Civil Rights and Equal Opportunity -- [PERSON_NAME].pdf" at bounding box center [618, 501] width 341 height 13
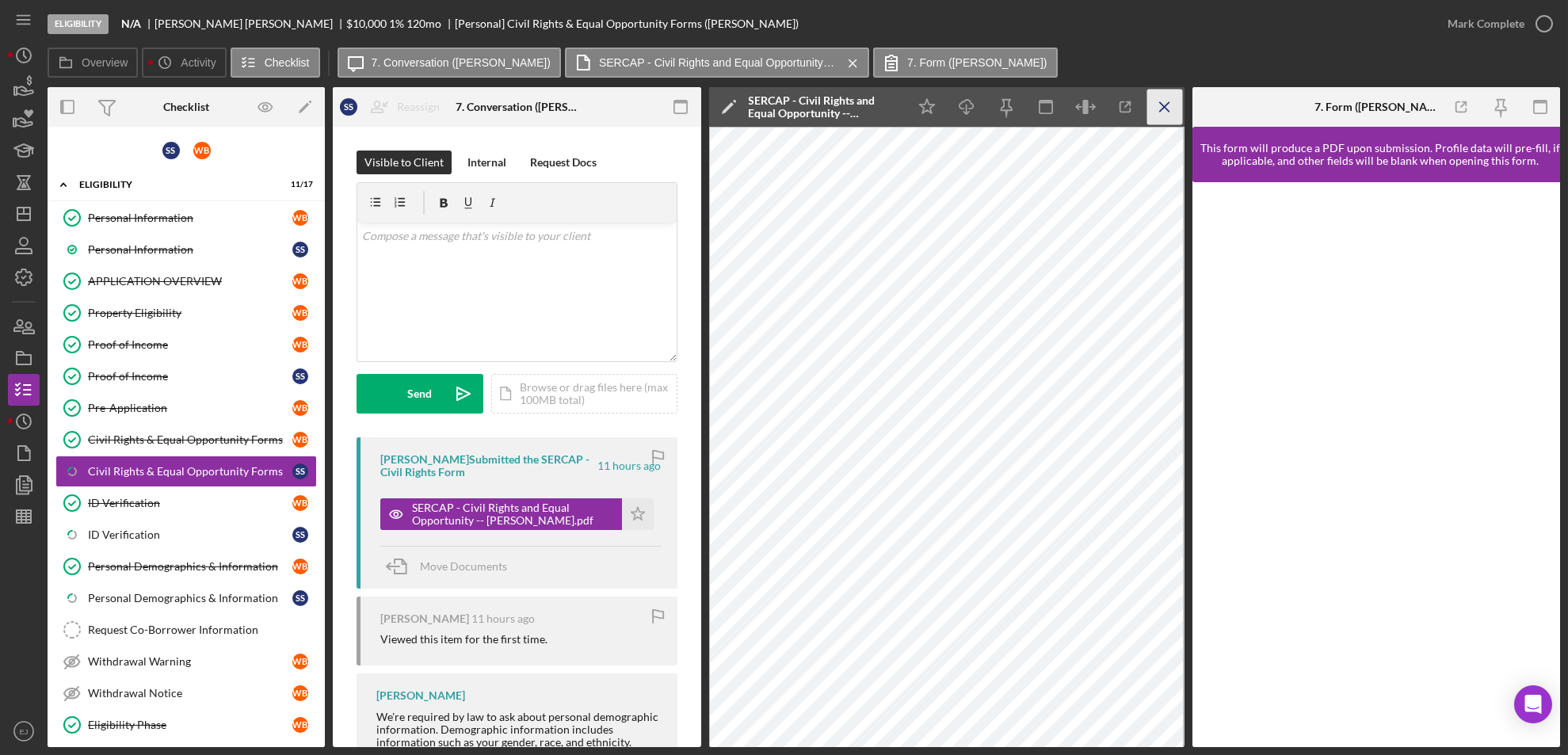
click at [1167, 94] on icon "Icon/Menu Close" at bounding box center [1164, 107] width 36 height 36
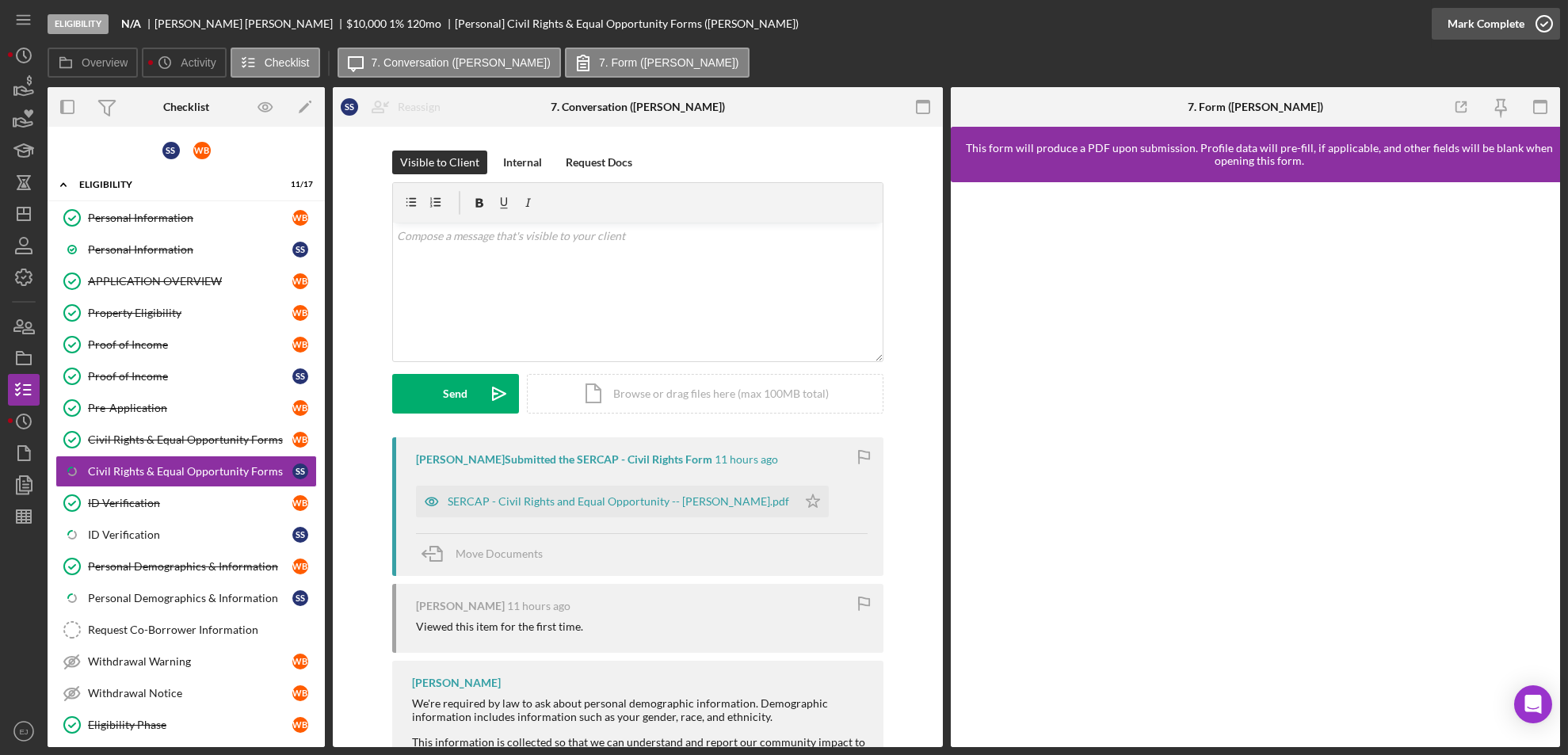
click at [1546, 17] on icon "button" at bounding box center [1543, 23] width 39 height 39
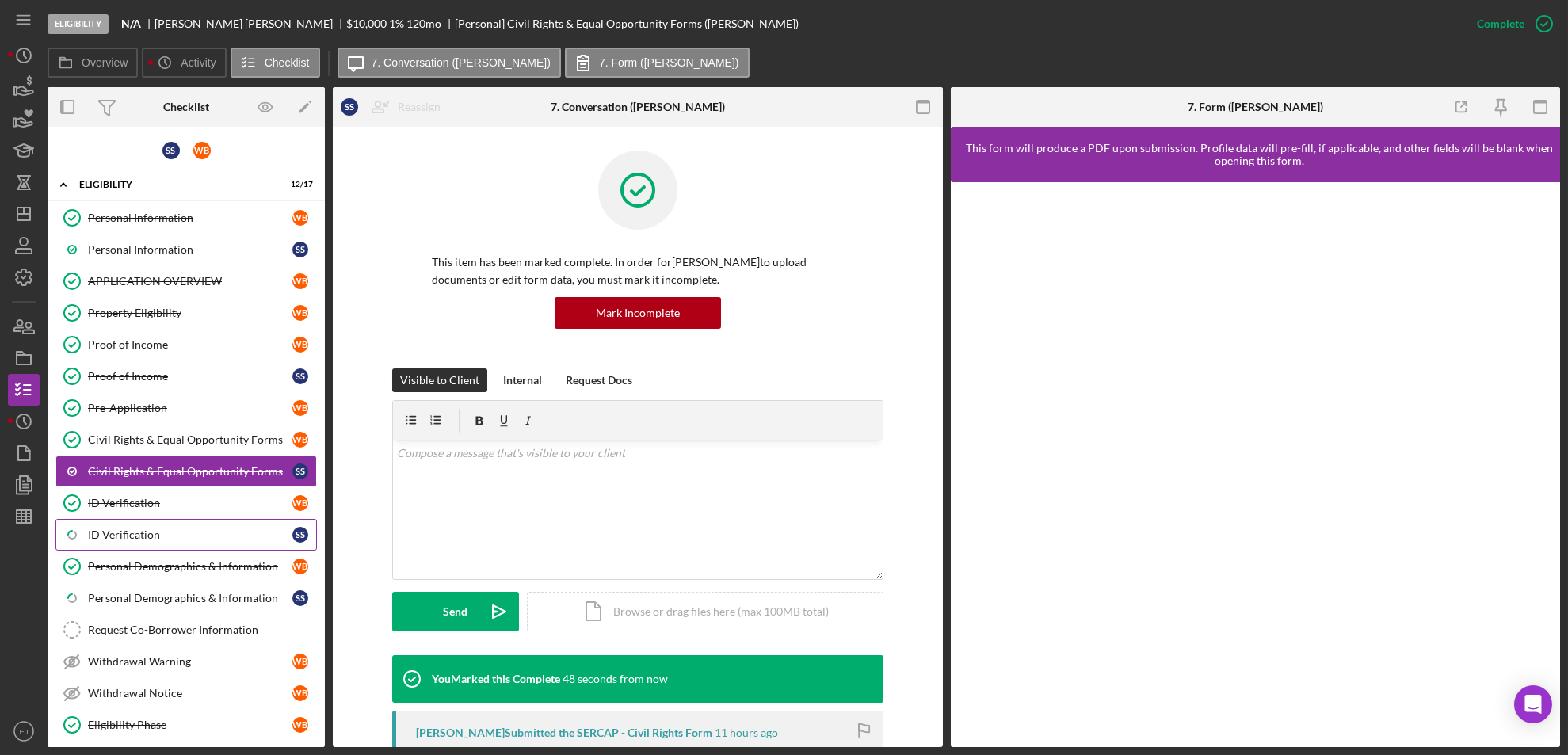
click at [148, 535] on div "ID Verification" at bounding box center [190, 535] width 204 height 13
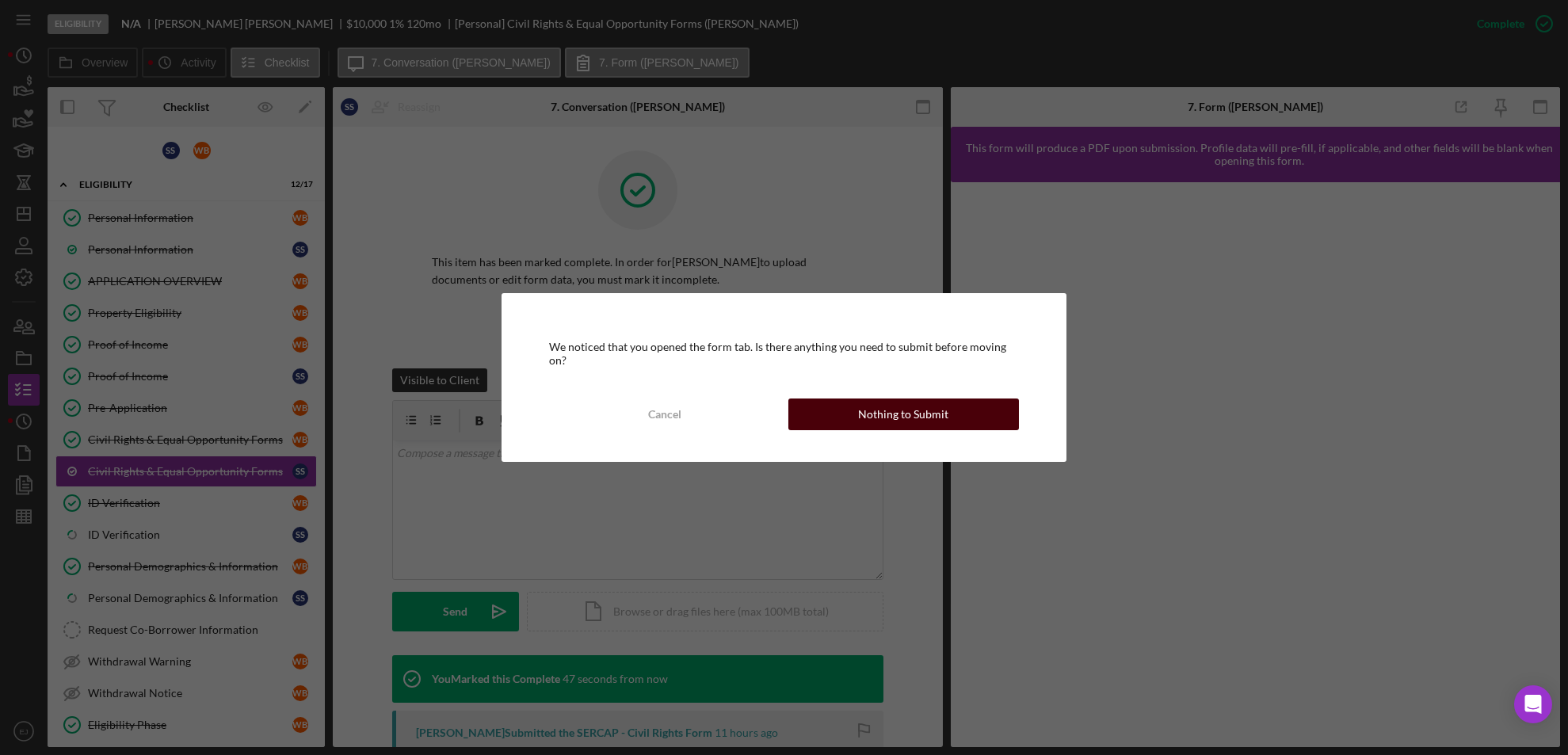
click at [870, 419] on div "Nothing to Submit" at bounding box center [903, 414] width 90 height 32
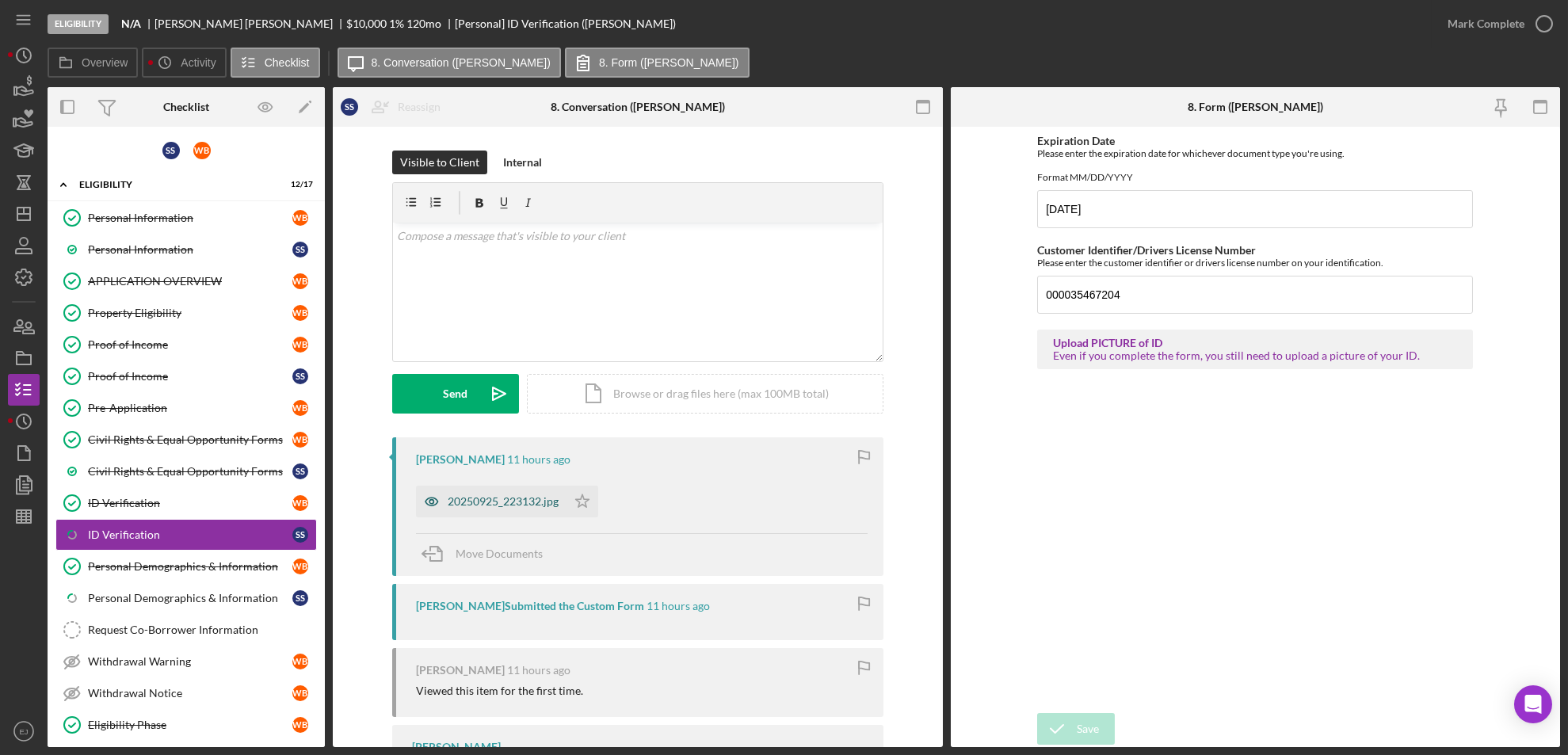
click at [490, 494] on div "20250925_223132.jpg" at bounding box center [491, 501] width 151 height 32
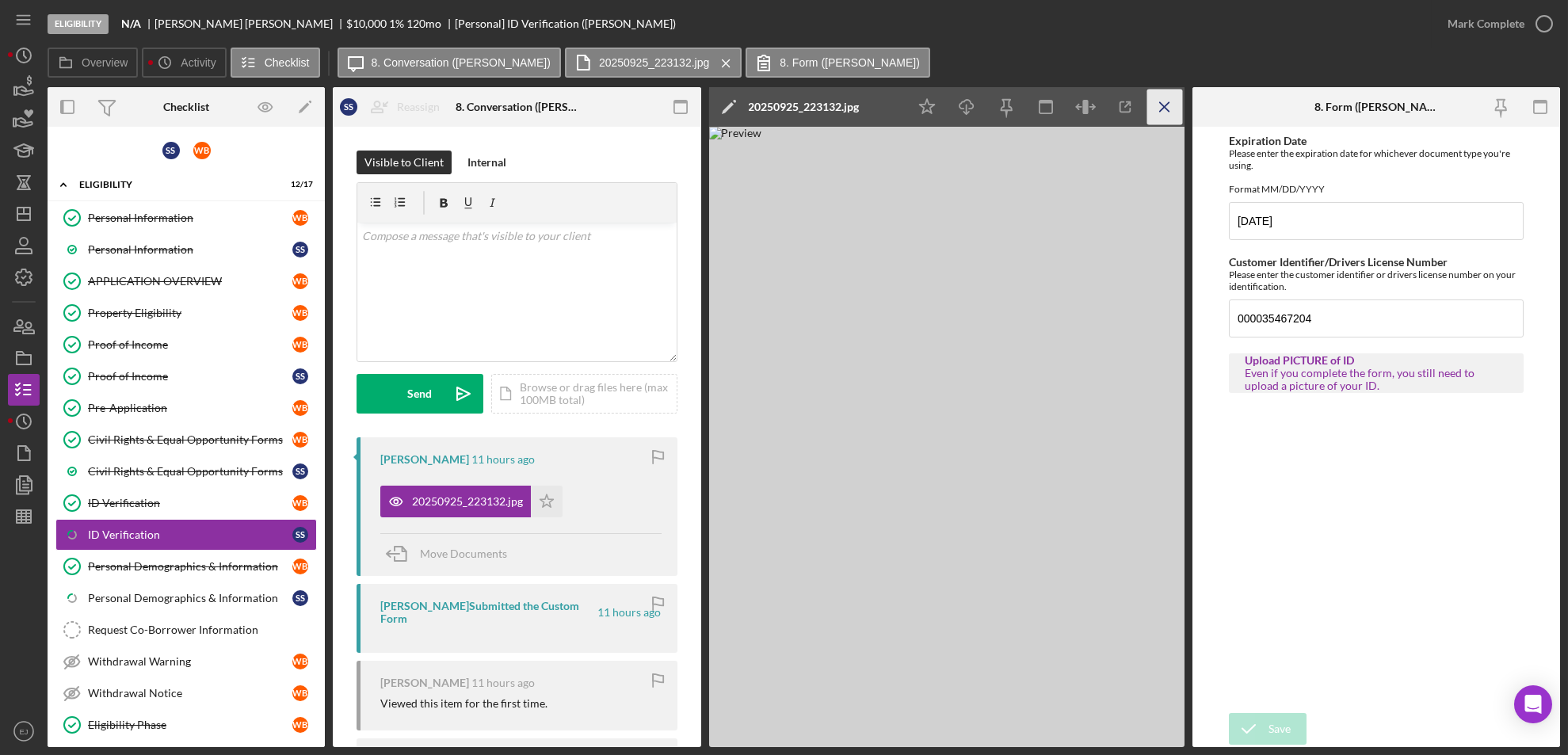
click at [1167, 101] on icon "Icon/Menu Close" at bounding box center [1164, 107] width 36 height 36
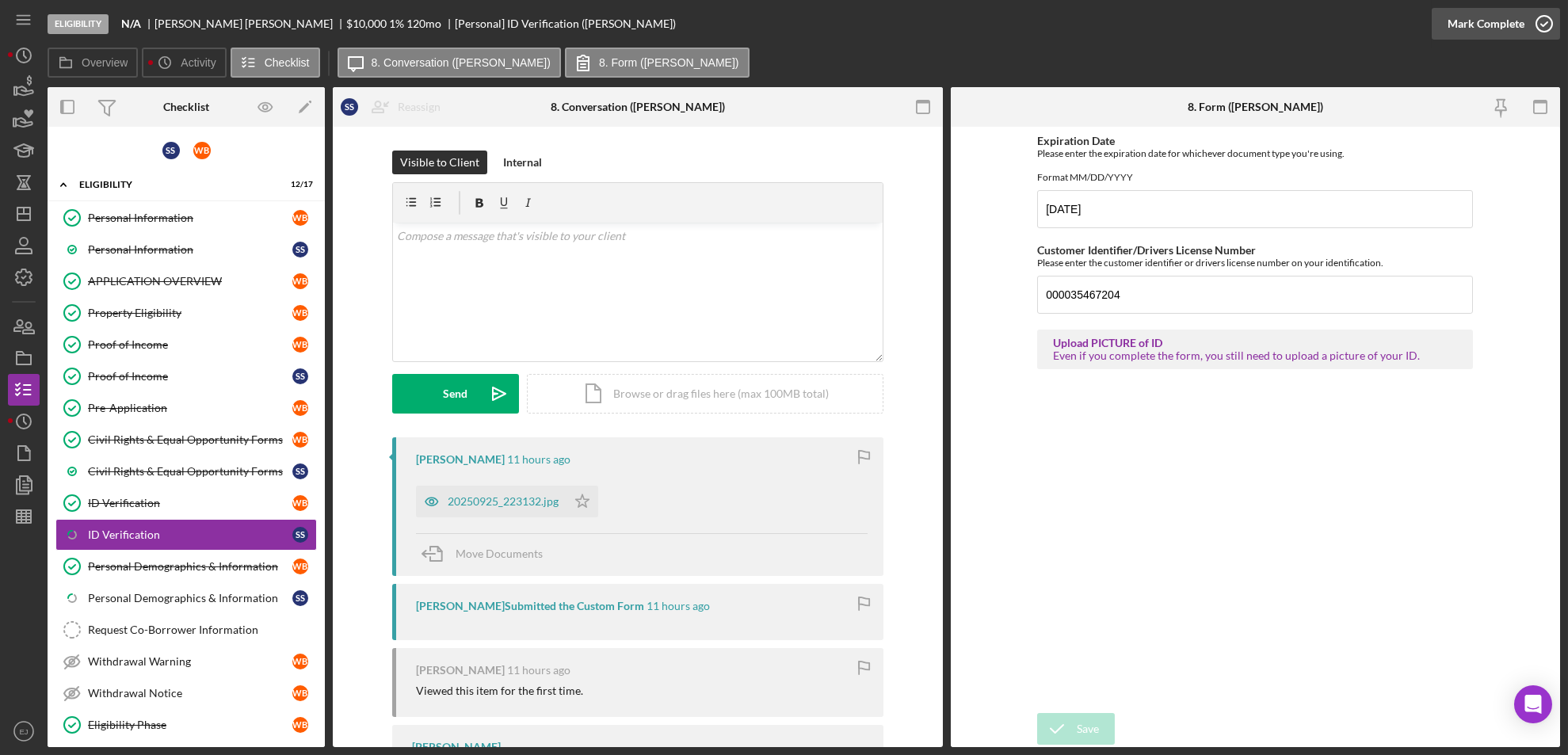
click at [1542, 25] on icon "button" at bounding box center [1543, 23] width 39 height 39
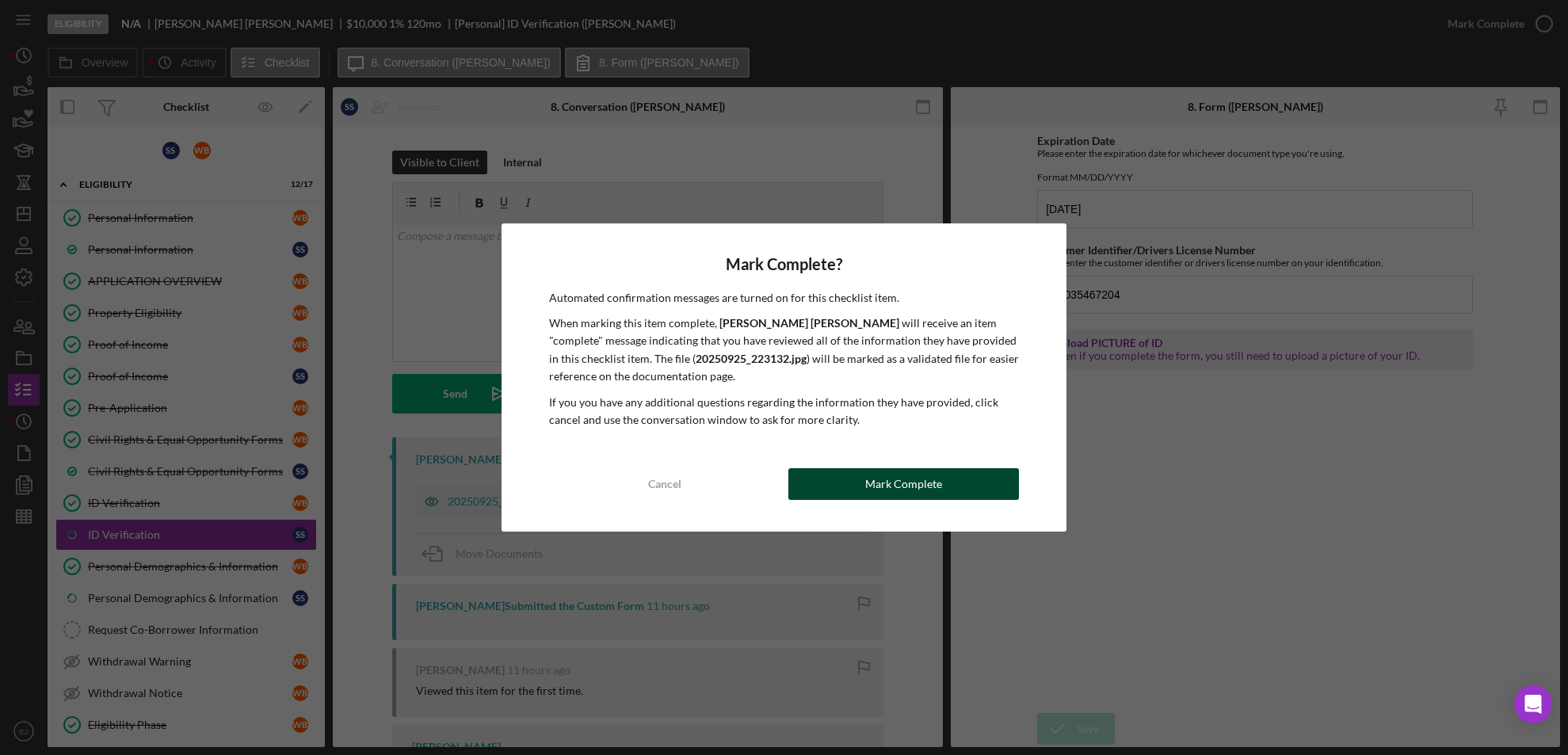
click at [955, 483] on button "Mark Complete" at bounding box center [904, 484] width 231 height 32
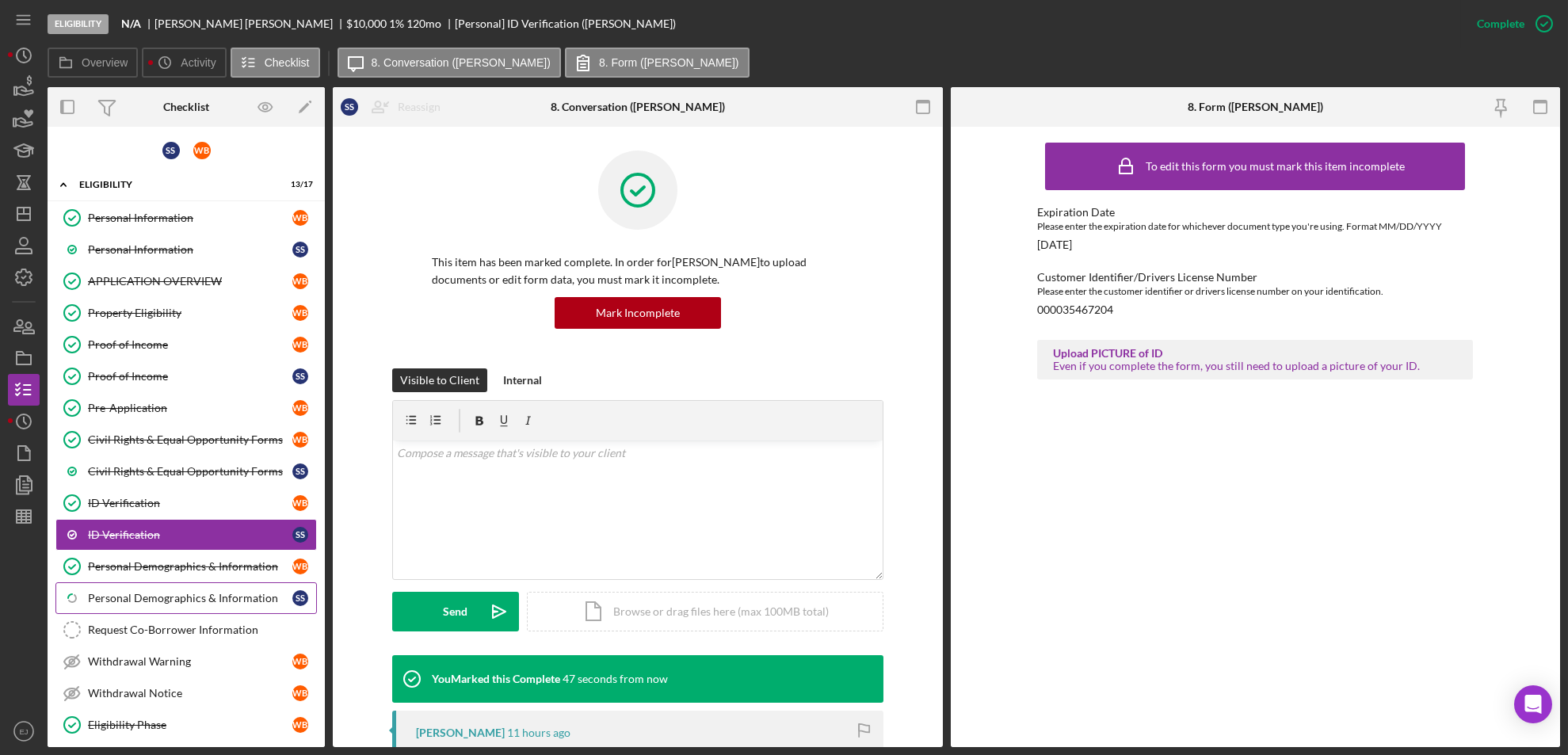
click at [246, 597] on div "Personal Demographics & Information" at bounding box center [190, 598] width 204 height 13
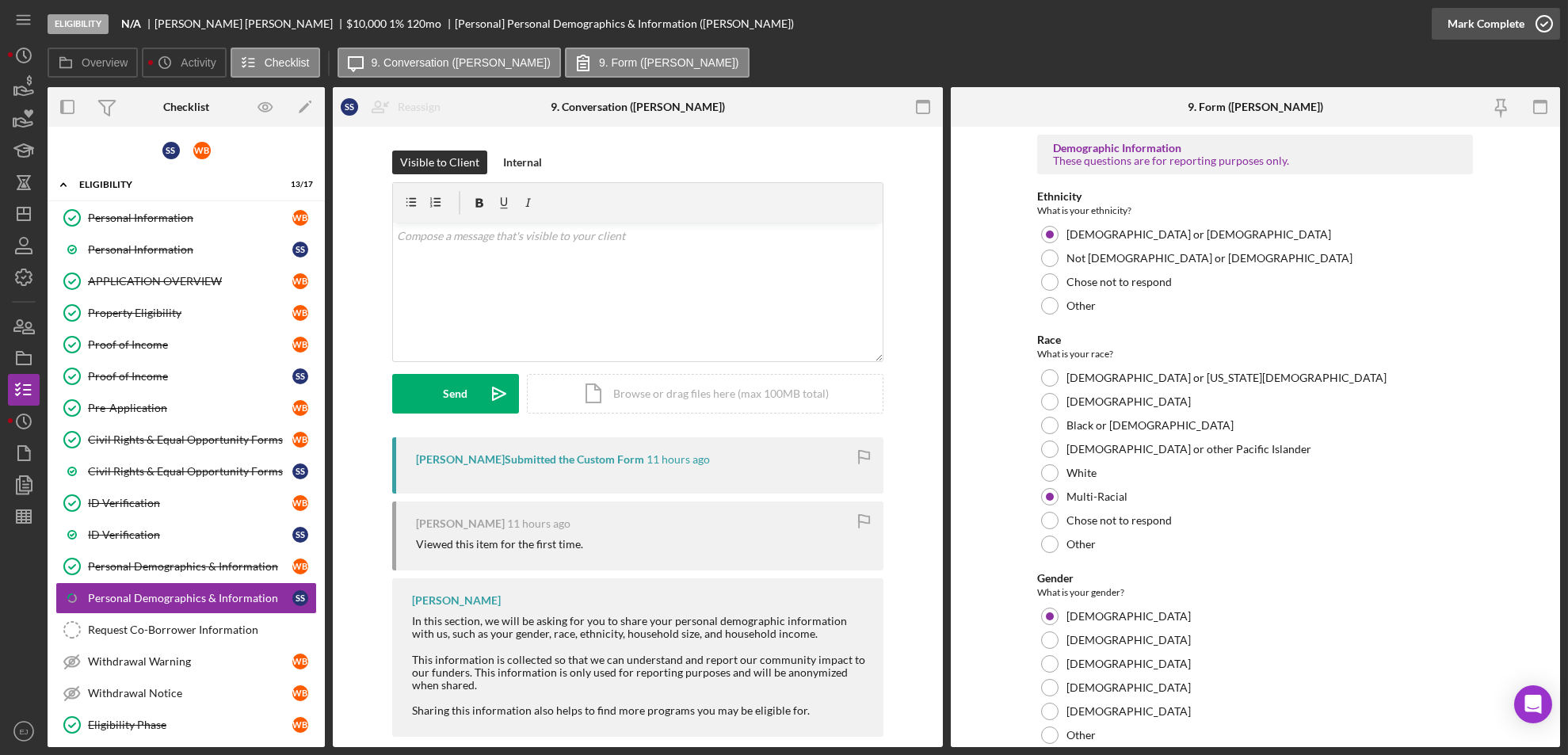
click at [1538, 32] on icon "button" at bounding box center [1543, 23] width 39 height 39
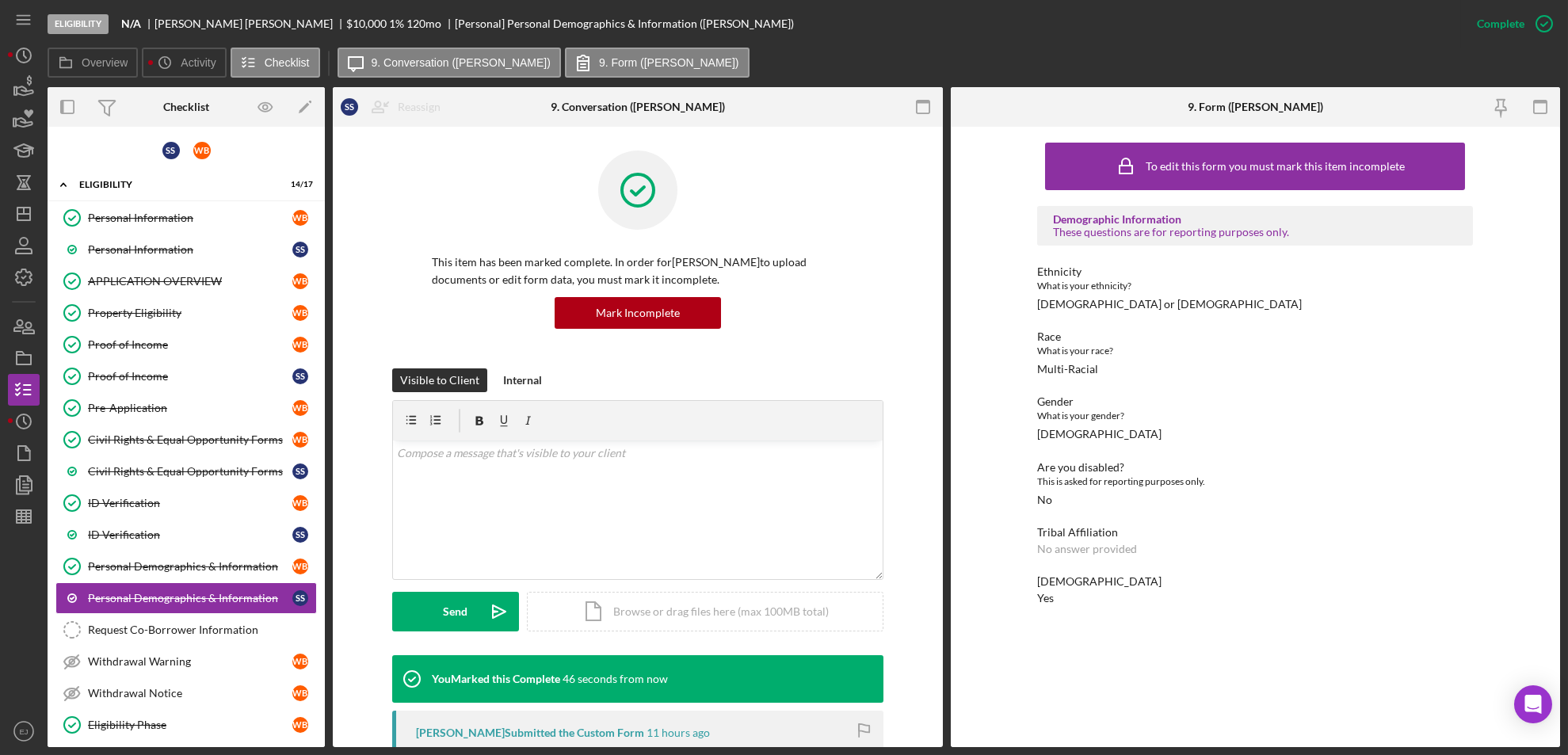
click at [325, 641] on div "Overview Internal Workflow Stage Eligibility Icon/Dropdown Arrow Archive (can u…" at bounding box center [803, 416] width 1512 height 660
click at [317, 641] on div "Personal Information Personal Information W B Personal Information S s APPLICAT…" at bounding box center [186, 475] width 277 height 547
click at [324, 643] on div "S s W B Icon/Expander Eligibility 14 / 17 Personal Information Personal Informa…" at bounding box center [186, 437] width 277 height 621
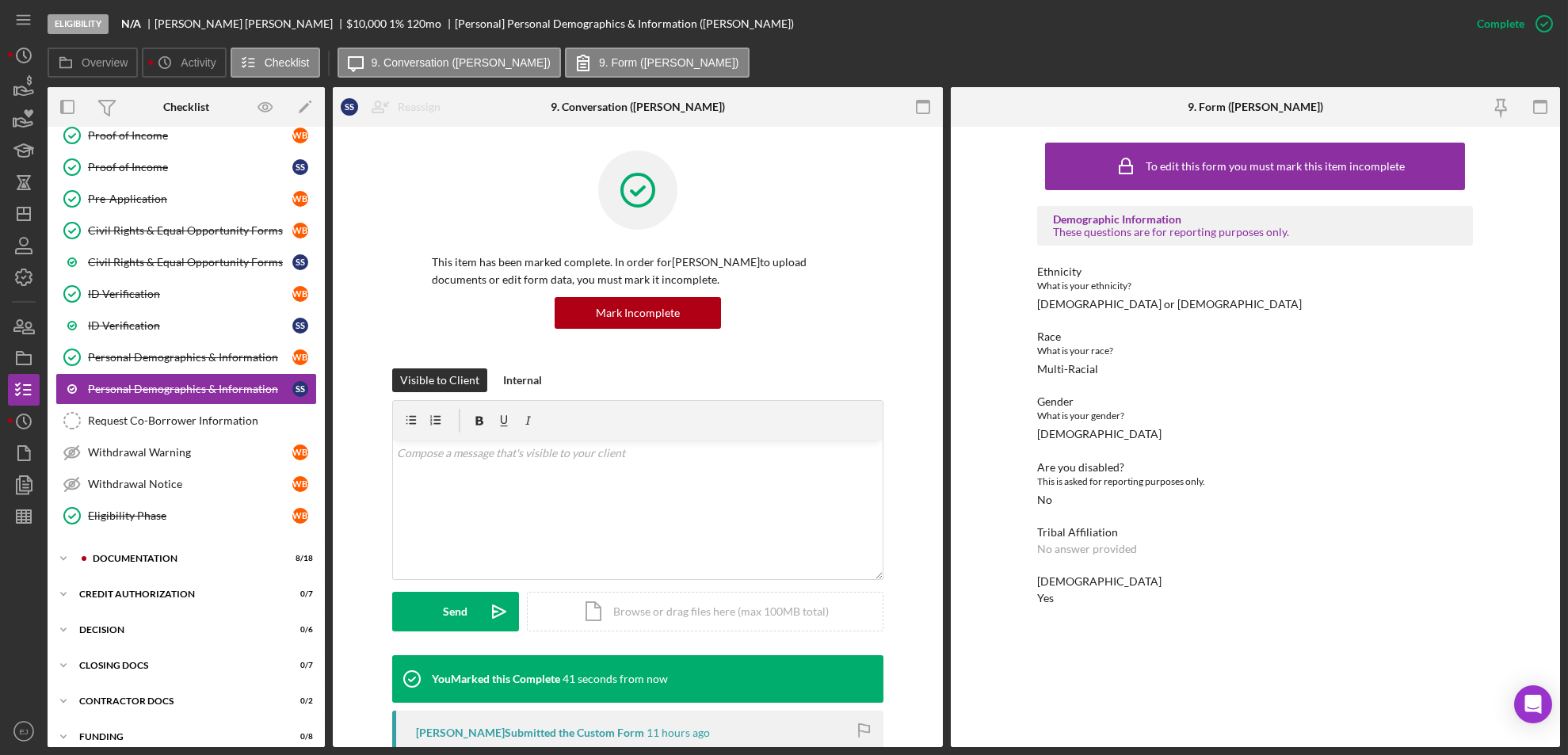
scroll to position [221, 0]
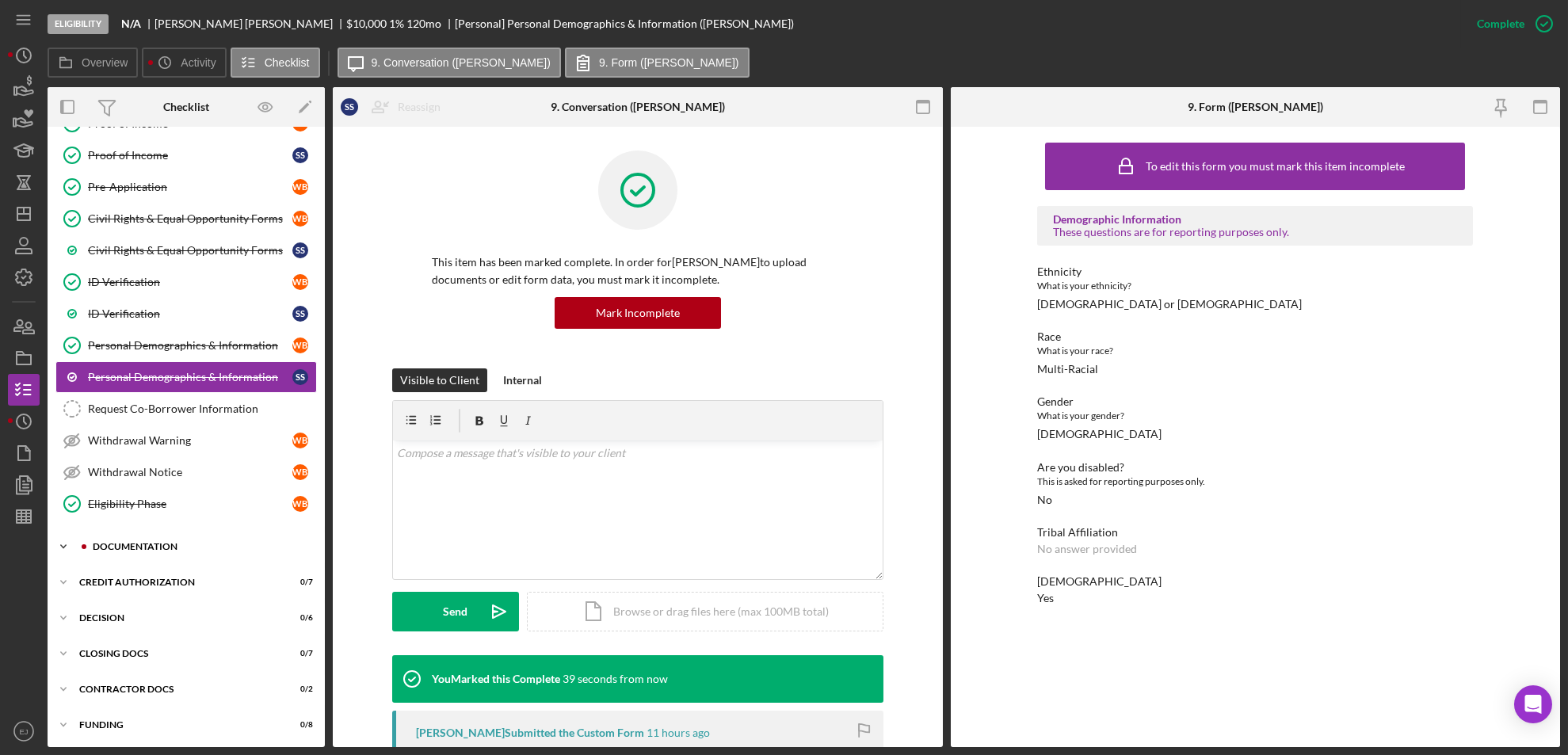
click at [63, 541] on icon "Icon/Expander" at bounding box center [63, 547] width 32 height 32
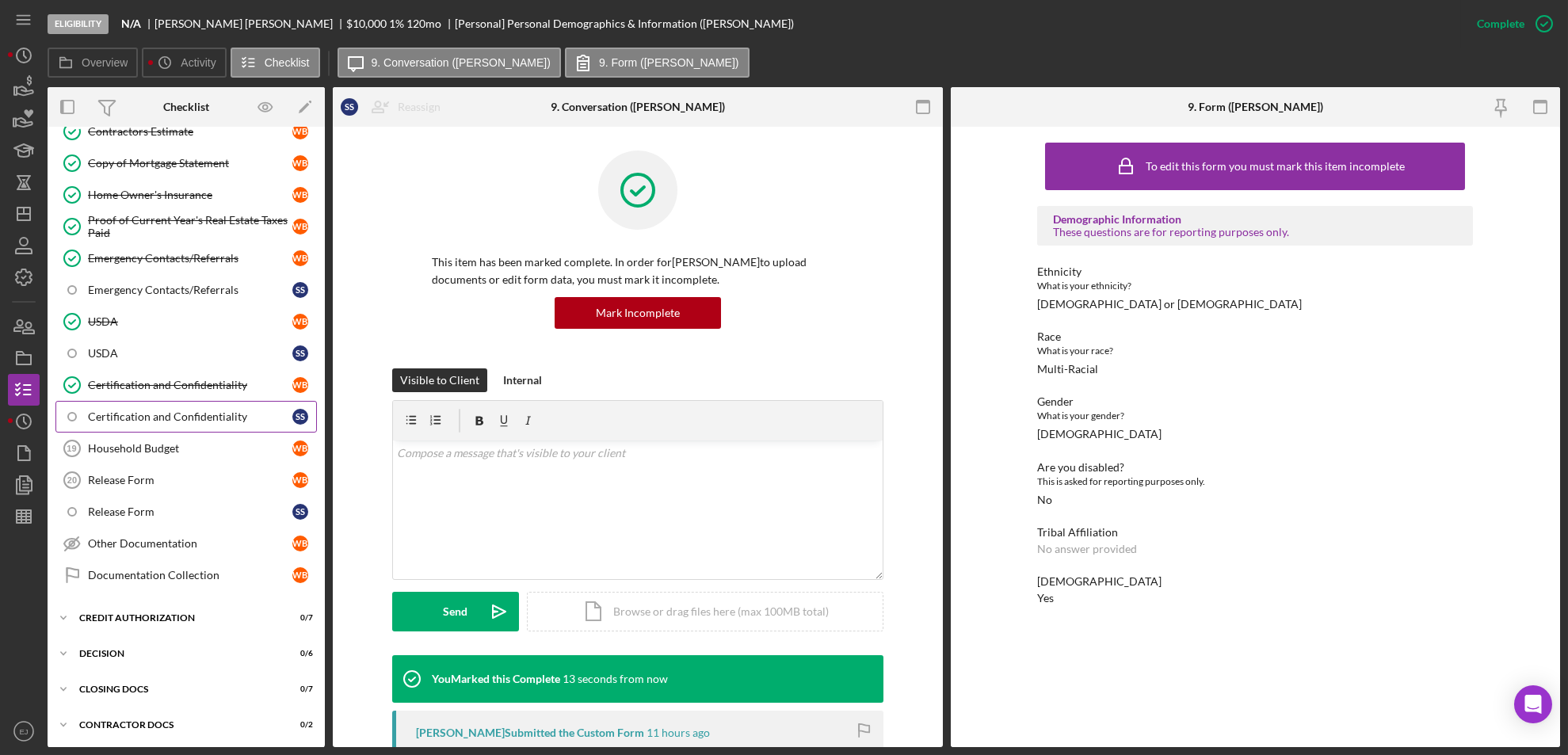
click at [189, 425] on link "Certification and Confidentiality S s" at bounding box center [186, 416] width 261 height 32
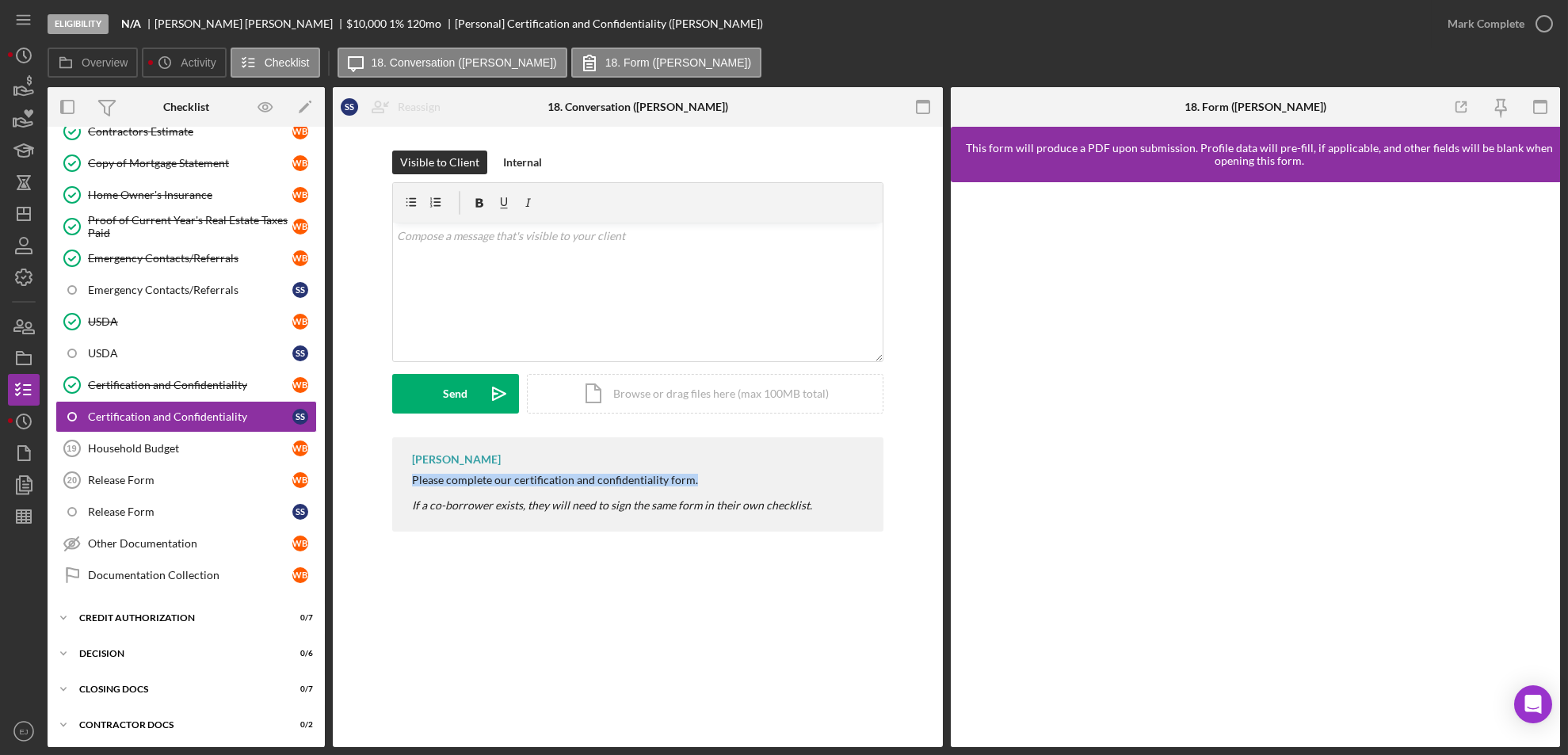
drag, startPoint x: 392, startPoint y: 471, endPoint x: 779, endPoint y: 465, distance: 387.0
click at [779, 465] on div "[PERSON_NAME] Please complete our certification and confidentiality form. If a …" at bounding box center [638, 484] width 491 height 94
copy div "Please complete our certification and confidentiality form."
click at [555, 250] on div "v Color teal Color pink Remove color Add row above Add row below Add column bef…" at bounding box center [637, 292] width 489 height 139
paste div
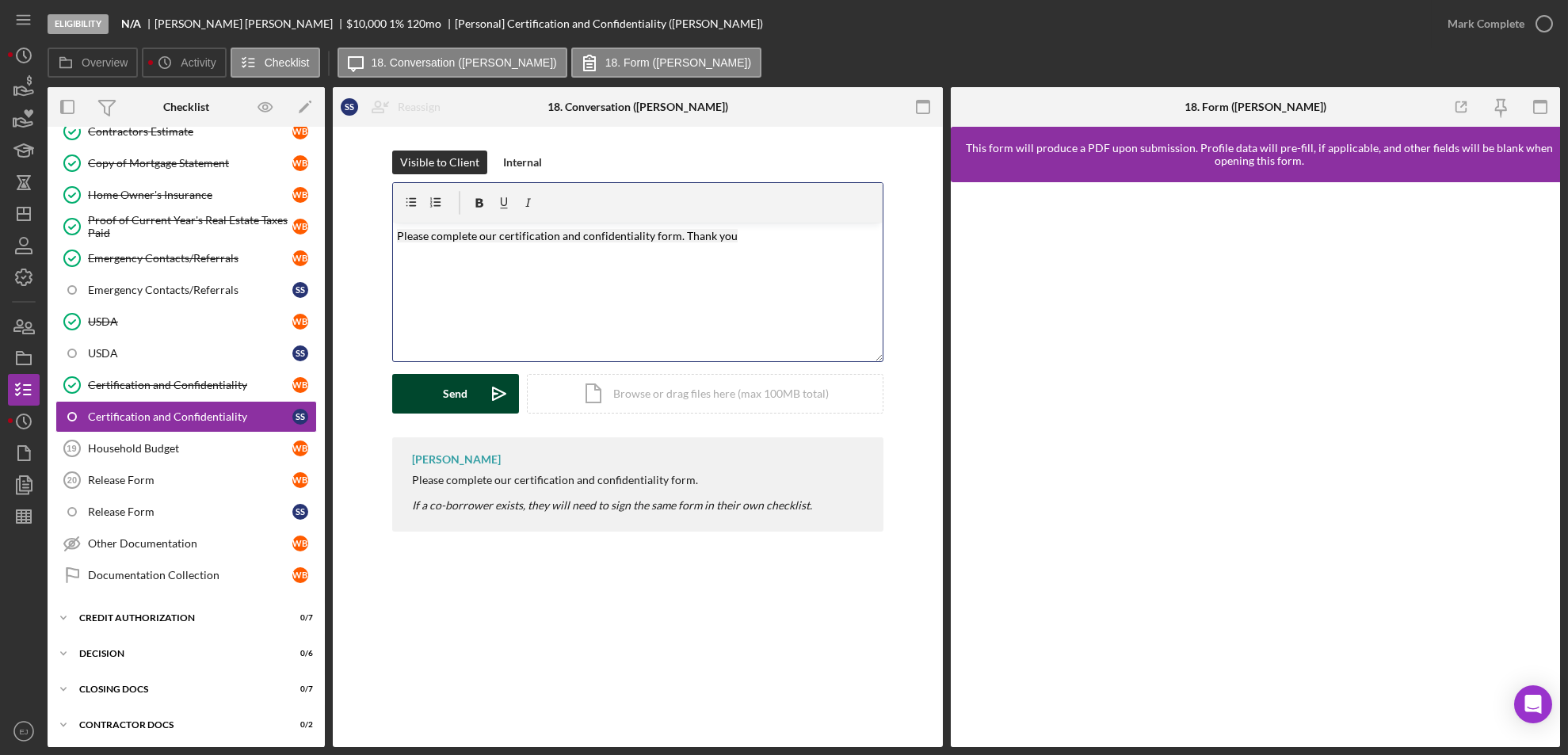
click at [445, 381] on div "Send" at bounding box center [455, 393] width 25 height 39
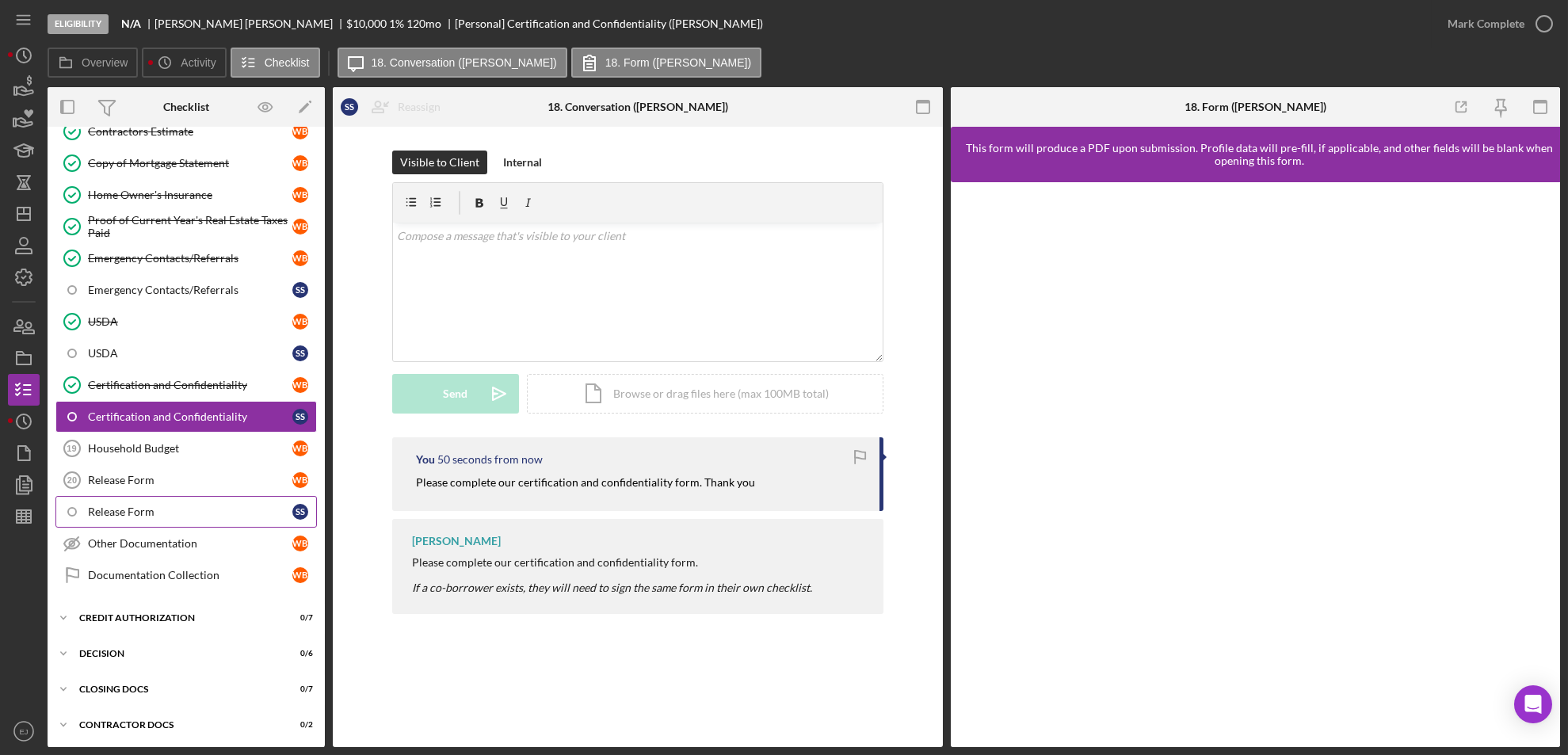
click at [186, 506] on div "Release Form" at bounding box center [190, 512] width 204 height 13
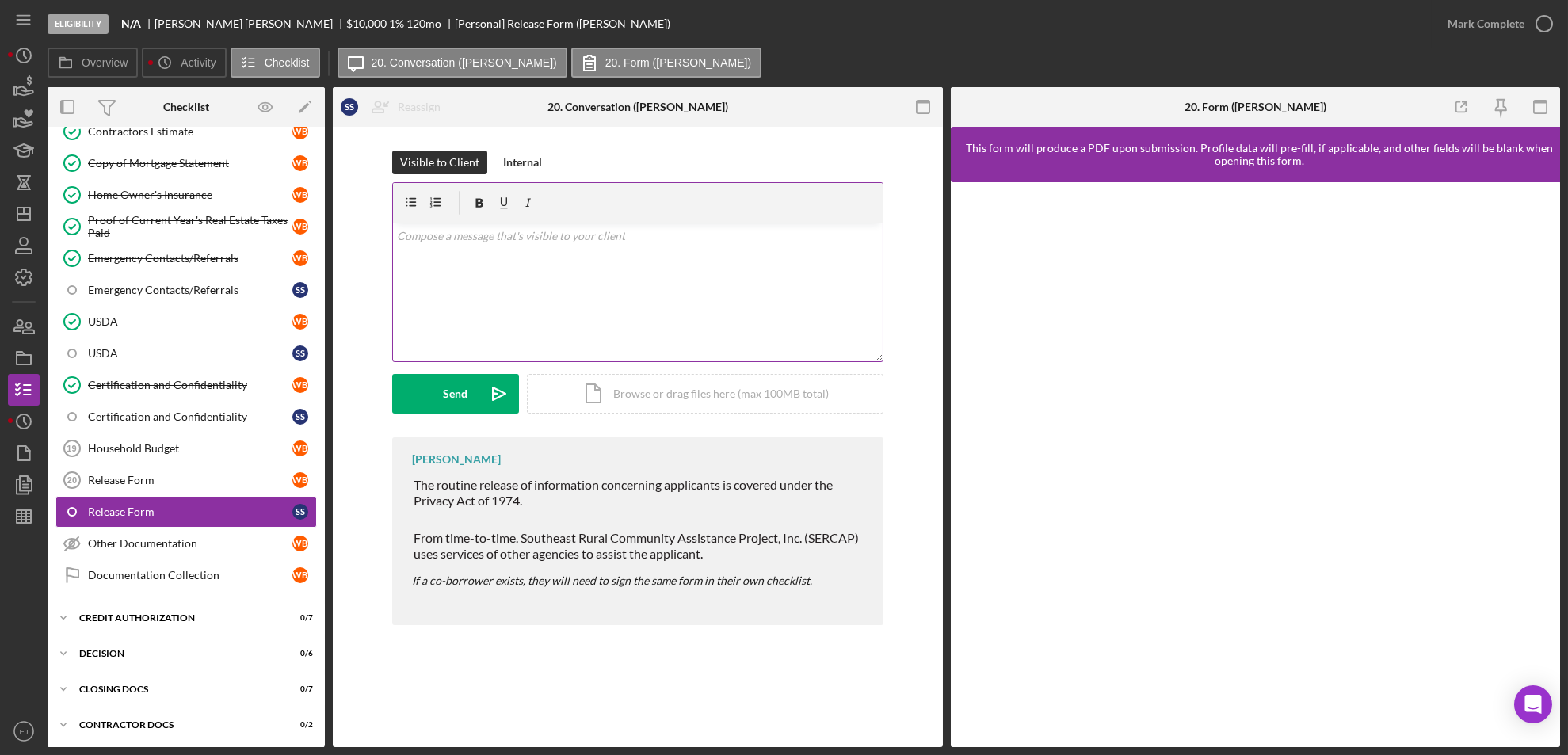
click at [463, 241] on p at bounding box center [637, 236] width 481 height 17
click at [405, 237] on p "please complete this section. Thank you" at bounding box center [637, 236] width 481 height 17
click at [444, 389] on div "Send" at bounding box center [455, 393] width 25 height 39
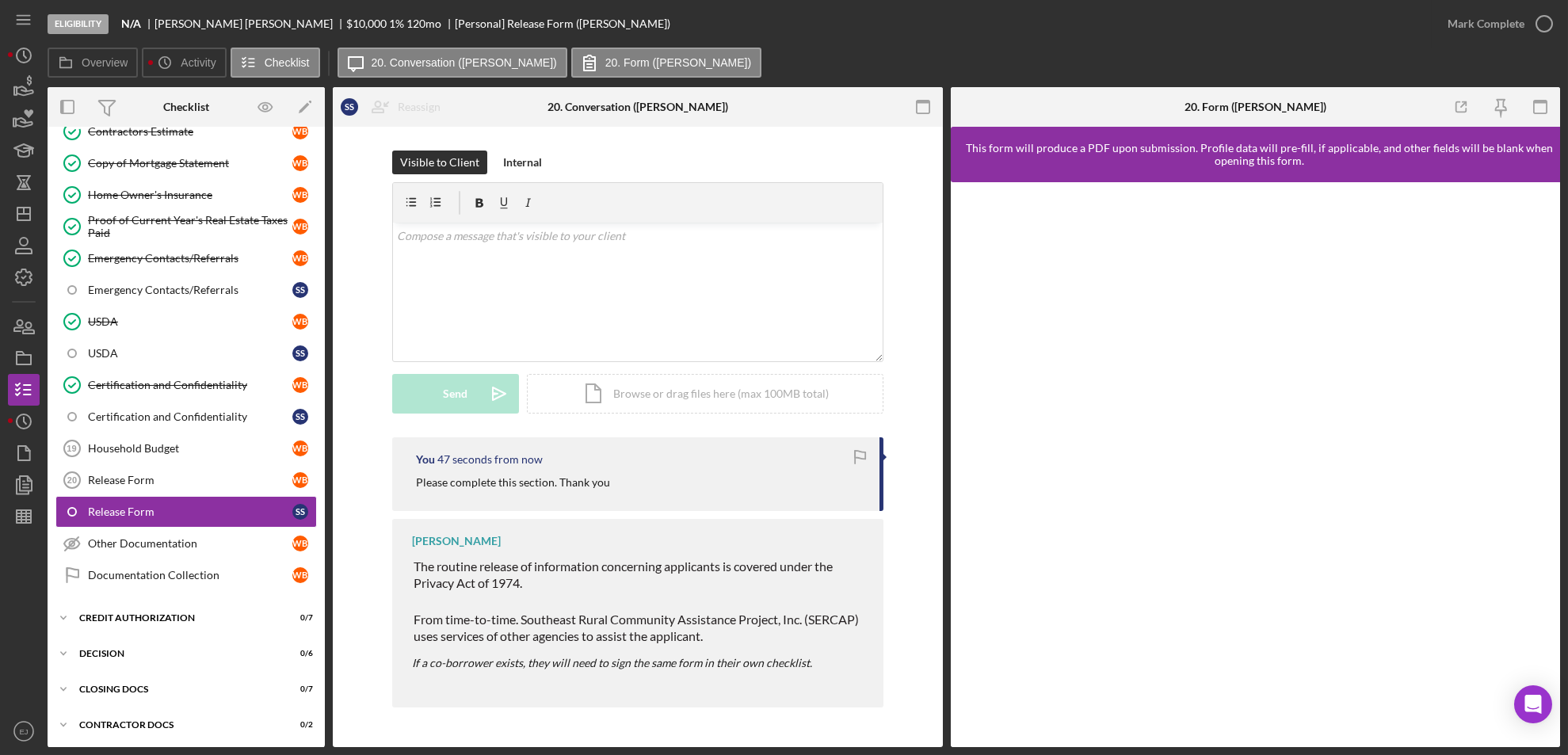
drag, startPoint x: 405, startPoint y: 481, endPoint x: 659, endPoint y: 477, distance: 254.0
click at [659, 477] on div "You 47 seconds from now Please complete this section. Thank you" at bounding box center [638, 474] width 491 height 74
copy p "Please complete this section. Thank you"
click at [214, 411] on div "Certification and Confidentiality" at bounding box center [190, 417] width 204 height 13
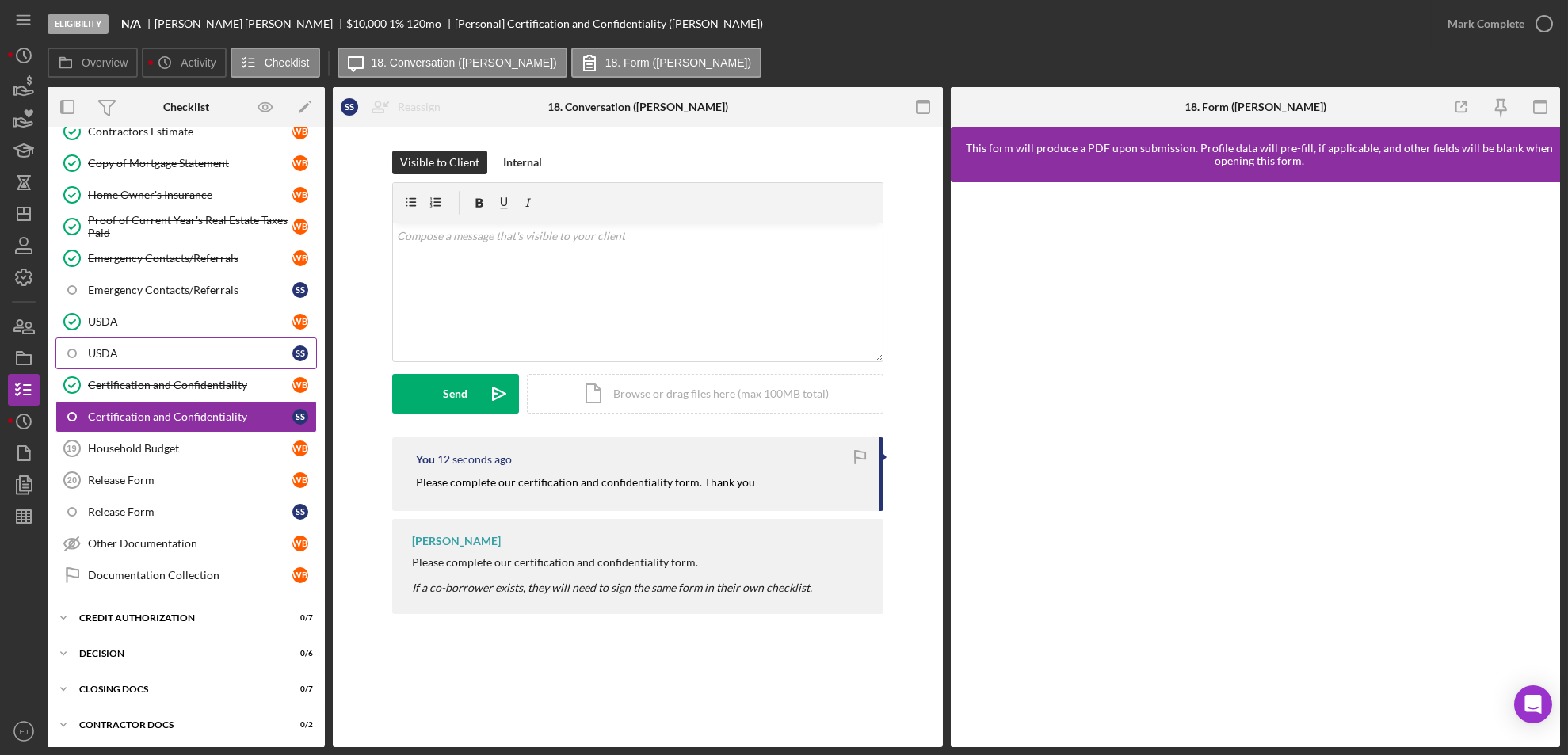
click at [224, 361] on link "USDA S s" at bounding box center [186, 353] width 261 height 32
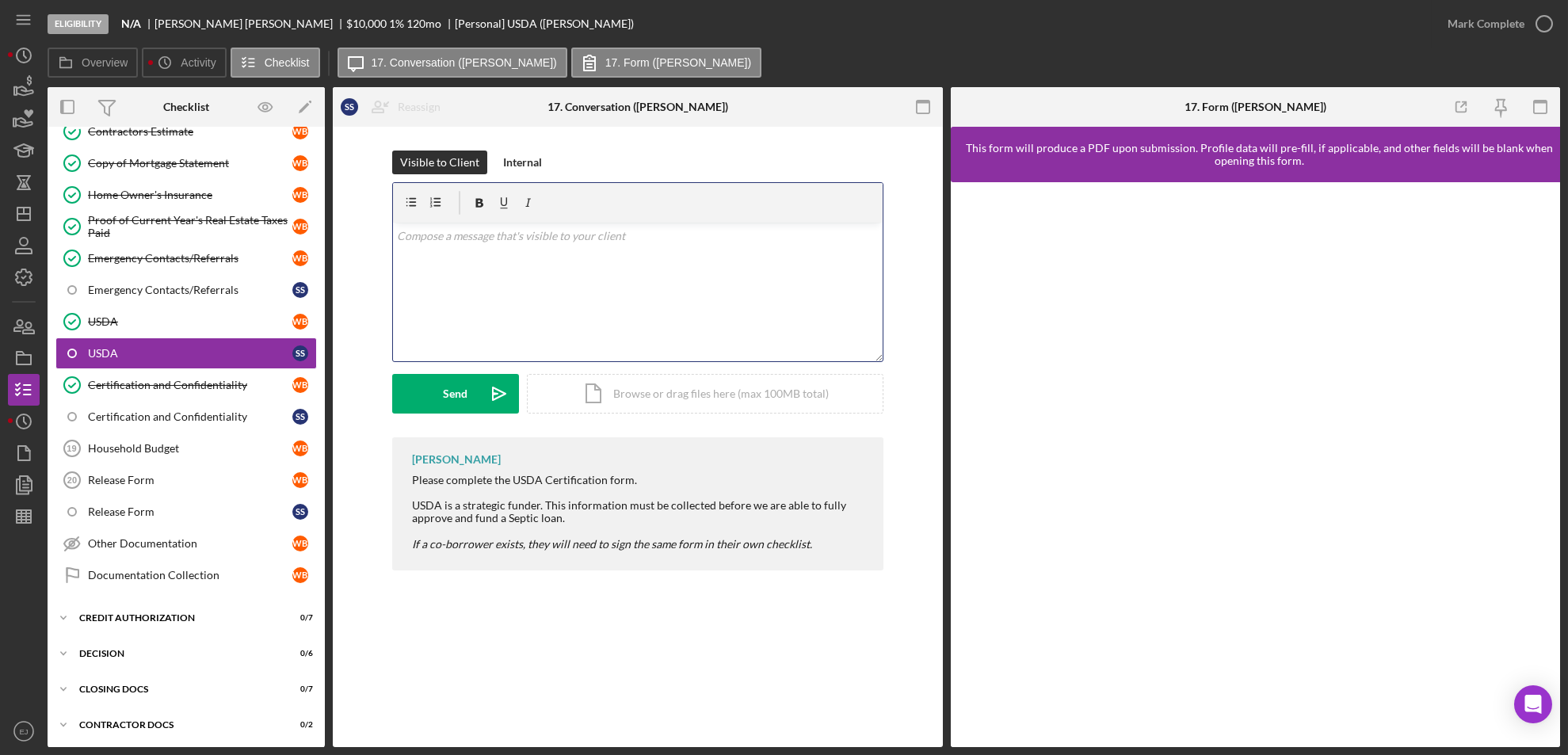
click at [476, 272] on div "v Color teal Color pink Remove color Add row above Add row below Add column bef…" at bounding box center [637, 292] width 489 height 139
click at [441, 379] on button "Send Icon/icon-invite-send" at bounding box center [455, 393] width 127 height 39
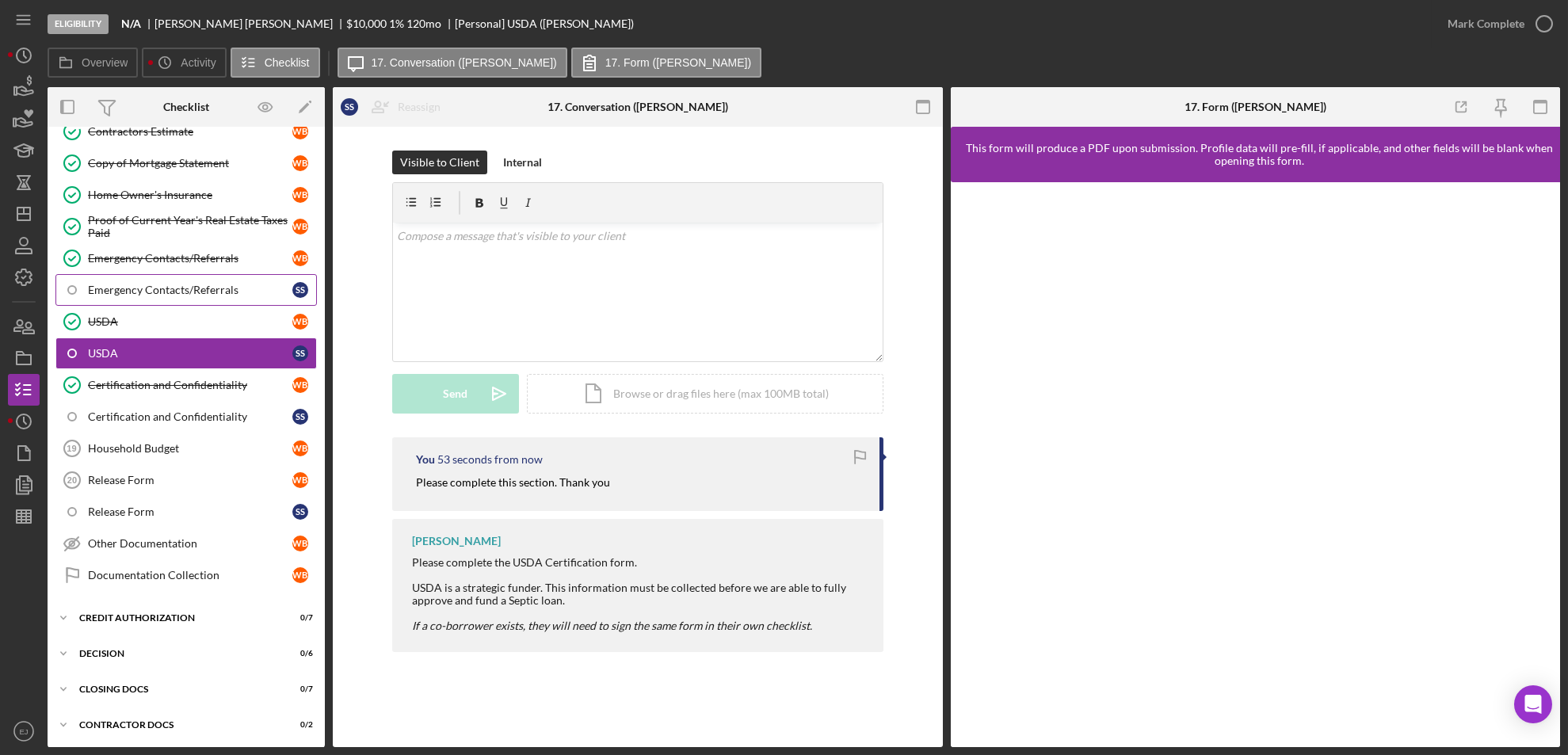
click at [147, 288] on div "Emergency Contacts/Referrals" at bounding box center [190, 290] width 204 height 13
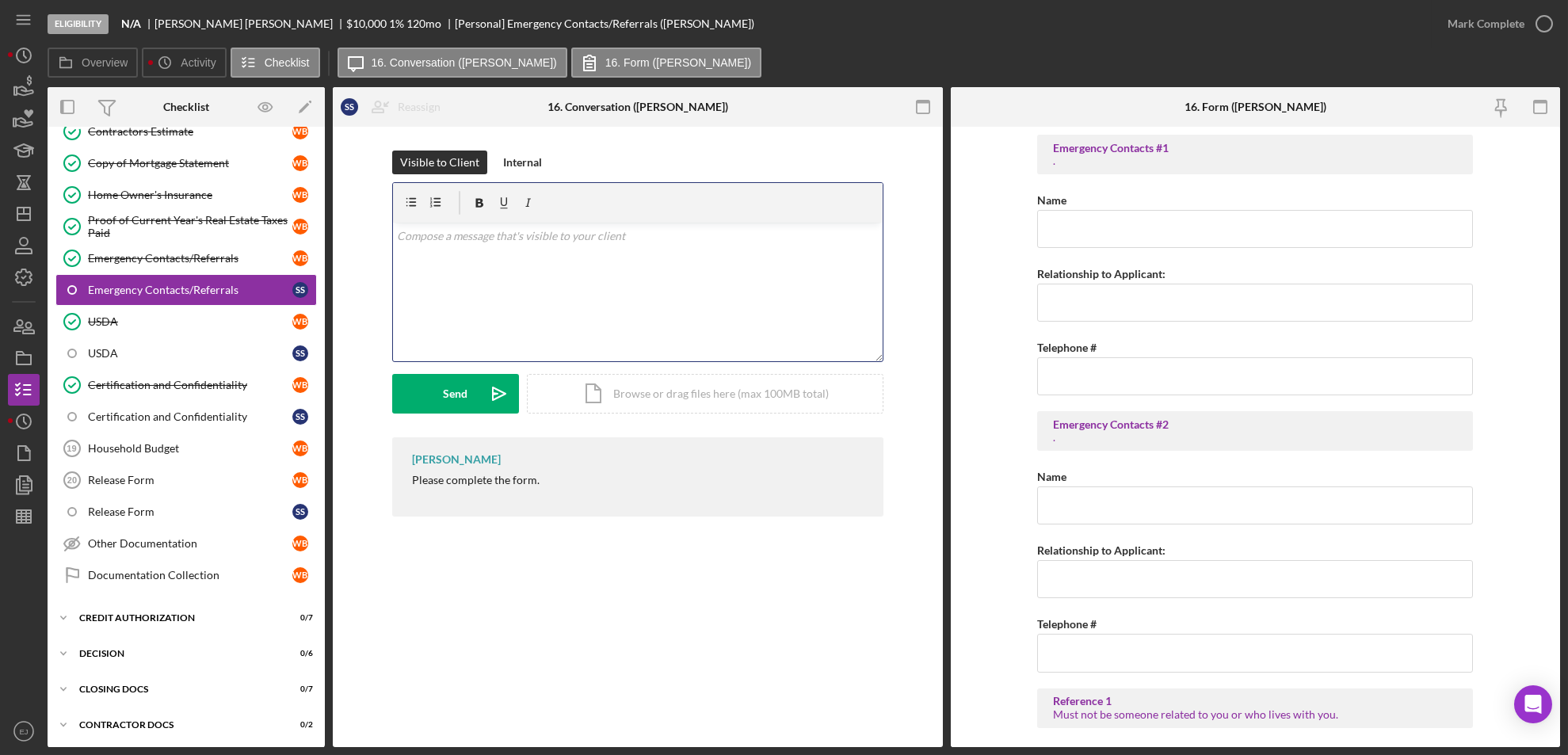
click at [476, 278] on div "v Color teal Color pink Remove color Add row above Add row below Add column bef…" at bounding box center [637, 292] width 489 height 139
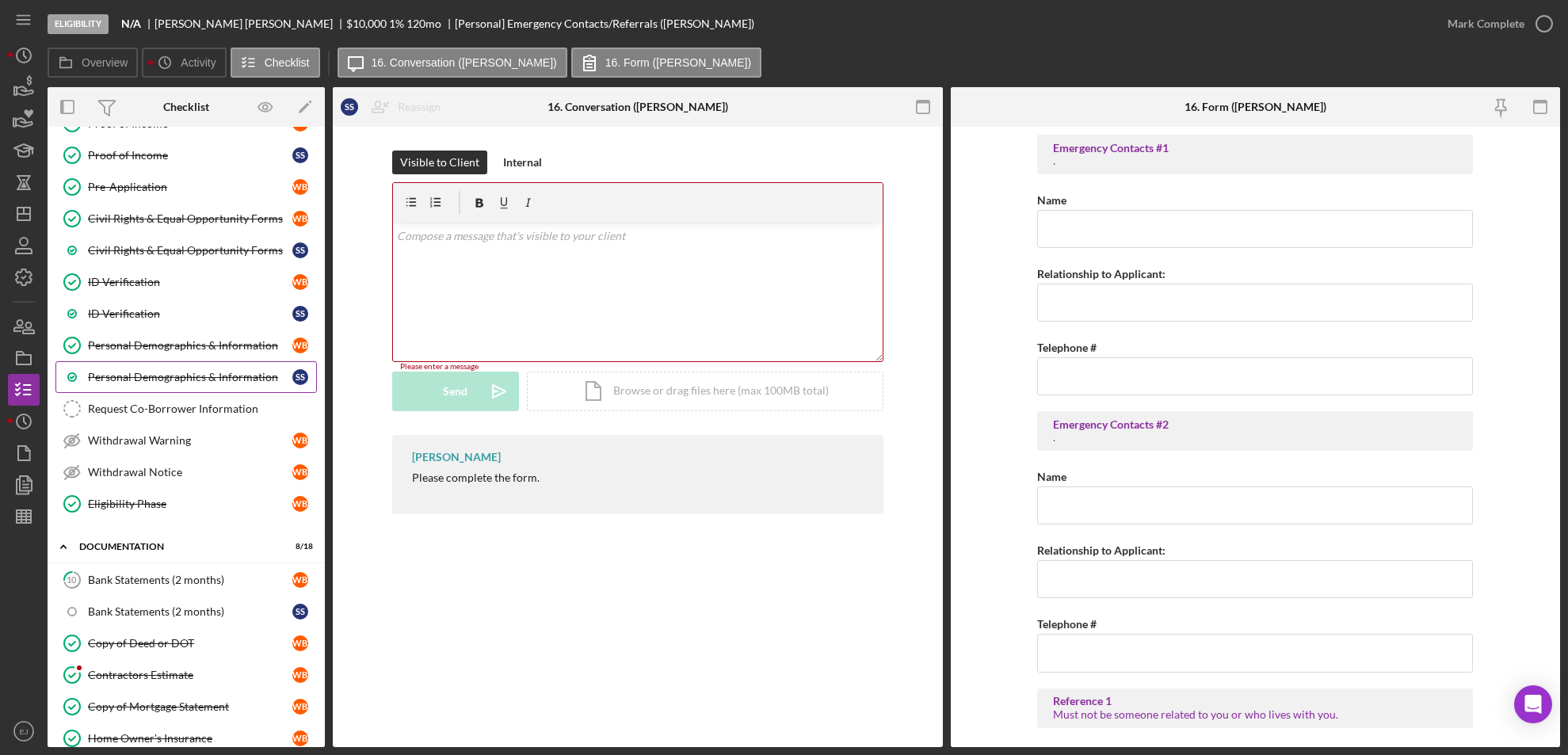
click at [246, 381] on div "Personal Demographics & Information" at bounding box center [190, 377] width 204 height 13
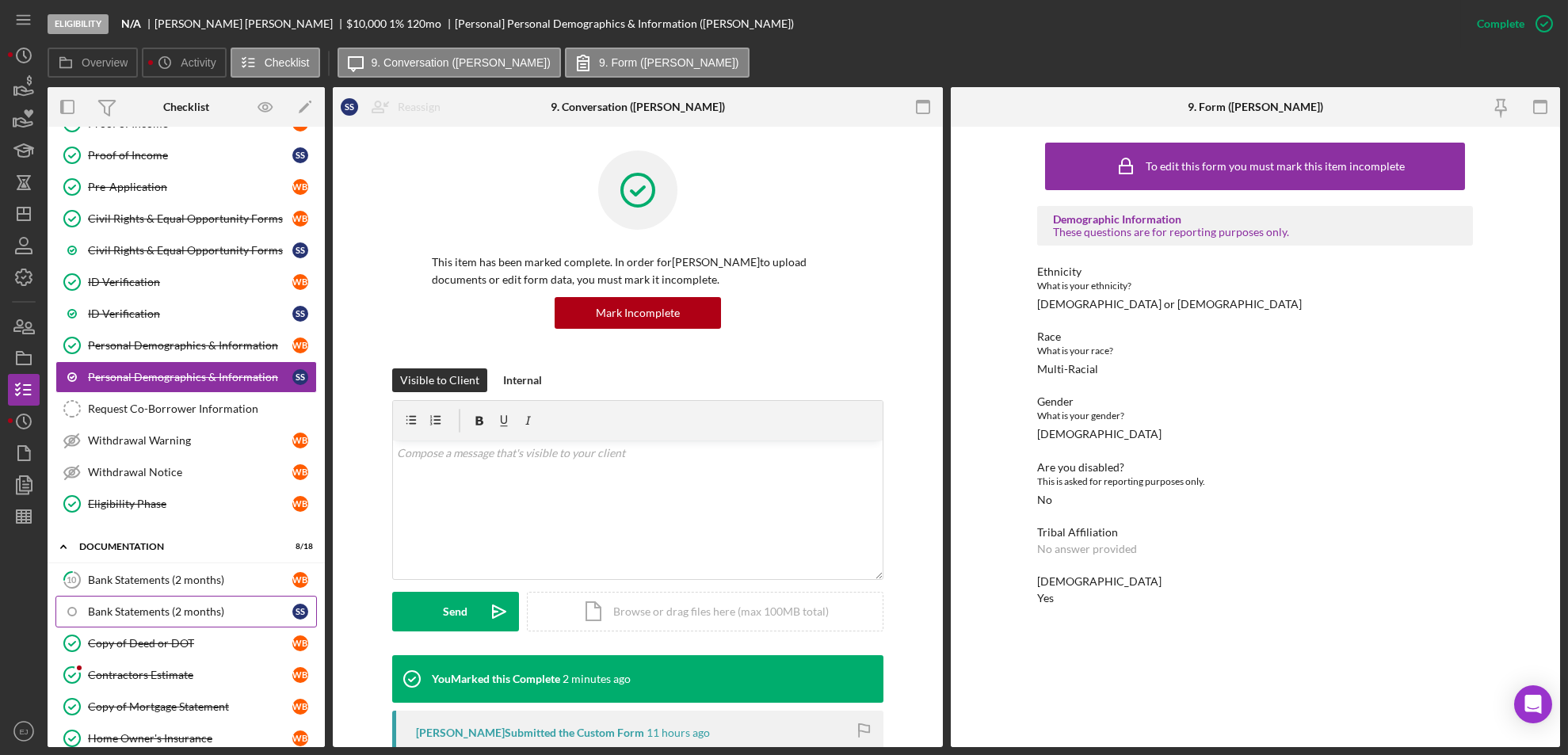
click at [183, 607] on div "Bank Statements (2 months)" at bounding box center [190, 612] width 204 height 13
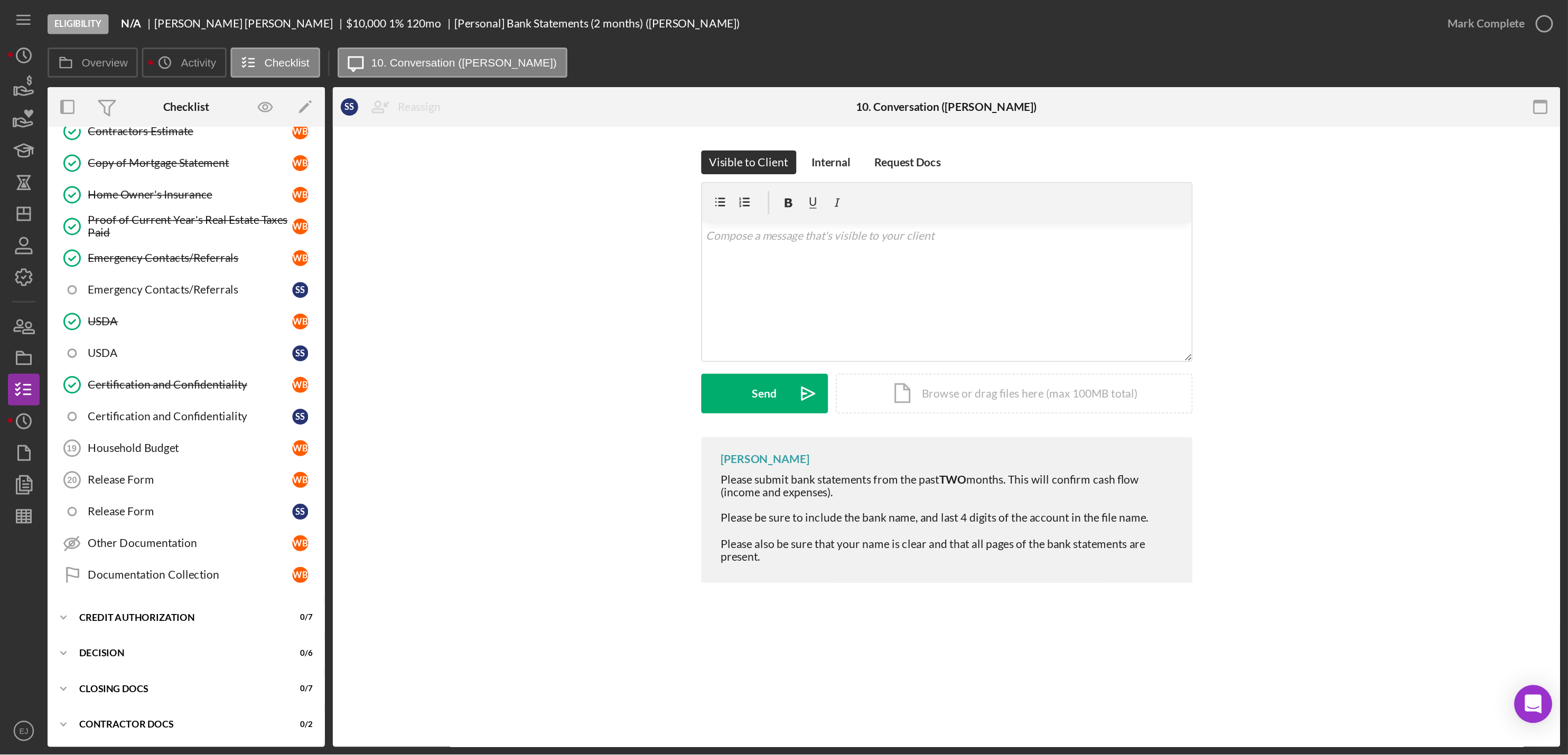
scroll to position [147, 0]
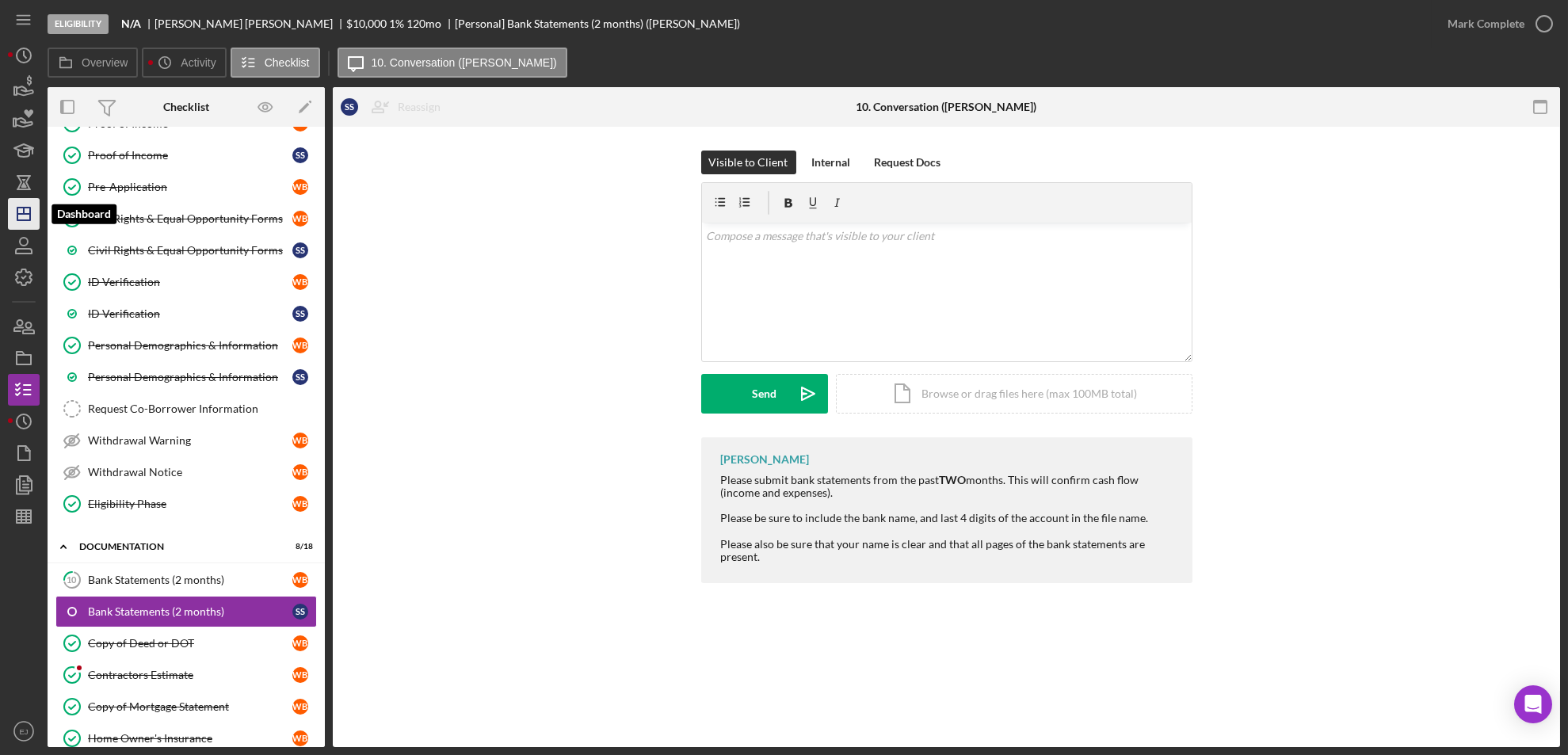
click at [9, 219] on icon "Icon/Dashboard" at bounding box center [23, 214] width 39 height 39
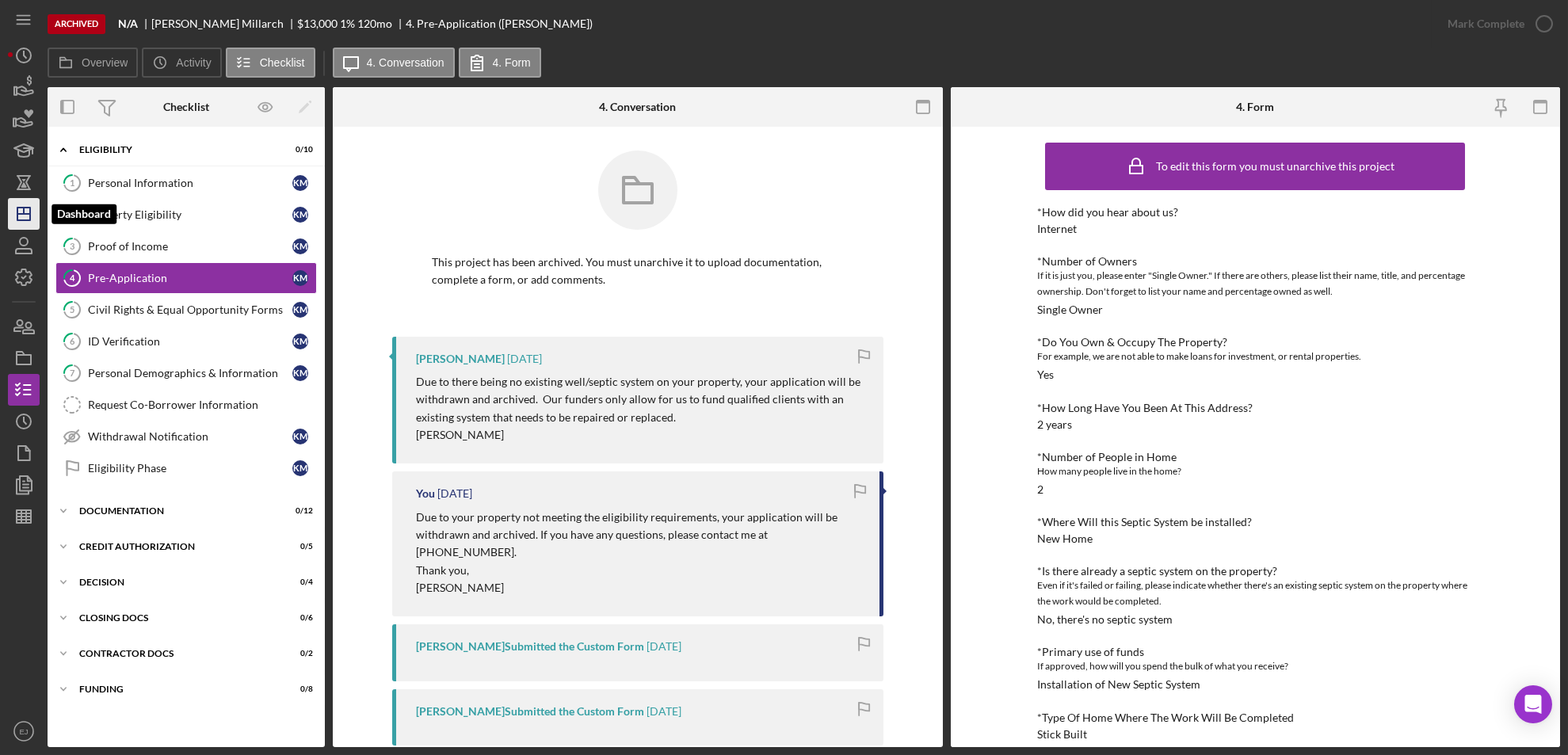
click at [26, 212] on icon "Icon/Dashboard" at bounding box center [23, 214] width 39 height 39
